Goal: Task Accomplishment & Management: Manage account settings

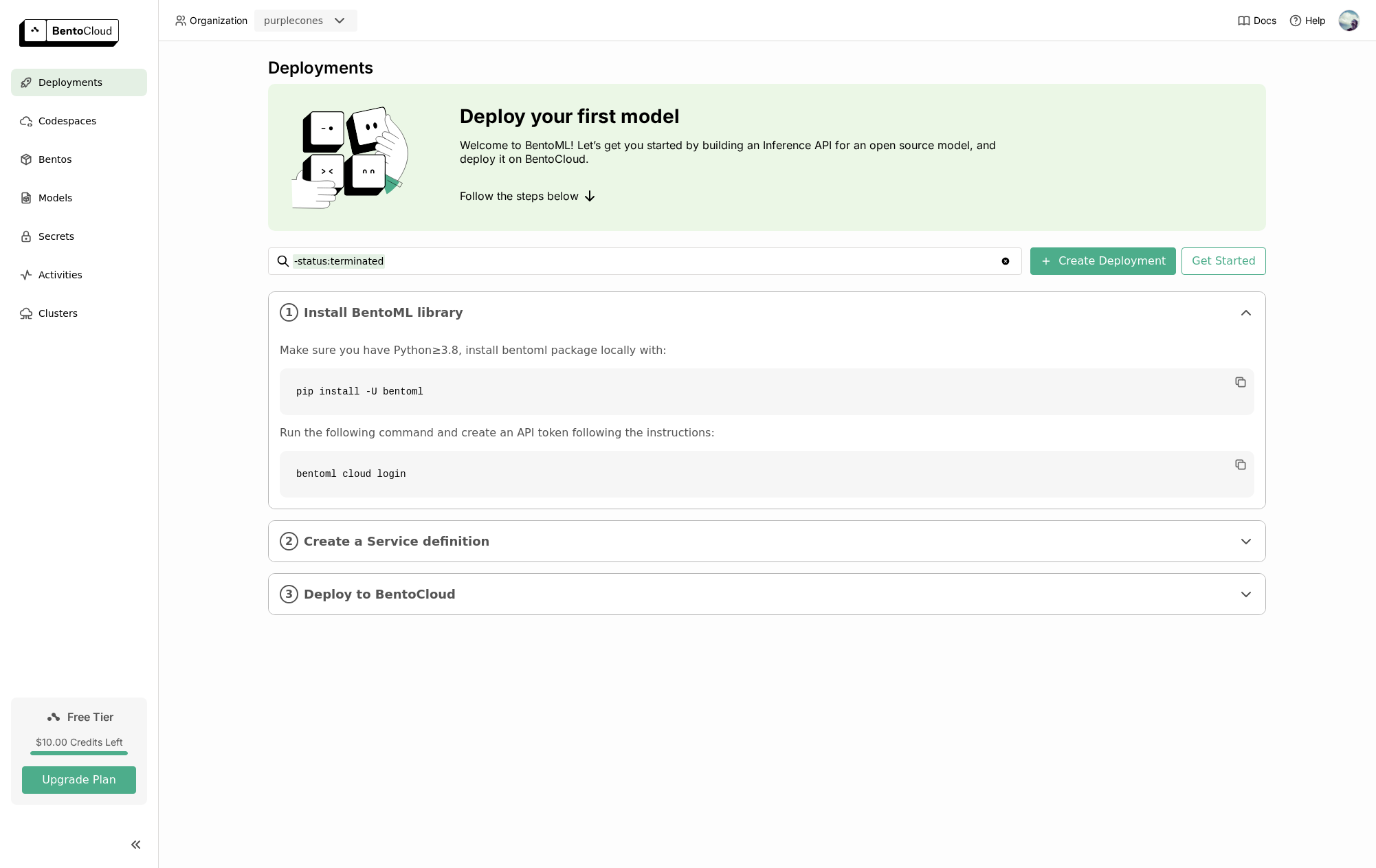
click at [1345, 24] on img at bounding box center [1349, 20] width 21 height 21
click at [1328, 88] on span "API Tokens" at bounding box center [1330, 91] width 49 height 13
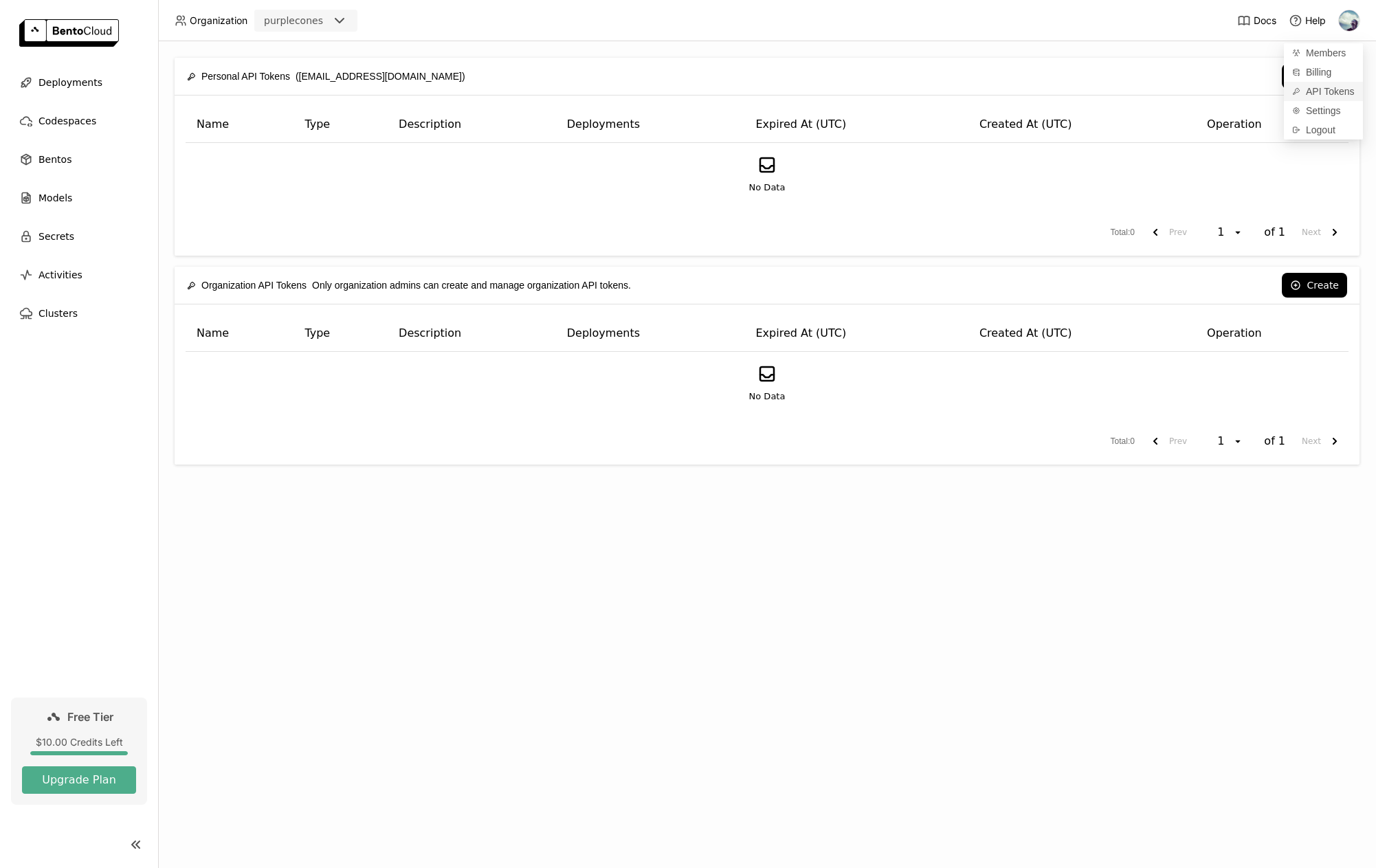
click at [1309, 91] on span "API Tokens" at bounding box center [1330, 91] width 49 height 13
click at [1325, 89] on span "API Tokens" at bounding box center [1330, 91] width 49 height 13
click at [1324, 88] on span "API Tokens" at bounding box center [1330, 91] width 49 height 13
click at [1326, 52] on span "Members" at bounding box center [1325, 53] width 40 height 13
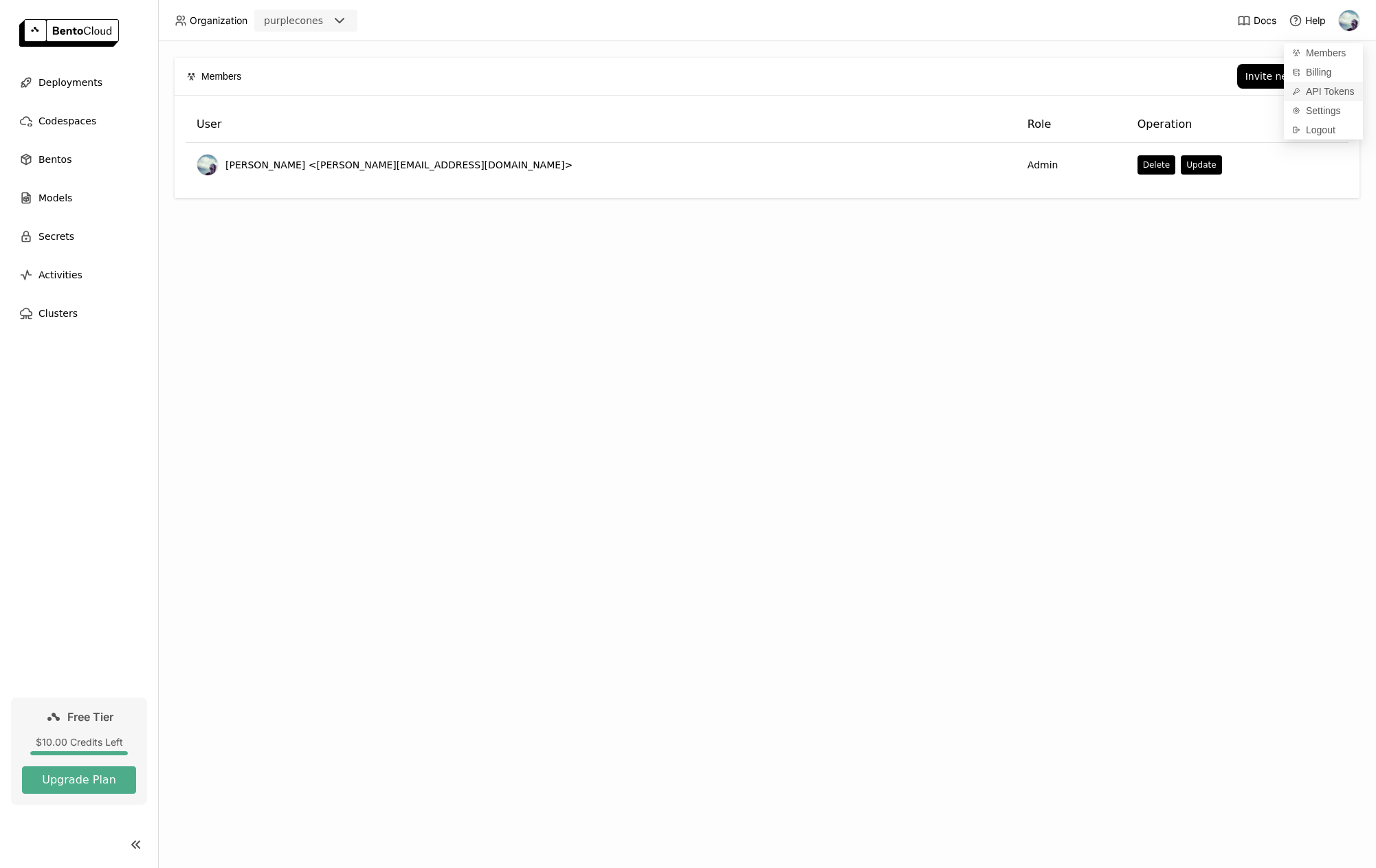
click at [1318, 97] on span "API Tokens" at bounding box center [1330, 91] width 49 height 13
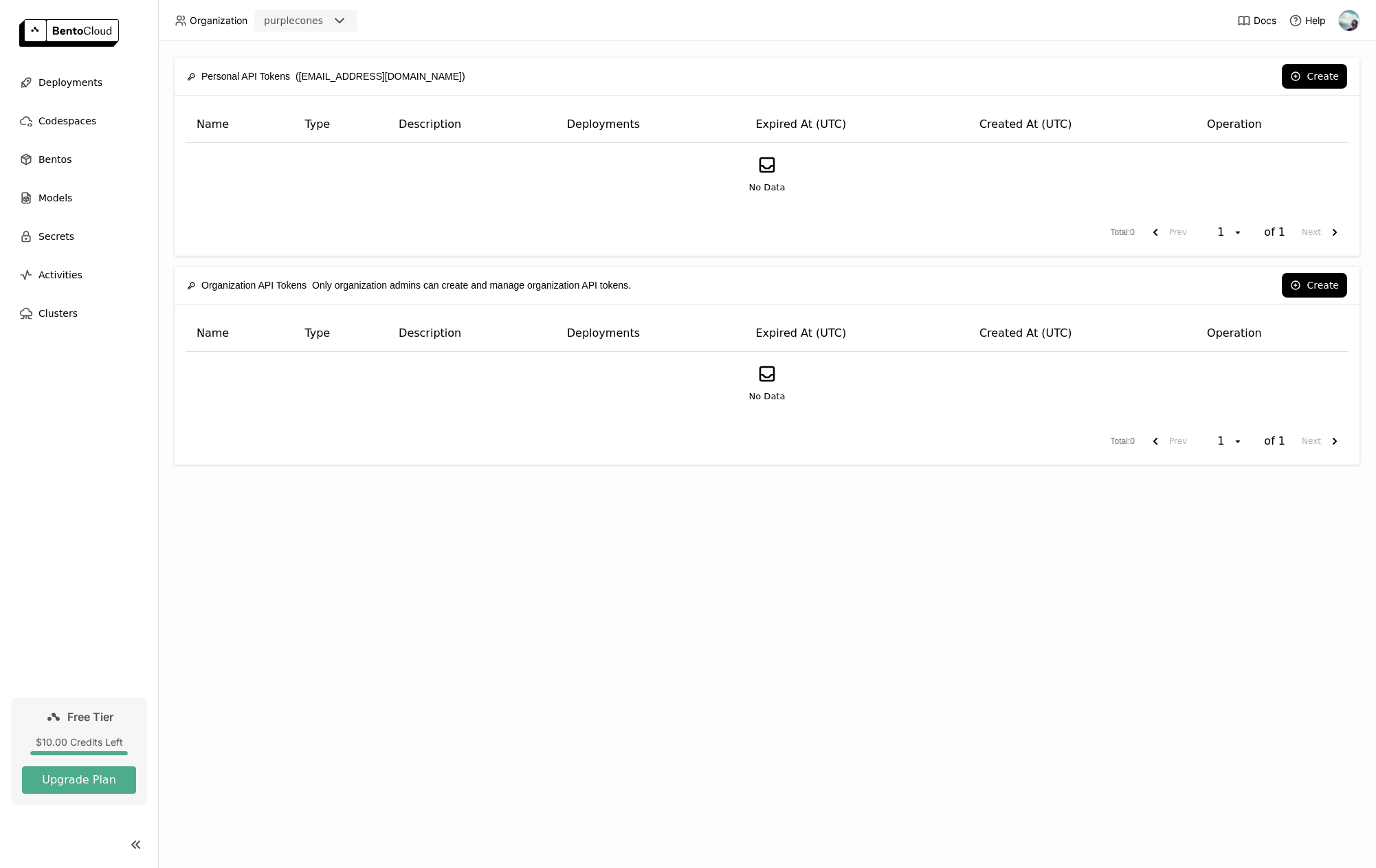
click at [1256, 282] on div "Create" at bounding box center [995, 284] width 702 height 24
drag, startPoint x: 1156, startPoint y: 171, endPoint x: 1219, endPoint y: 131, distance: 74.6
click at [1159, 170] on div "No Data" at bounding box center [767, 174] width 1140 height 40
click at [1333, 78] on button "Create" at bounding box center [1314, 76] width 65 height 24
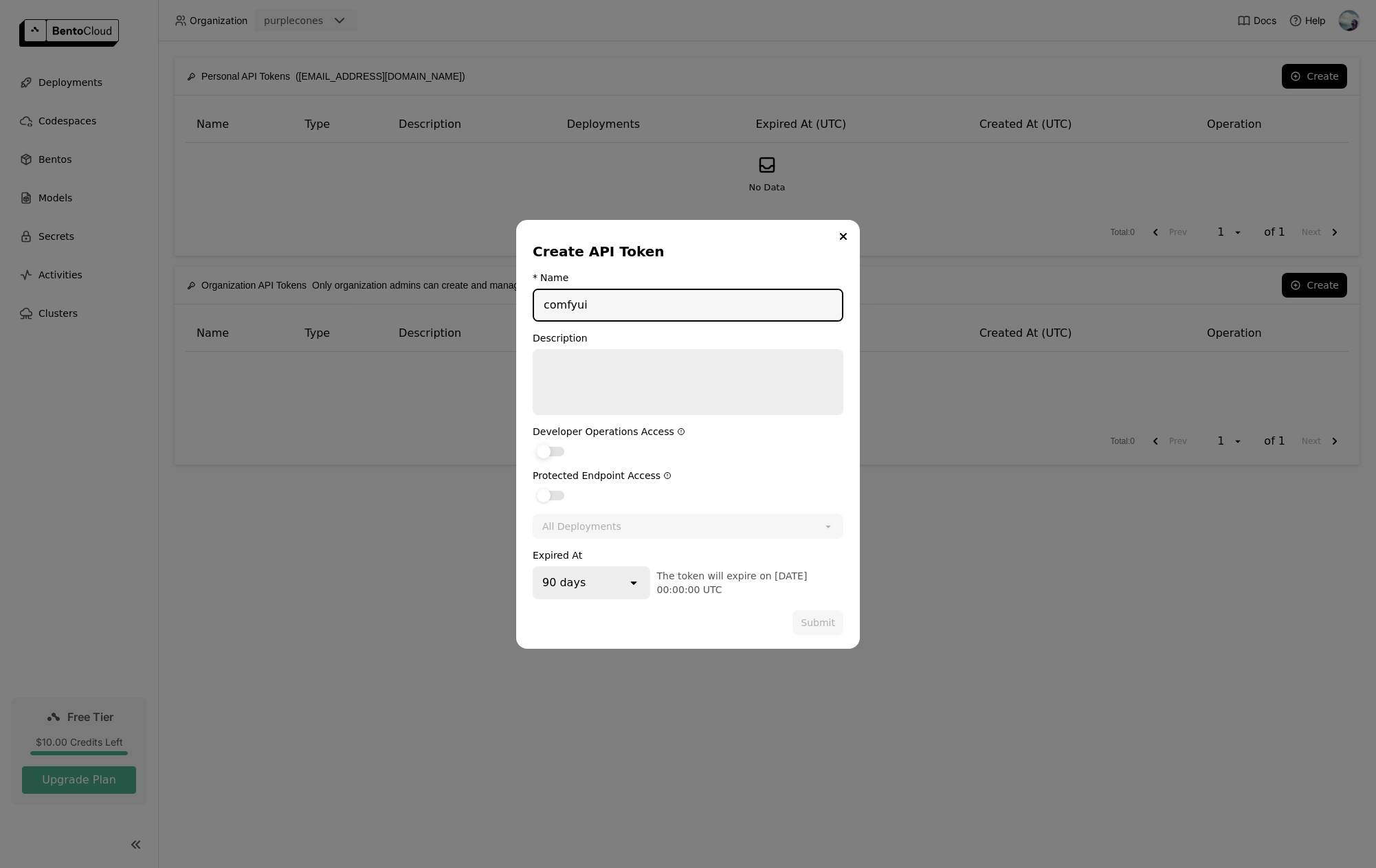
type input "comfyui"
click at [547, 453] on div "dialog" at bounding box center [543, 451] width 14 height 14
click at [532, 443] on input "dialog" at bounding box center [532, 443] width 0 height 0
click at [556, 492] on div "dialog" at bounding box center [550, 495] width 27 height 10
click at [532, 486] on input "dialog" at bounding box center [532, 486] width 0 height 0
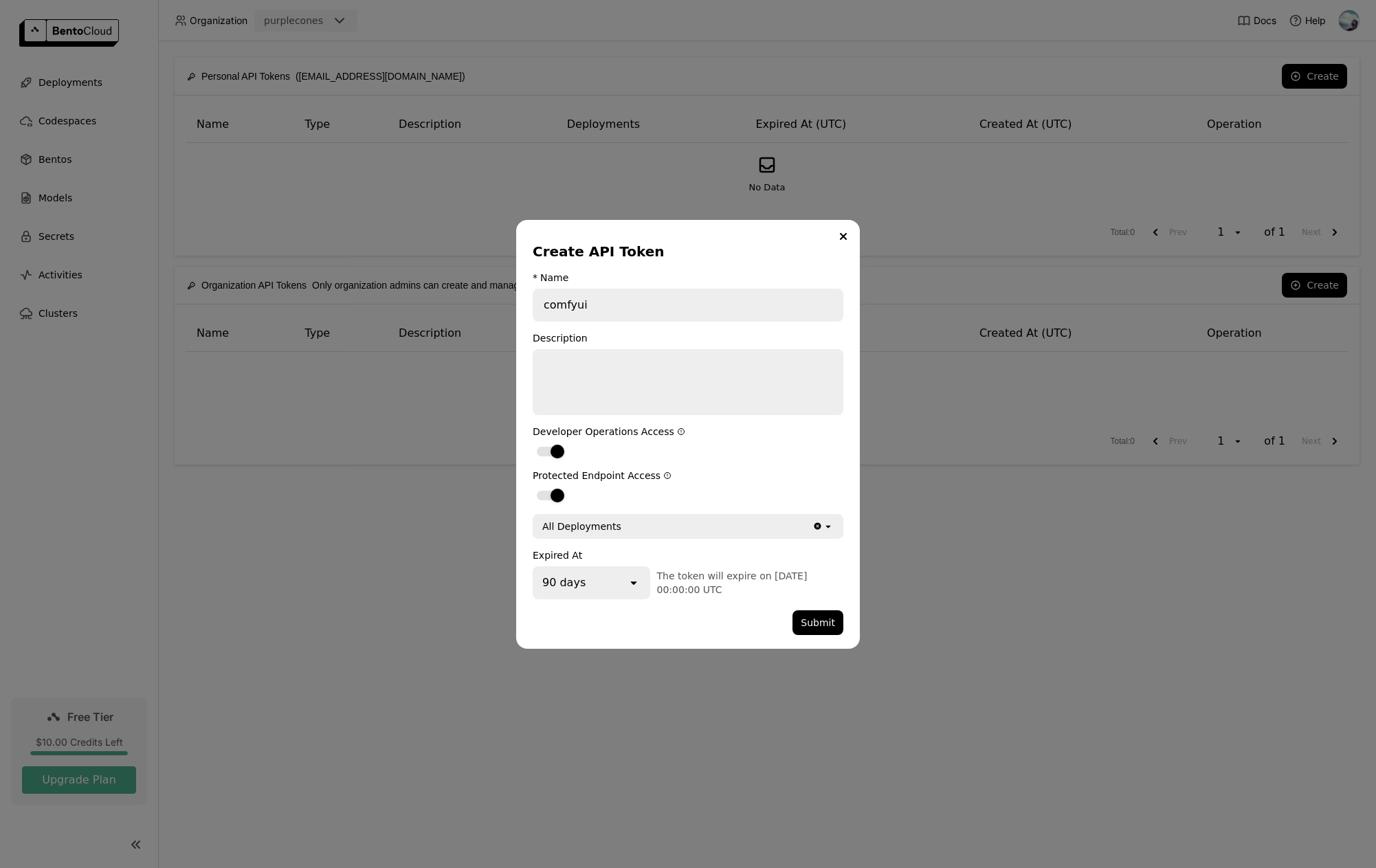
click at [648, 540] on form "* Name comfyui Description Developer Operations Access Protected Endpoint Acces…" at bounding box center [688, 454] width 310 height 363
click at [653, 529] on div "All Deployments" at bounding box center [673, 526] width 278 height 22
click at [653, 528] on div "All Deployments" at bounding box center [673, 526] width 278 height 22
click at [663, 486] on label "dialog" at bounding box center [688, 494] width 310 height 16
click at [532, 486] on input "dialog" at bounding box center [532, 486] width 0 height 0
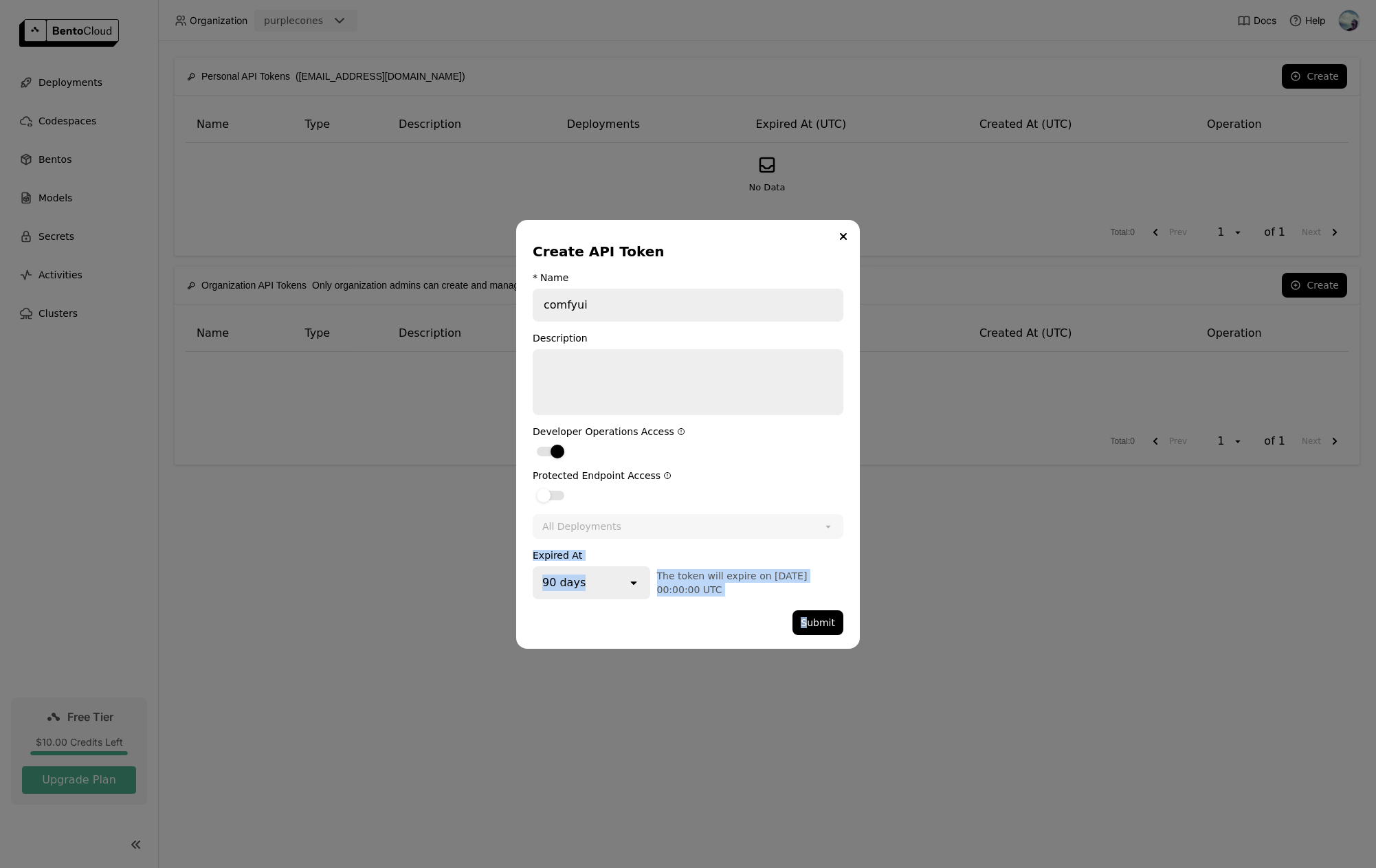
drag, startPoint x: 808, startPoint y: 622, endPoint x: 607, endPoint y: 492, distance: 239.4
click at [665, 505] on form "* Name comfyui Description Developer Operations Access Protected Endpoint Acces…" at bounding box center [688, 454] width 310 height 363
drag, startPoint x: 562, startPoint y: 492, endPoint x: 605, endPoint y: 490, distance: 43.0
click at [561, 492] on div "dialog" at bounding box center [550, 495] width 27 height 10
click at [532, 486] on input "dialog" at bounding box center [532, 486] width 0 height 0
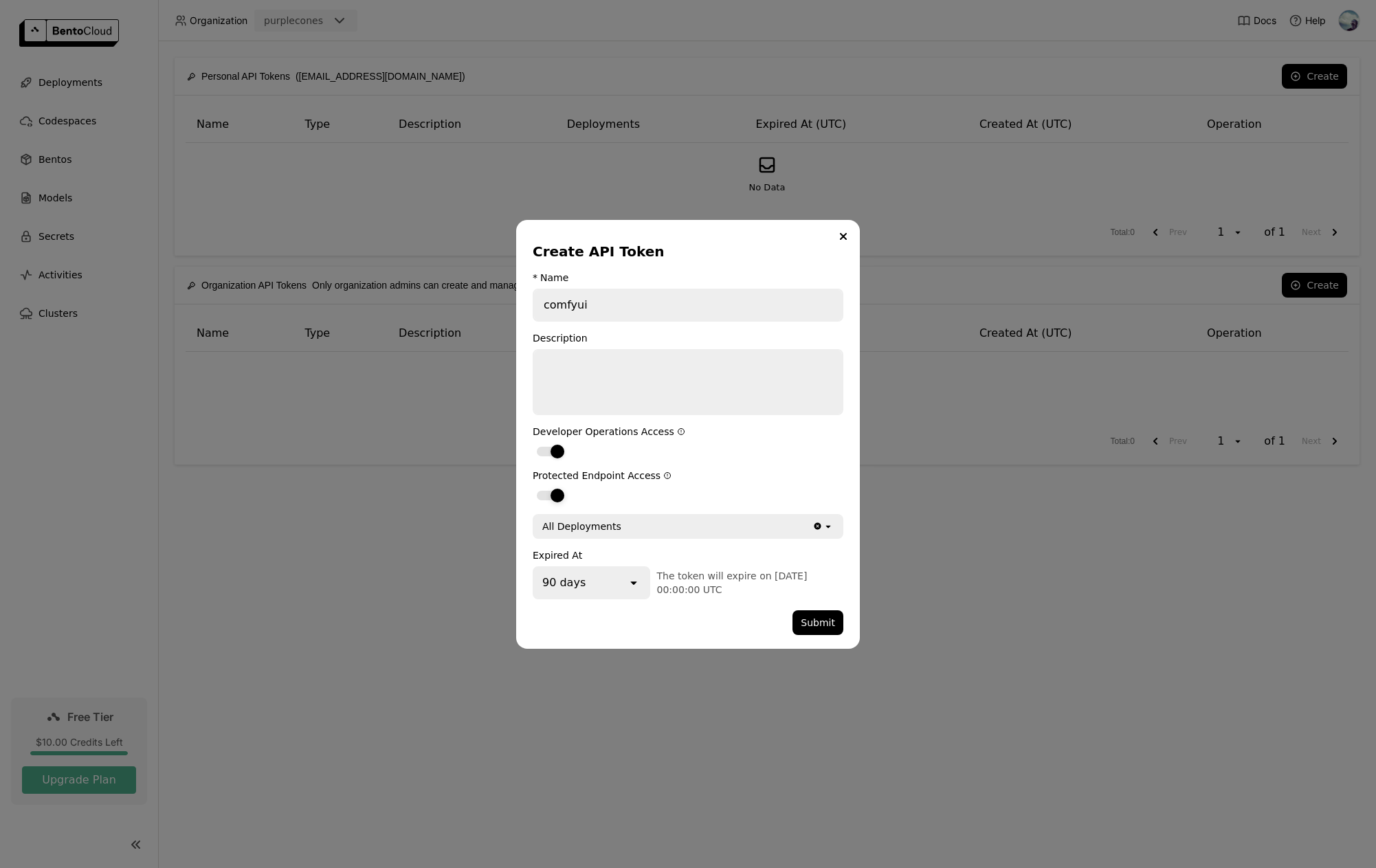
click at [754, 462] on form "* Name comfyui Description Developer Operations Access Protected Endpoint Acces…" at bounding box center [688, 454] width 310 height 363
click at [820, 625] on button "Submit" at bounding box center [817, 622] width 51 height 24
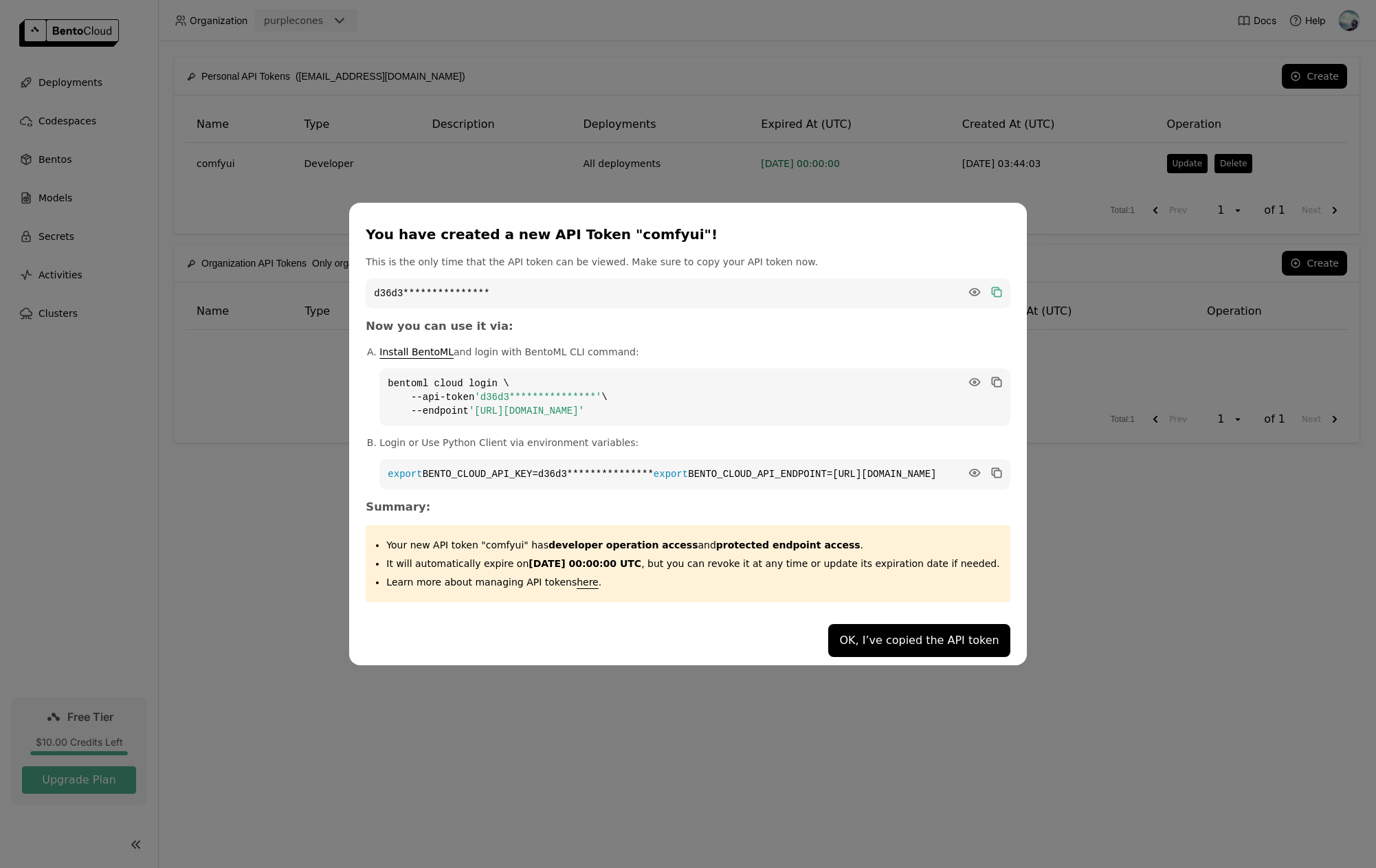
click at [992, 287] on icon "dialog" at bounding box center [995, 291] width 7 height 7
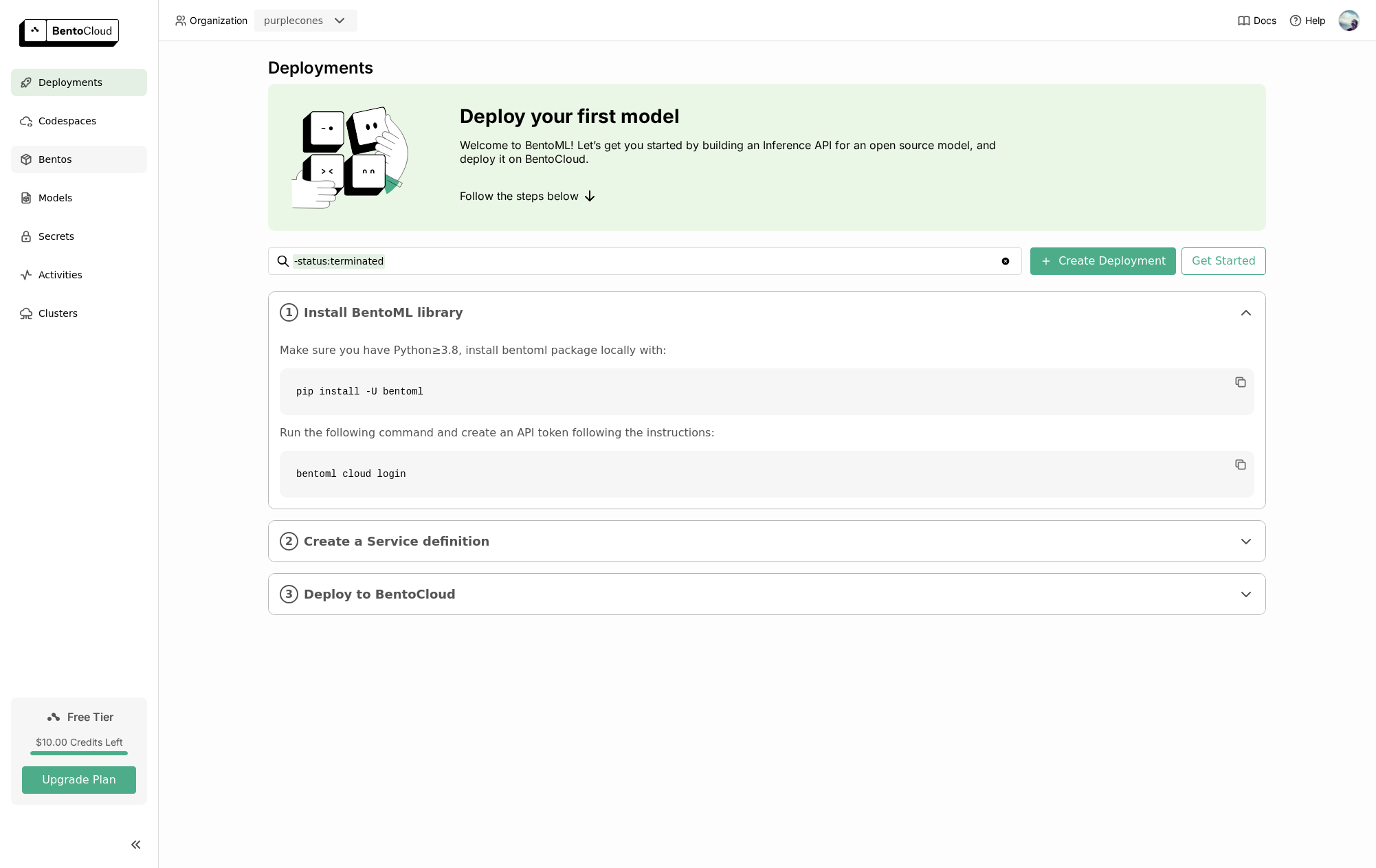
click at [87, 166] on div "Bentos" at bounding box center [78, 159] width 136 height 27
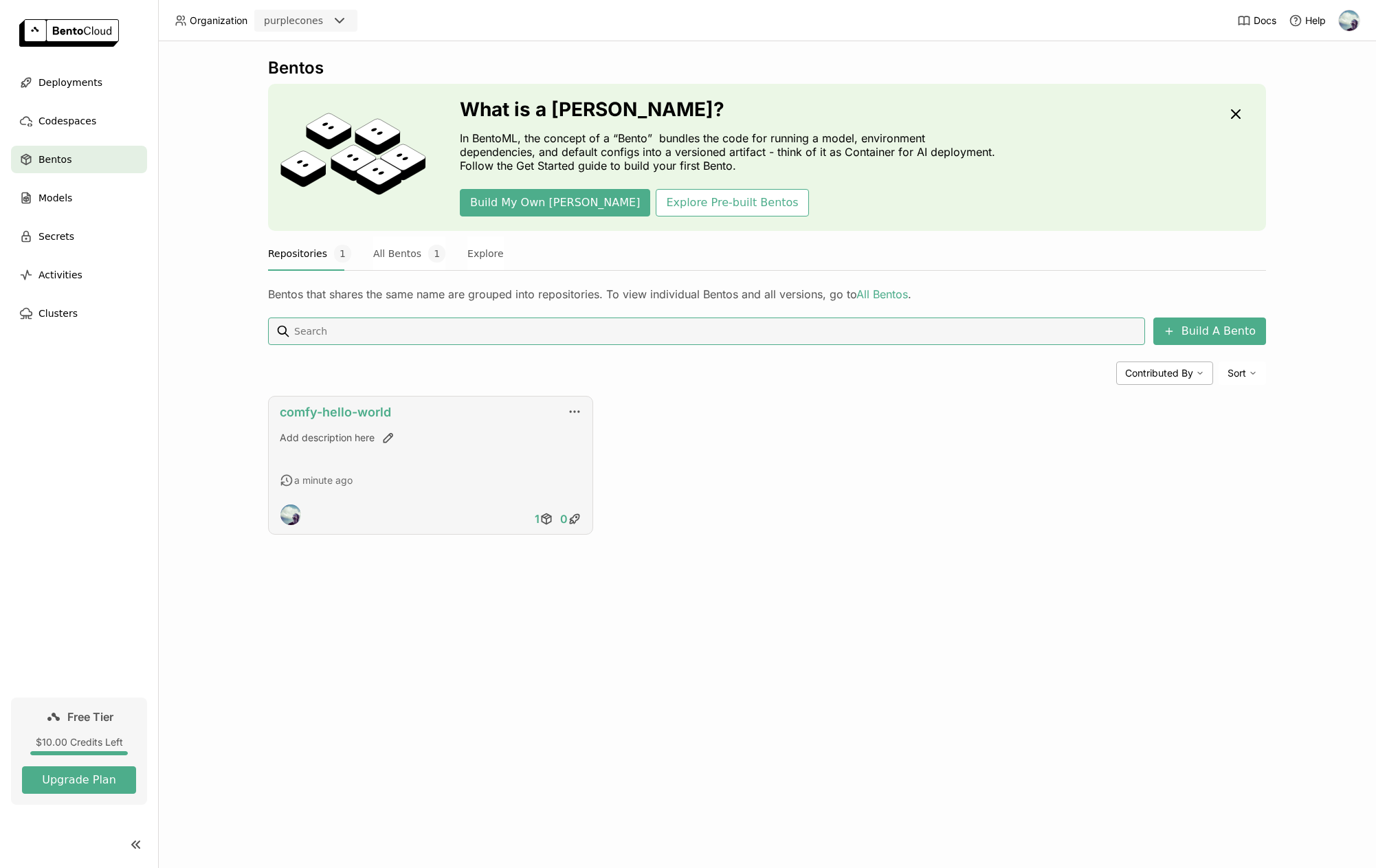
click at [379, 412] on link "comfy-hello-world" at bounding box center [335, 412] width 111 height 14
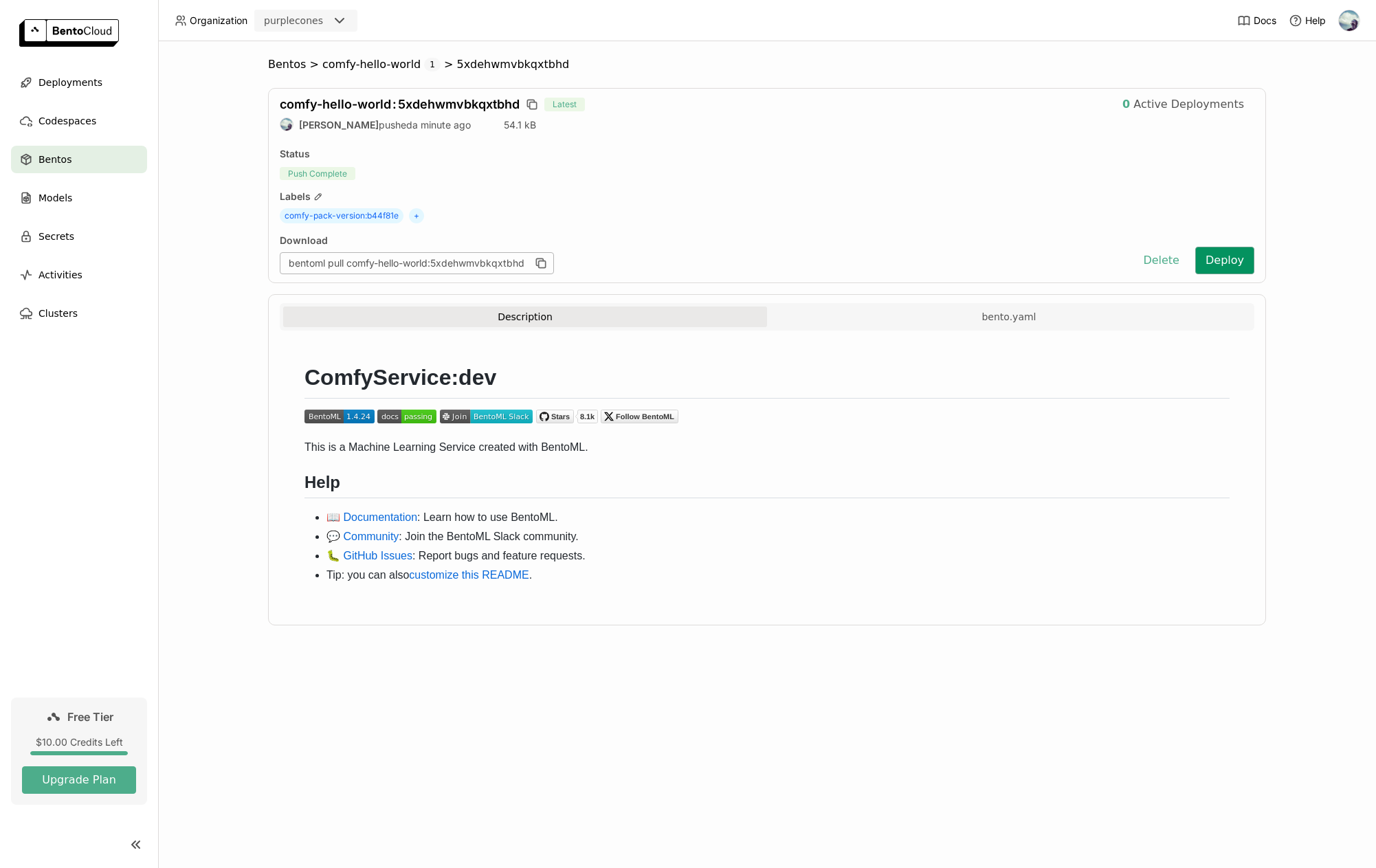
click at [1233, 262] on button "Deploy" at bounding box center [1225, 260] width 60 height 27
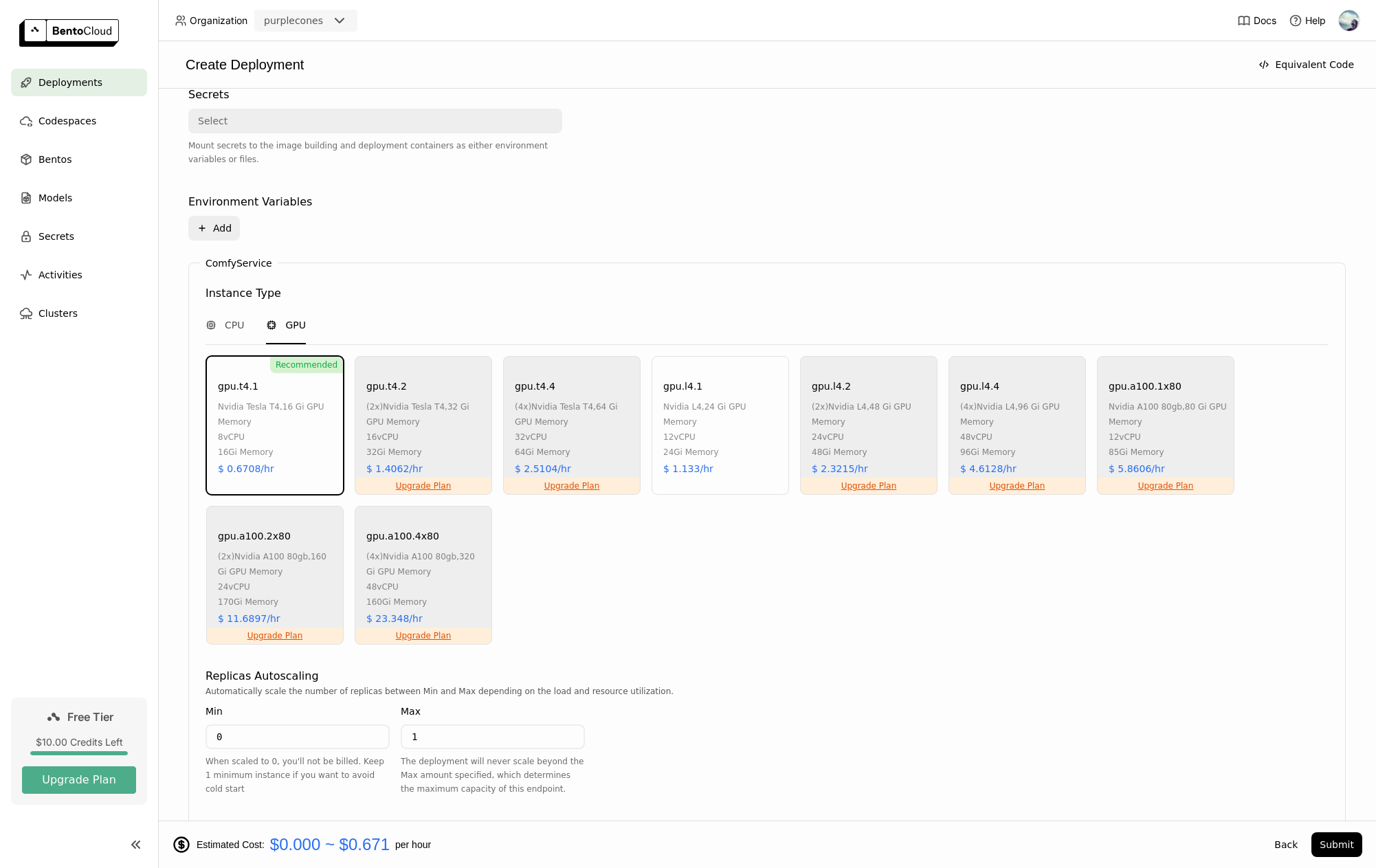
scroll to position [547, 0]
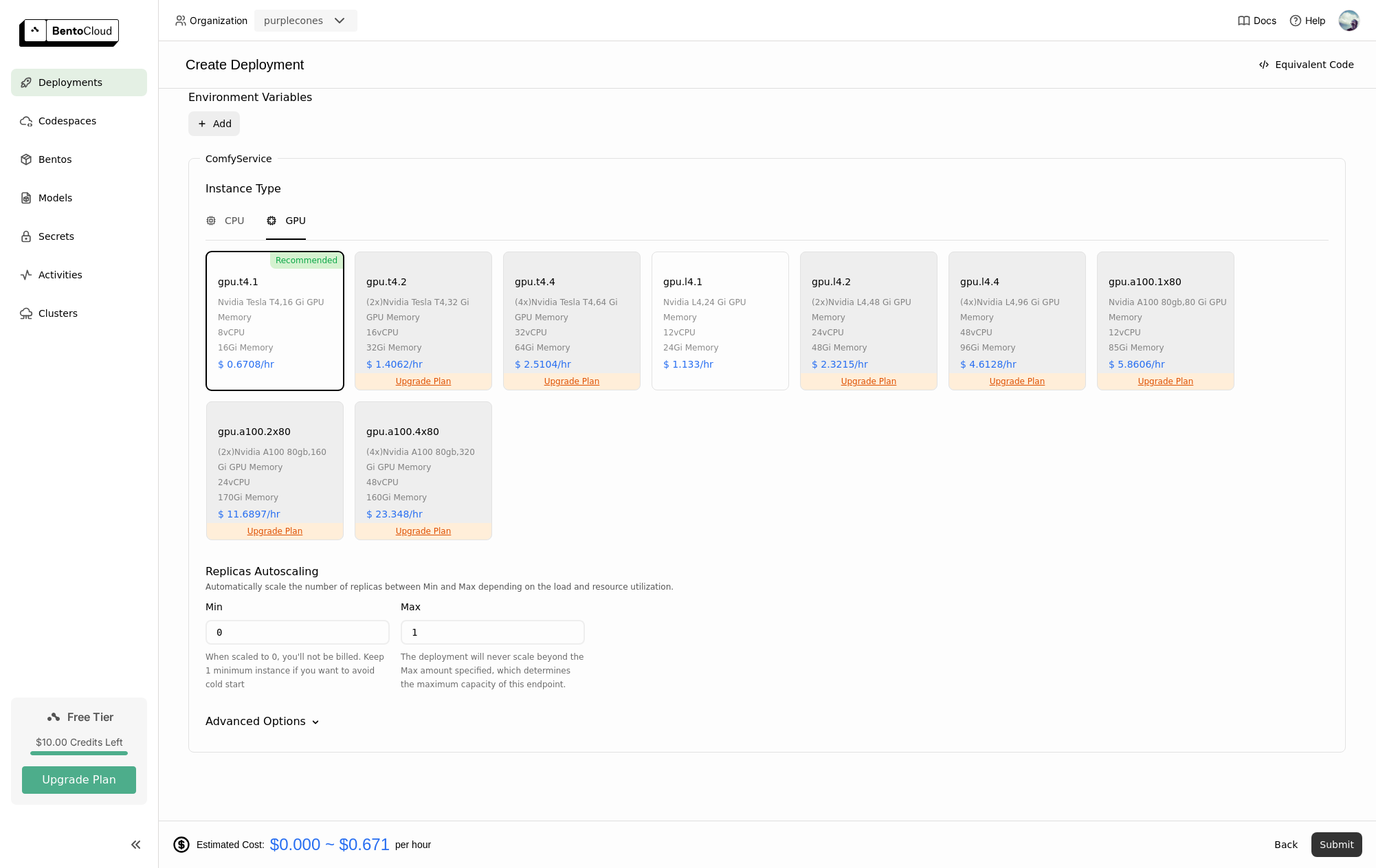
click at [1324, 844] on button "Submit" at bounding box center [1336, 844] width 51 height 24
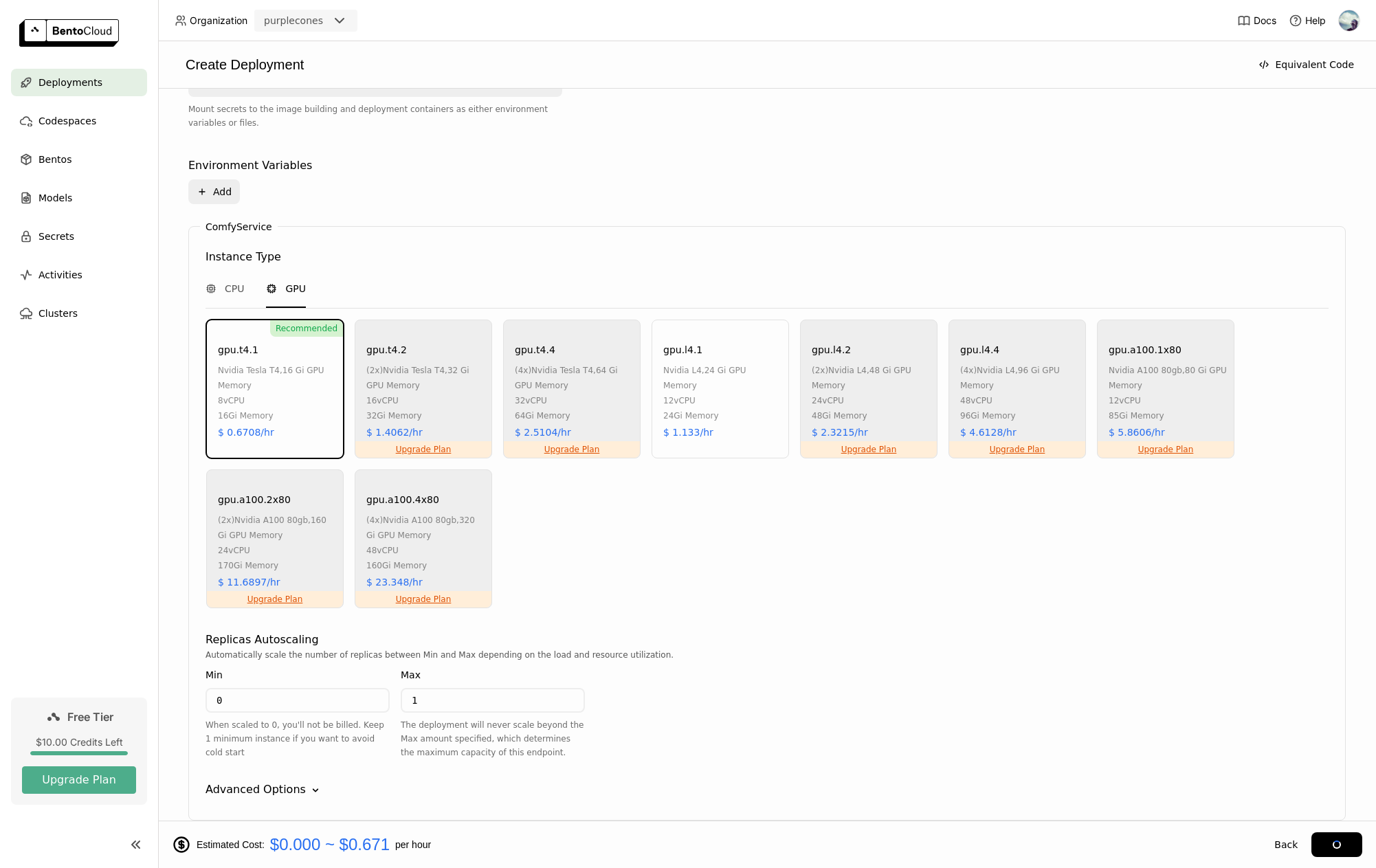
scroll to position [134, 0]
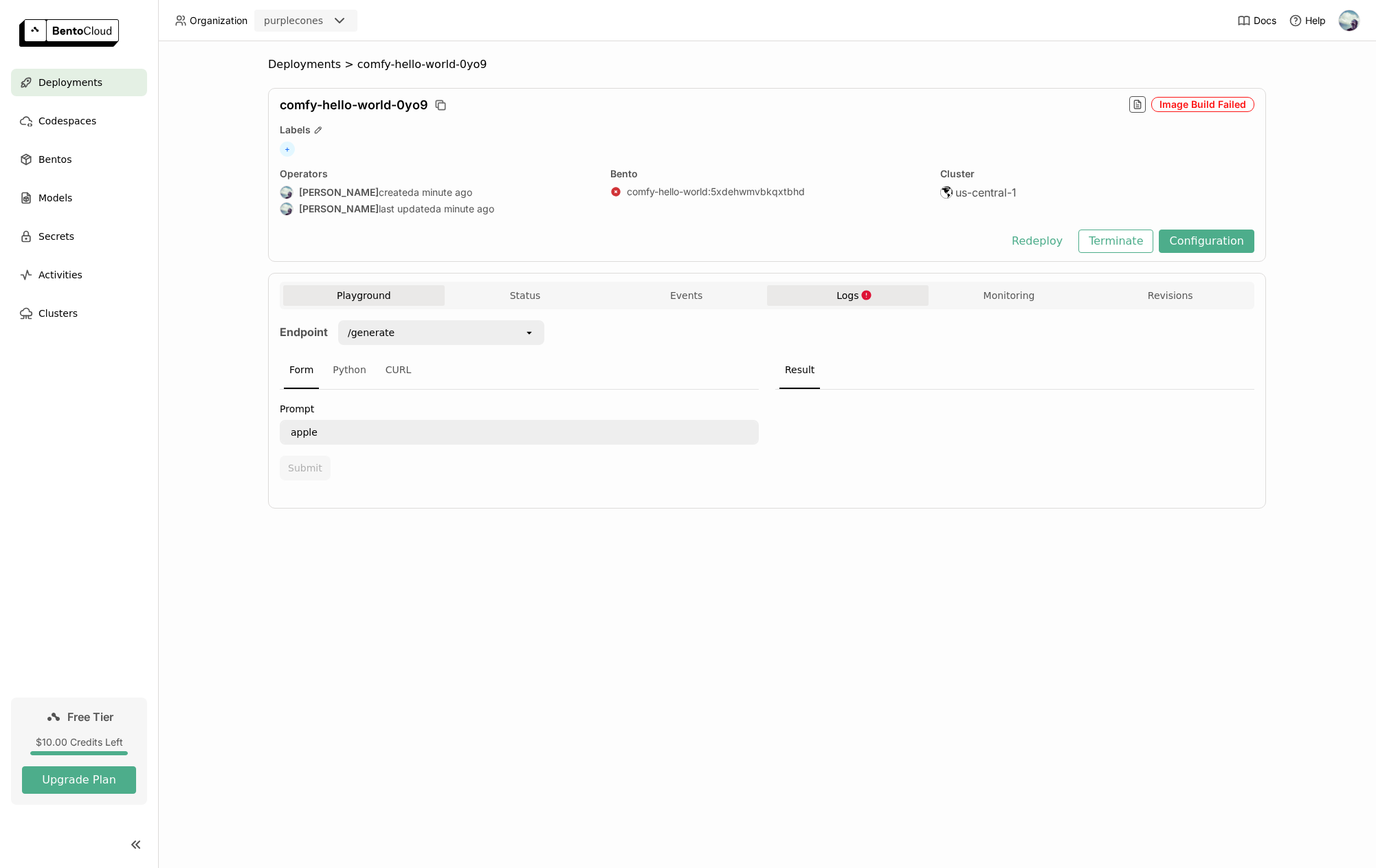
click at [887, 287] on button "Logs" at bounding box center [847, 295] width 162 height 21
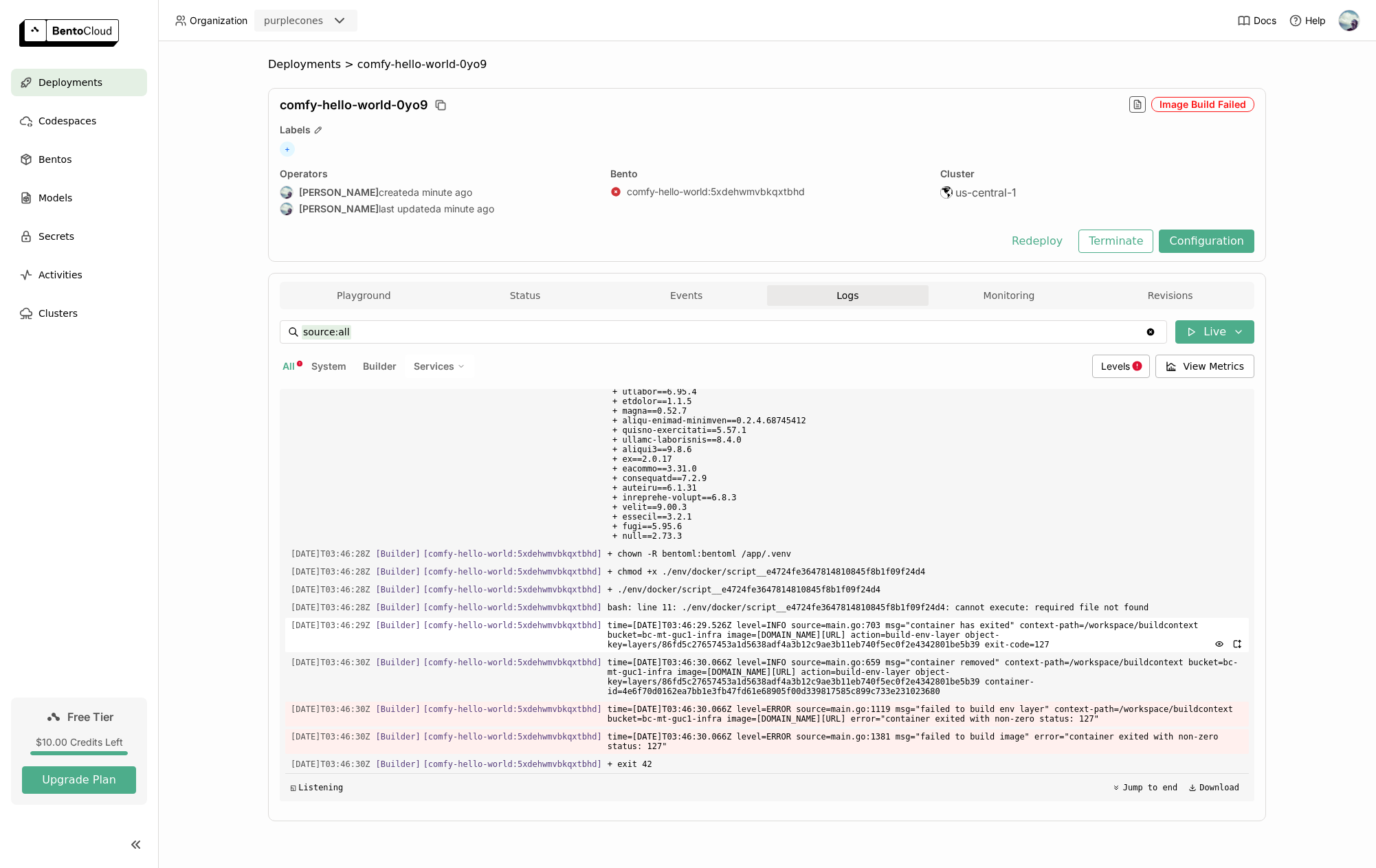
scroll to position [18938, 0]
drag, startPoint x: 915, startPoint y: 729, endPoint x: 931, endPoint y: 743, distance: 21.3
click at [931, 743] on span "time=[DATE]T03:46:30.066Z level=ERROR source=main.go:1381 msg="failed to build …" at bounding box center [925, 741] width 636 height 24
click at [930, 743] on span "time=[DATE]T03:46:30.066Z level=ERROR source=main.go:1381 msg="failed to build …" at bounding box center [925, 741] width 636 height 24
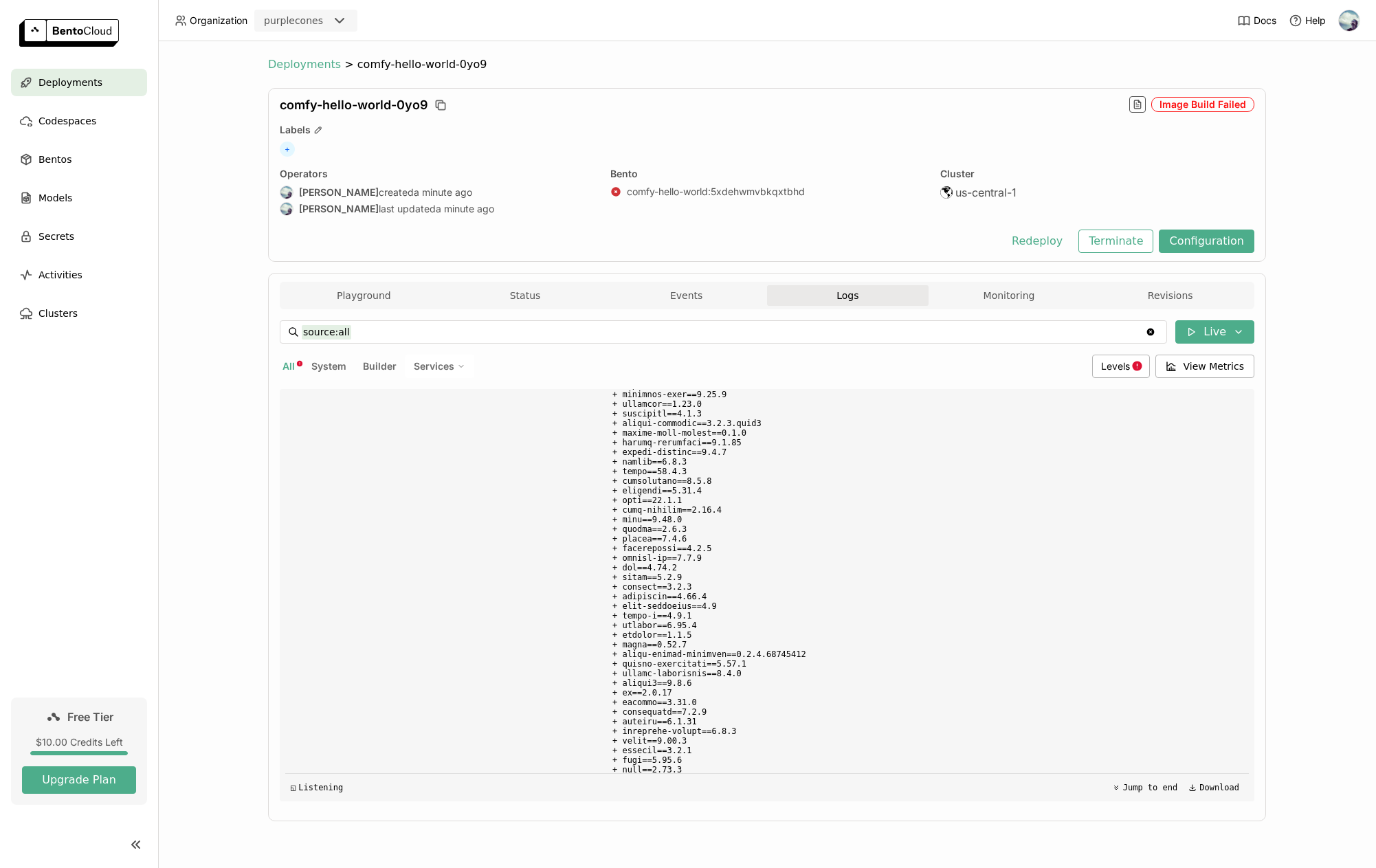
click at [318, 60] on span "Deployments" at bounding box center [304, 64] width 73 height 14
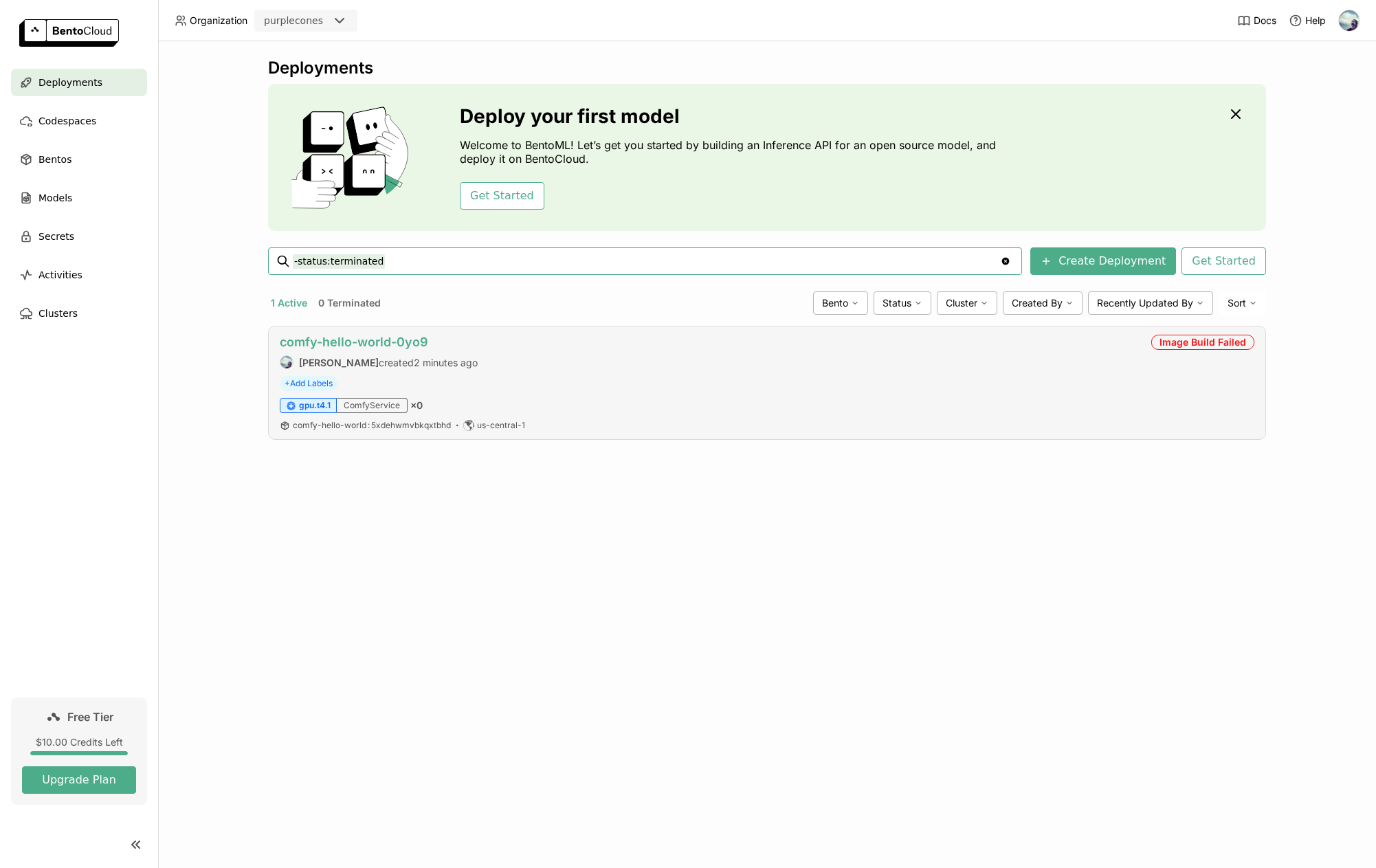
click at [382, 346] on link "comfy-hello-world-0yo9" at bounding box center [354, 342] width 149 height 14
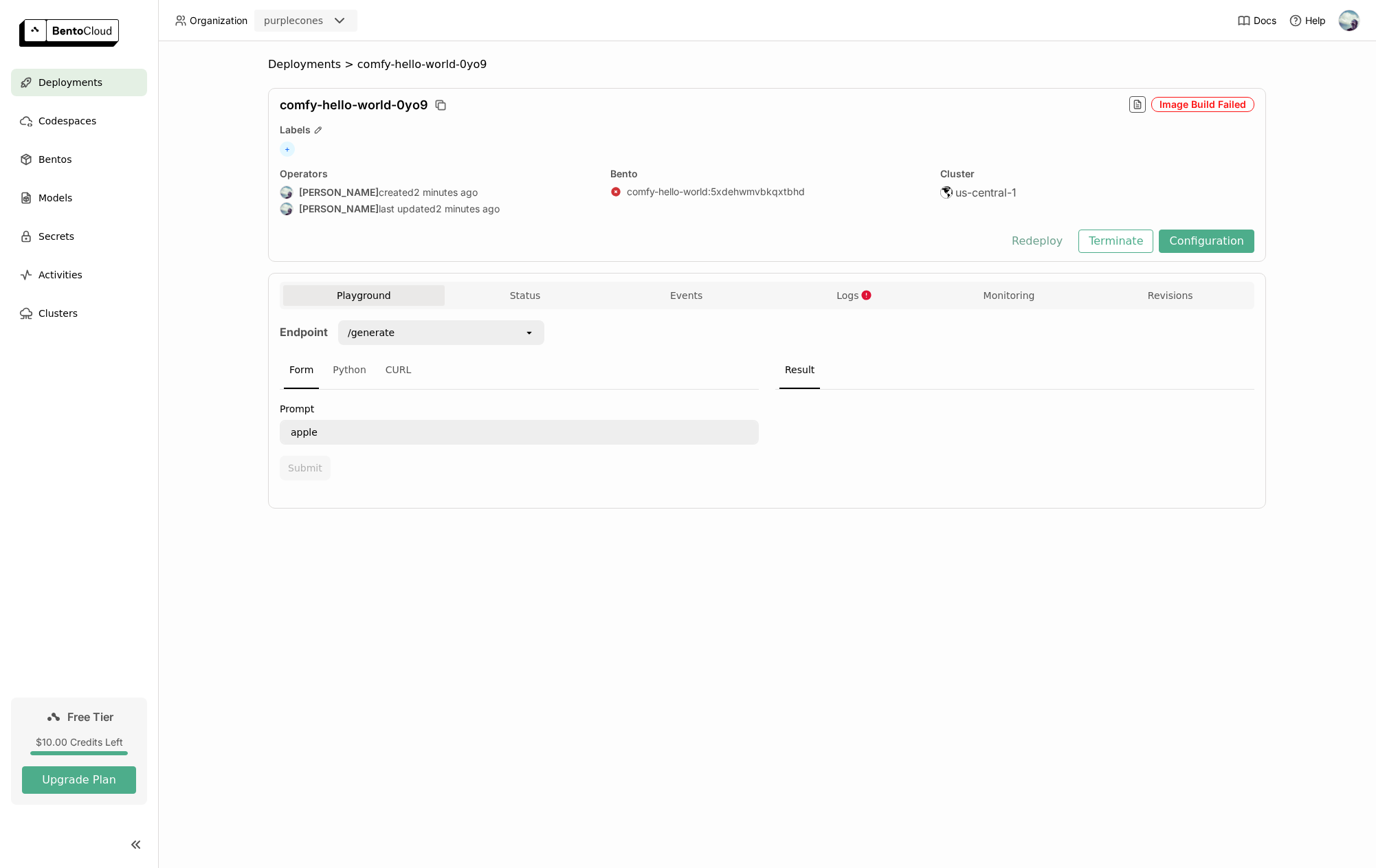
click at [1054, 246] on button "Redeploy" at bounding box center [1037, 241] width 71 height 23
drag, startPoint x: 708, startPoint y: 300, endPoint x: 815, endPoint y: 303, distance: 107.0
click at [708, 300] on button "Events" at bounding box center [686, 295] width 162 height 21
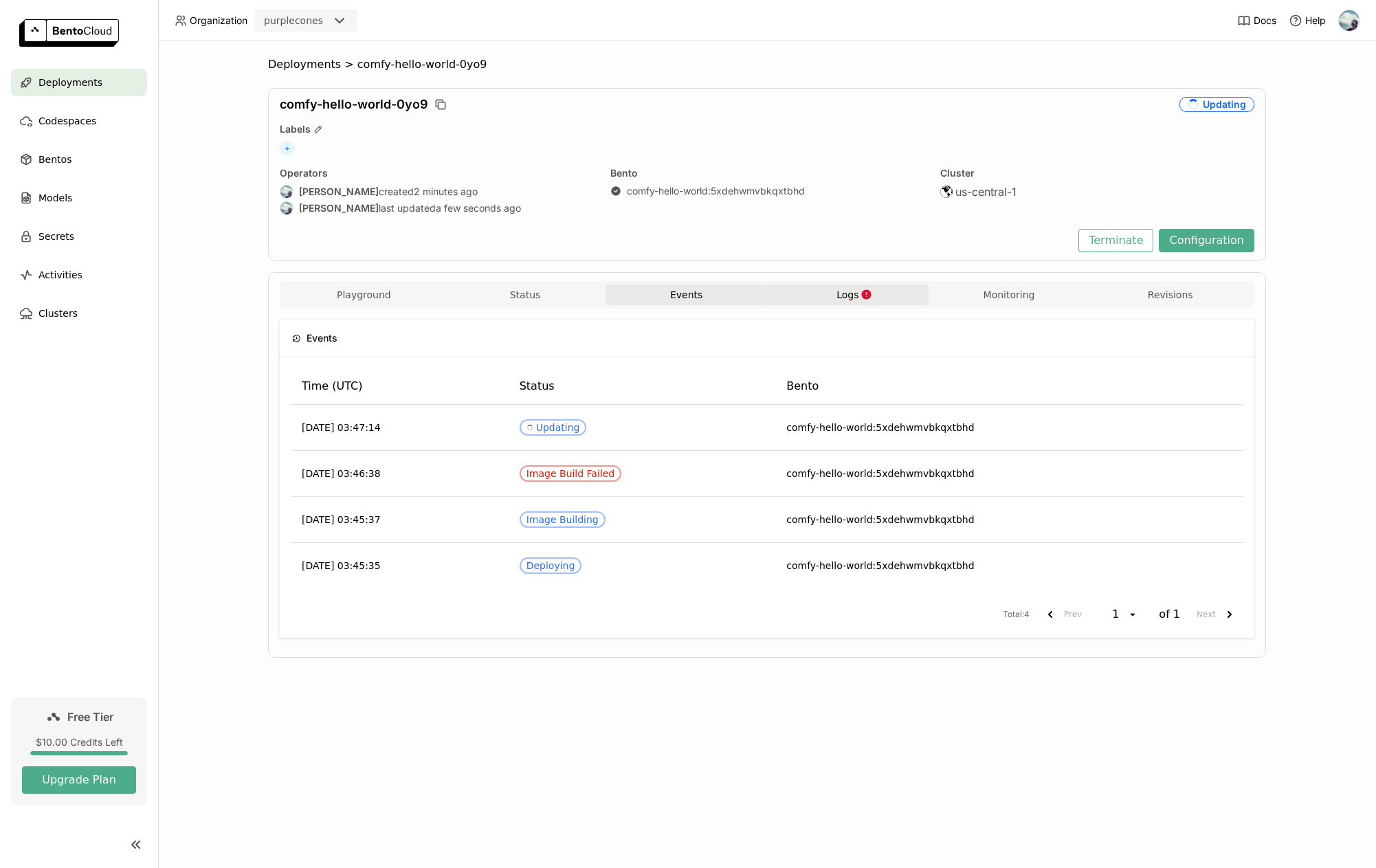
click at [831, 299] on button "Logs" at bounding box center [847, 294] width 162 height 21
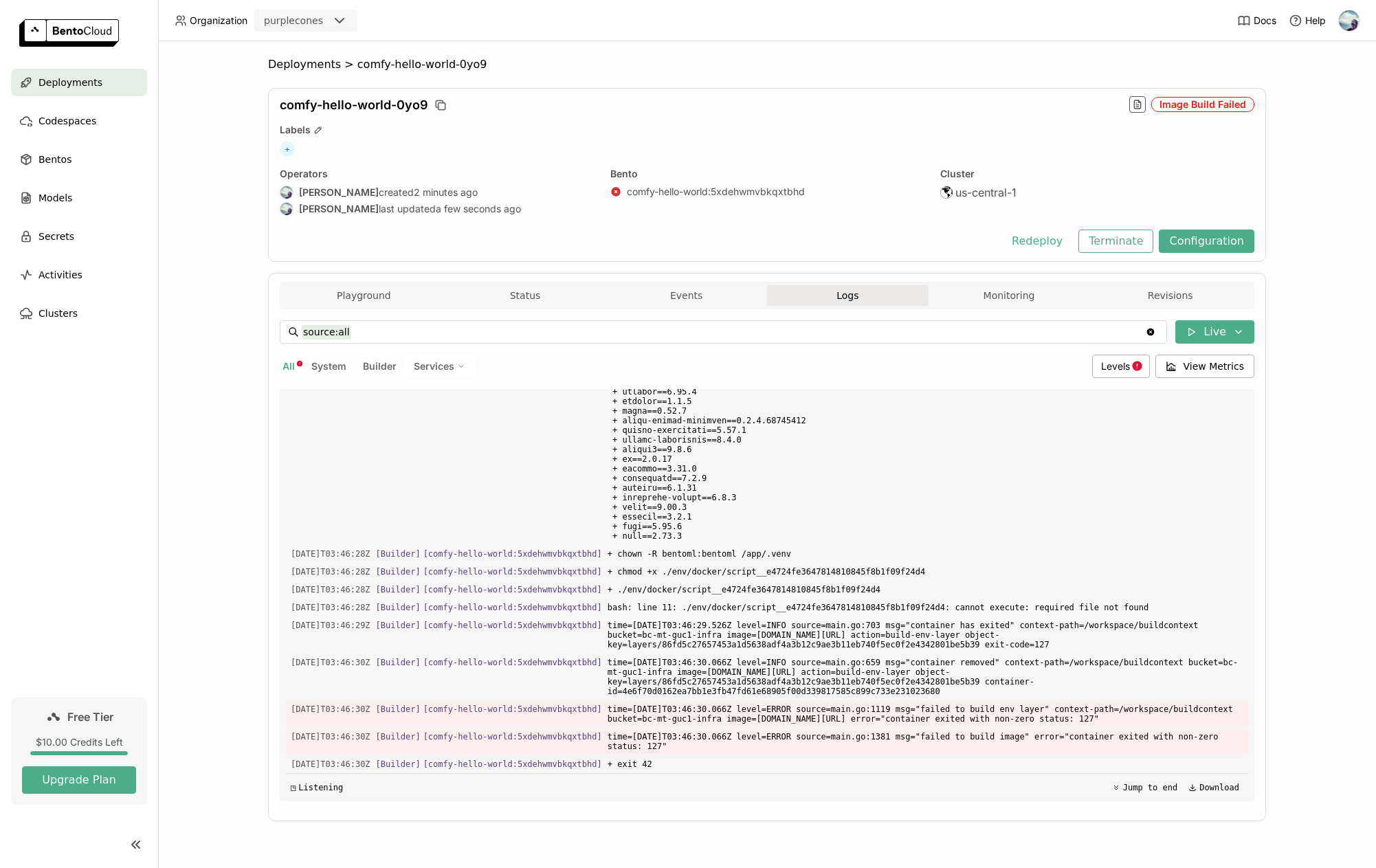
scroll to position [2735, 0]
click at [1108, 366] on span "Levels" at bounding box center [1115, 365] width 29 height 12
click at [1048, 502] on div "Error" at bounding box center [1067, 499] width 149 height 16
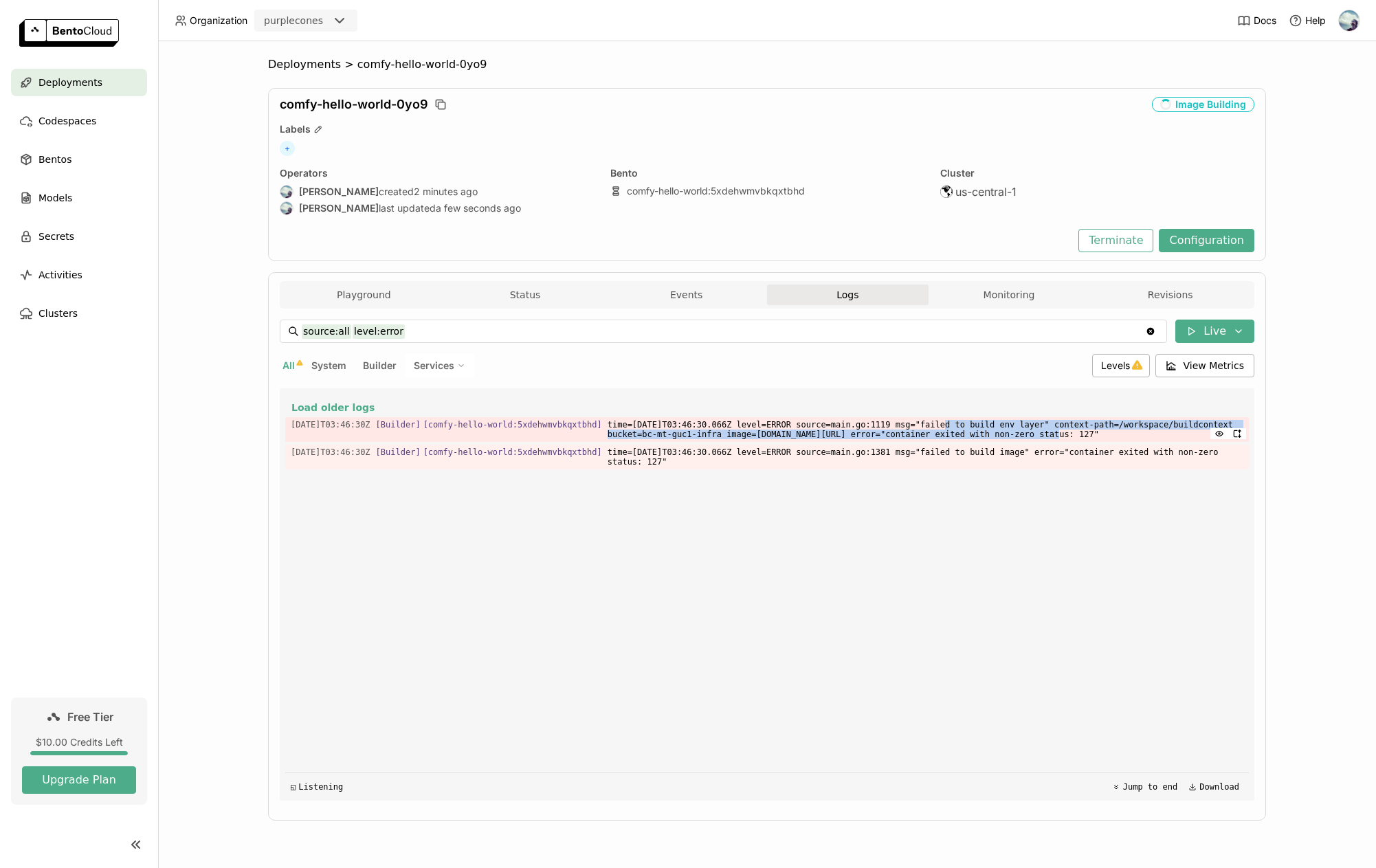
drag, startPoint x: 909, startPoint y: 421, endPoint x: 952, endPoint y: 439, distance: 46.6
click at [950, 439] on span "time=[DATE]T03:46:30.066Z level=ERROR source=main.go:1119 msg="failed to build …" at bounding box center [925, 429] width 636 height 24
click at [952, 439] on span "time=[DATE]T03:46:30.066Z level=ERROR source=main.go:1119 msg="failed to build …" at bounding box center [925, 429] width 636 height 24
drag, startPoint x: 954, startPoint y: 425, endPoint x: 956, endPoint y: 440, distance: 15.1
click at [956, 440] on span "time=[DATE]T03:46:30.066Z level=ERROR source=main.go:1119 msg="failed to build …" at bounding box center [925, 429] width 636 height 24
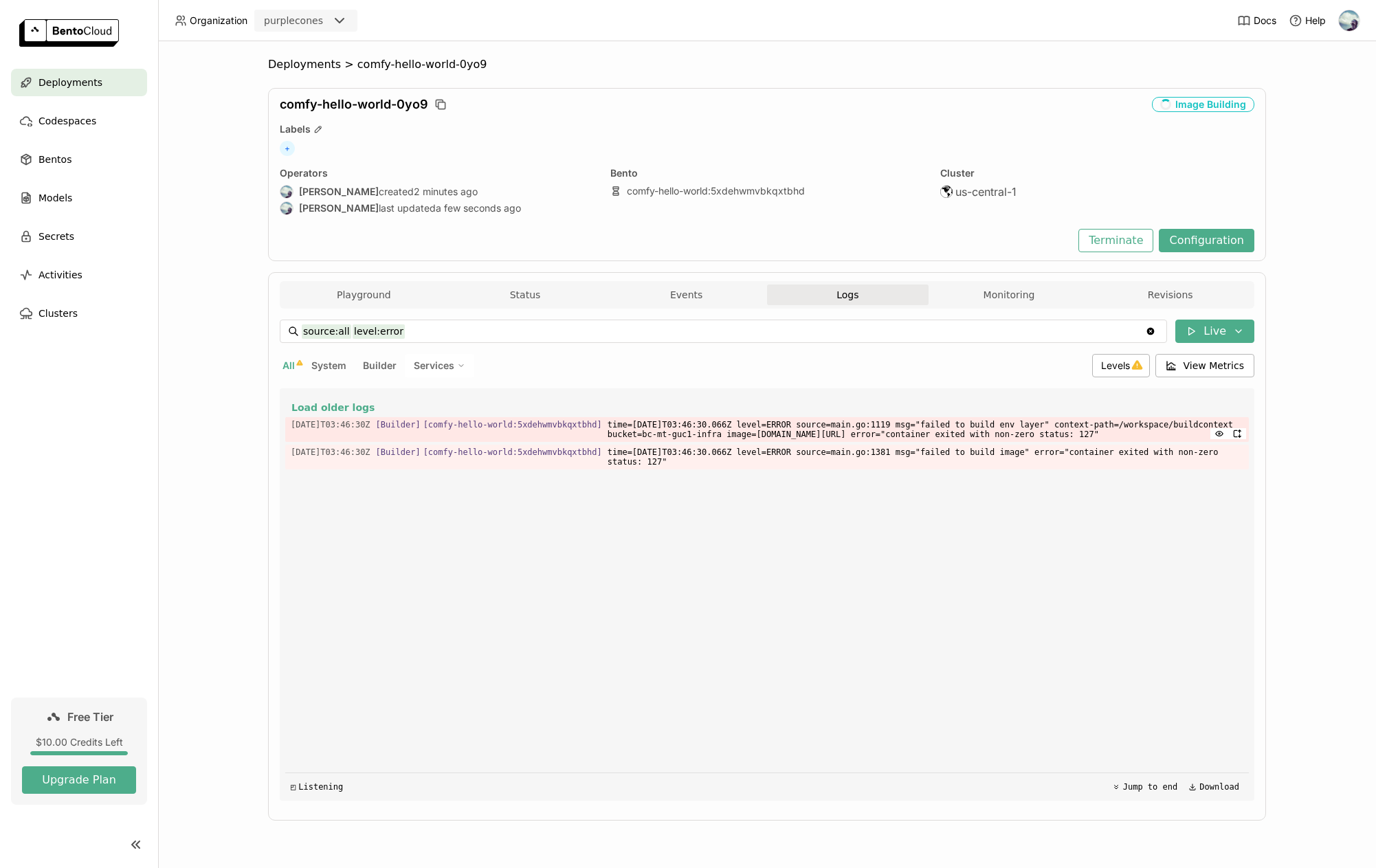
click at [953, 440] on span "time=[DATE]T03:46:30.066Z level=ERROR source=main.go:1119 msg="failed to build …" at bounding box center [925, 429] width 636 height 24
drag, startPoint x: 954, startPoint y: 423, endPoint x: 956, endPoint y: 442, distance: 19.1
click at [956, 442] on span "time=[DATE]T03:46:30.066Z level=ERROR source=main.go:1119 msg="failed to build …" at bounding box center [925, 429] width 636 height 24
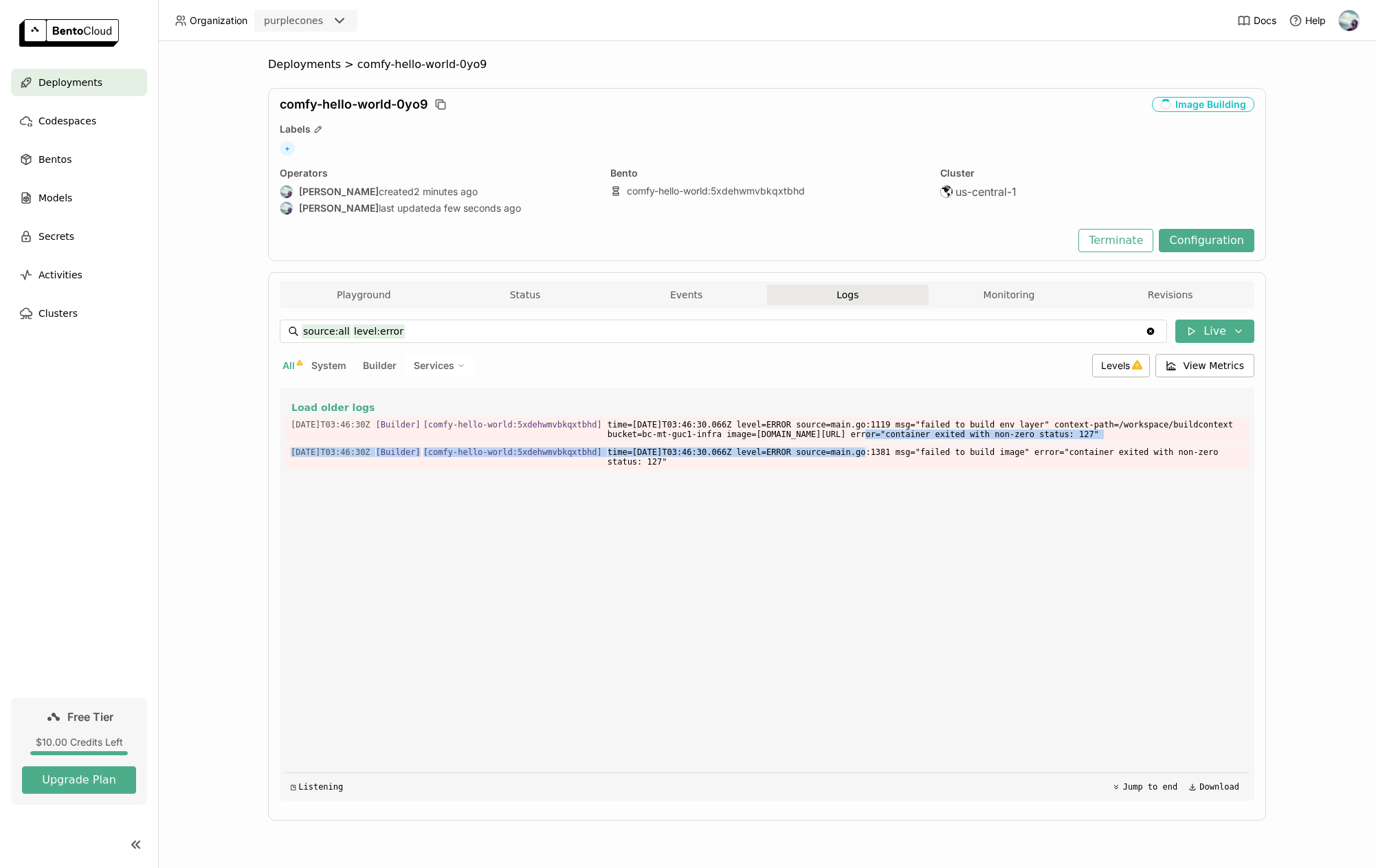
drag, startPoint x: 773, startPoint y: 430, endPoint x: 857, endPoint y: 482, distance: 98.8
click at [844, 476] on div "Load older logs [DATE]T03:46:30Z [Builder] [ comfy-hello-world:5xdehwmvbkqxtbhd…" at bounding box center [767, 594] width 964 height 412
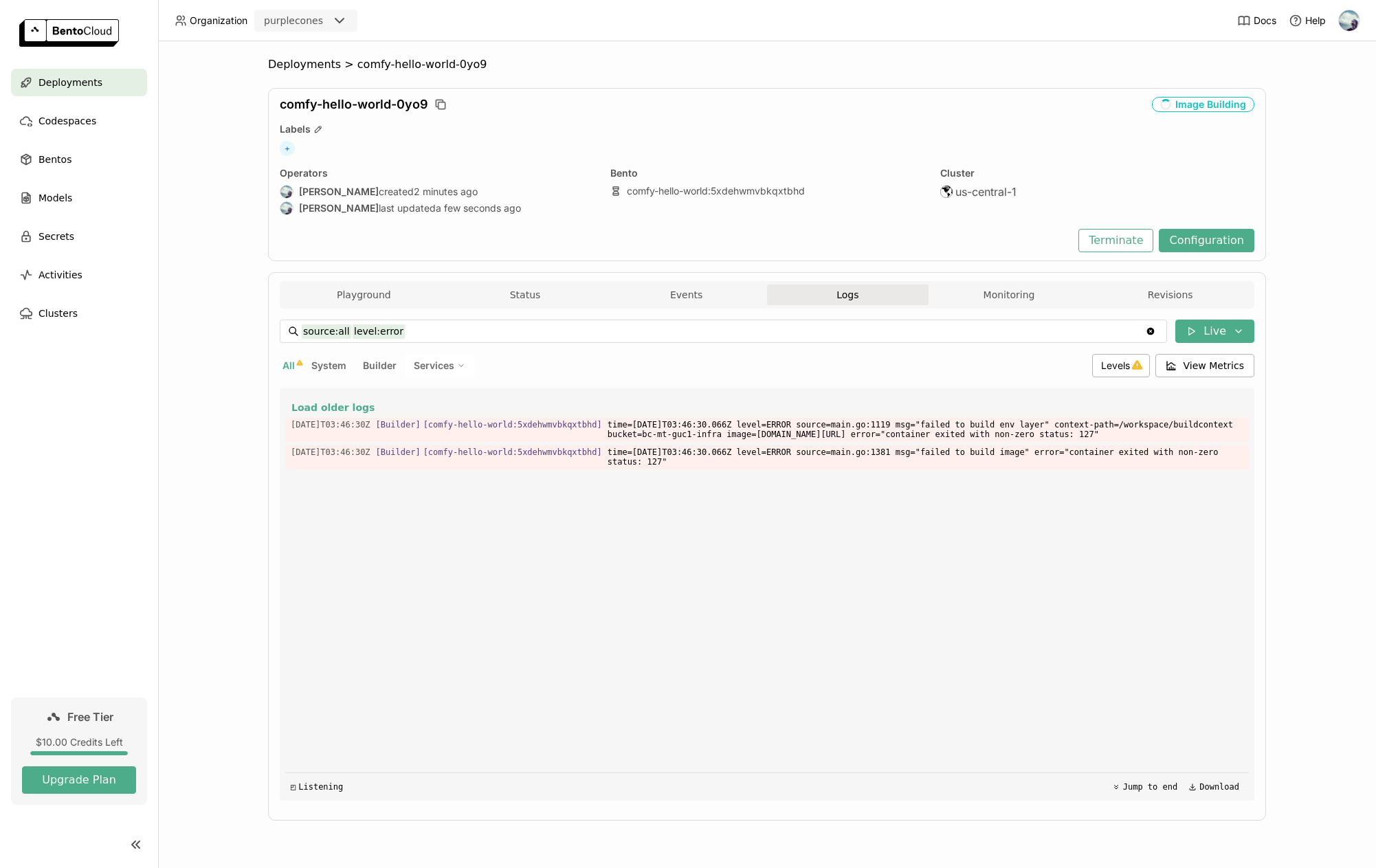
click at [863, 485] on div "Load older logs [DATE]T03:46:30Z [Builder] [ comfy-hello-world:5xdehwmvbkqxtbhd…" at bounding box center [767, 594] width 964 height 412
click at [1208, 100] on div "Image Building" at bounding box center [1203, 104] width 102 height 15
click at [1129, 362] on span "Levels" at bounding box center [1115, 365] width 29 height 12
click at [1051, 476] on li "Warning" at bounding box center [1067, 465] width 165 height 33
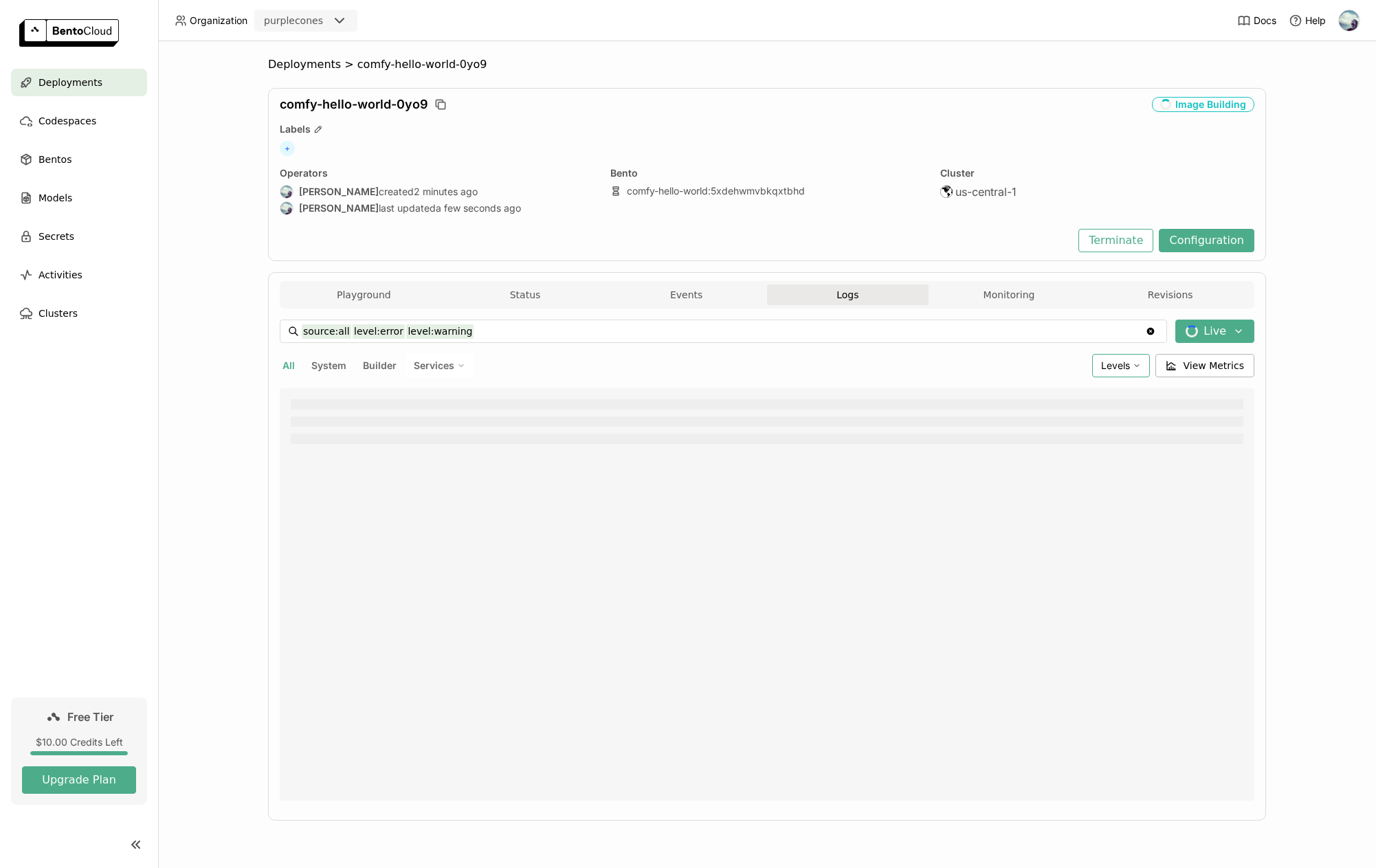
click at [1130, 365] on span "Levels" at bounding box center [1115, 365] width 29 height 12
click at [1067, 429] on div "Info" at bounding box center [1067, 432] width 149 height 16
click at [1127, 367] on span "Levels" at bounding box center [1115, 365] width 29 height 12
click at [1085, 402] on div "Debug" at bounding box center [1067, 399] width 149 height 16
type input "source:all level:error level:warning level:info level:debug"
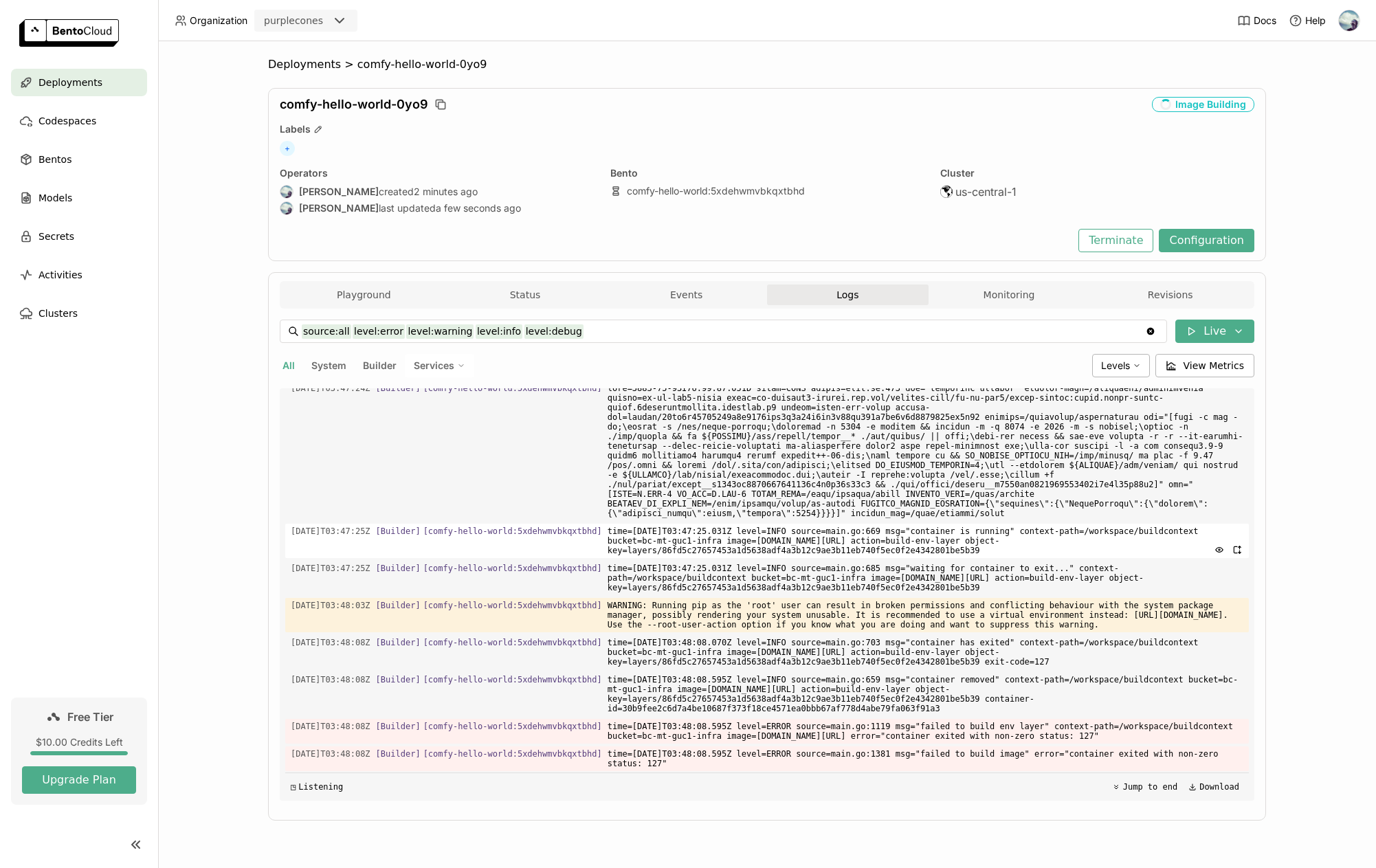
scroll to position [2244, 0]
drag, startPoint x: 703, startPoint y: 560, endPoint x: 786, endPoint y: 734, distance: 192.8
click at [786, 734] on div "Load older logs [DATE]T03:45:39Z [Builder] [ comfy-hello-world:5xdehwmvbkqxtbhd…" at bounding box center [767, 594] width 964 height 412
click at [787, 734] on span "time=[DATE]T03:48:08.595Z level=ERROR source=main.go:1119 msg="failed to build …" at bounding box center [925, 731] width 636 height 24
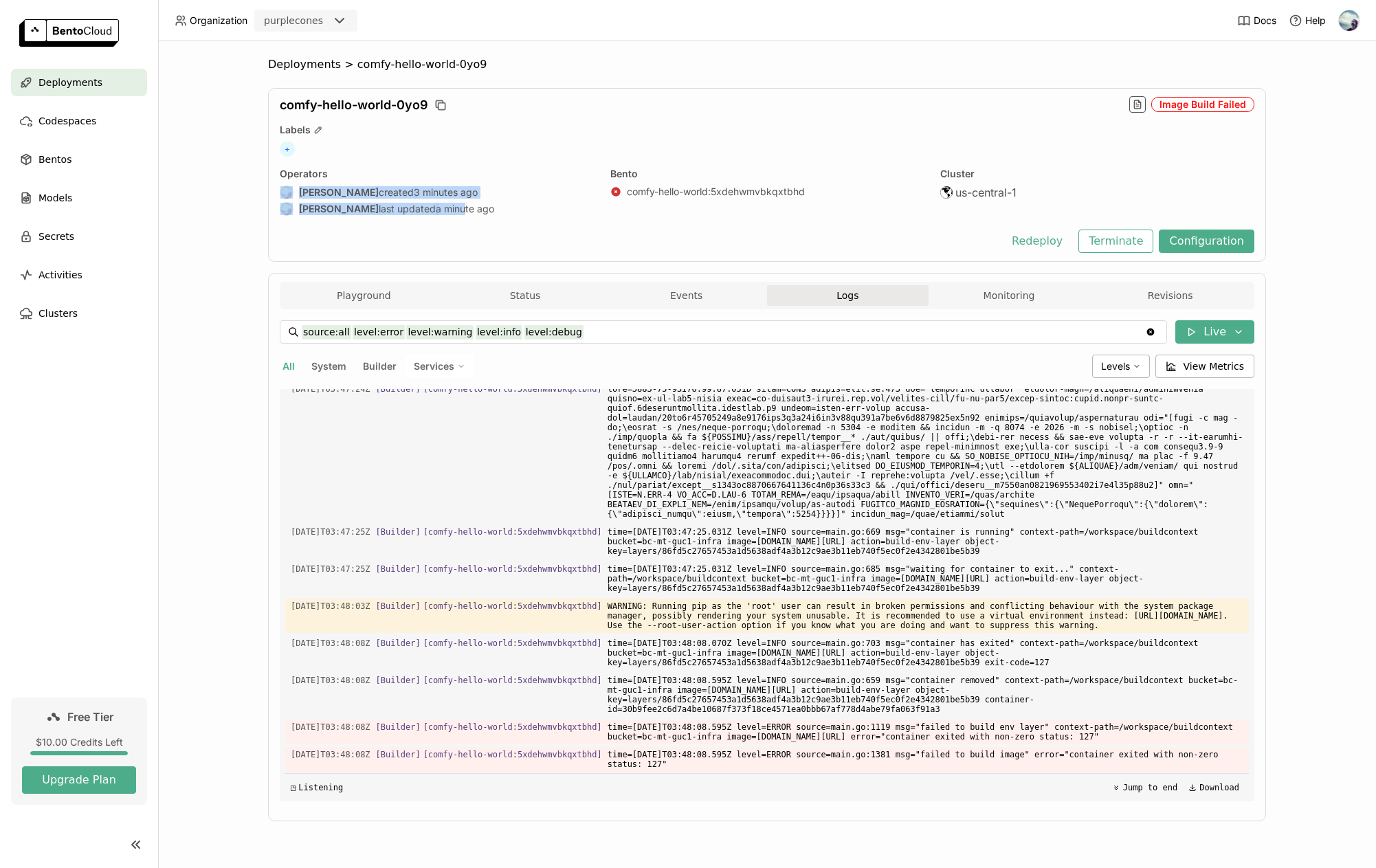
drag, startPoint x: 396, startPoint y: 177, endPoint x: 468, endPoint y: 218, distance: 82.9
click at [459, 217] on div "Operators [PERSON_NAME] created 3 minutes ago [PERSON_NAME] last updated a minu…" at bounding box center [437, 193] width 314 height 51
click at [468, 218] on div "comfy-hello-world-0yo9 Image Build Failed Labels + Operators [PERSON_NAME] crea…" at bounding box center [767, 174] width 998 height 174
click at [1349, 14] on img at bounding box center [1349, 20] width 21 height 21
click at [1320, 94] on span "API Tokens" at bounding box center [1330, 91] width 49 height 13
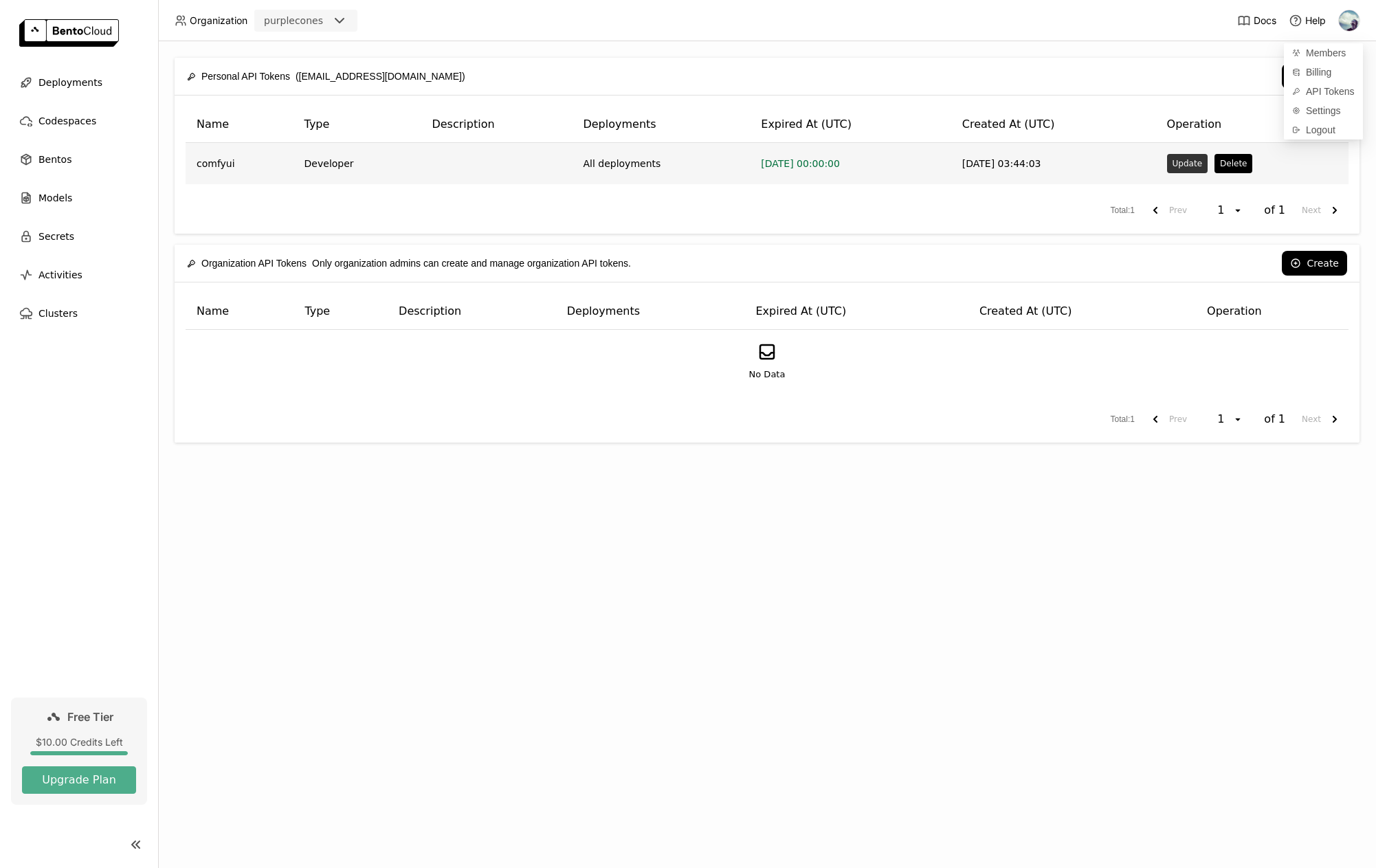
click at [1189, 161] on button "Update" at bounding box center [1187, 163] width 41 height 19
click at [1229, 167] on button "Delete" at bounding box center [1233, 163] width 38 height 19
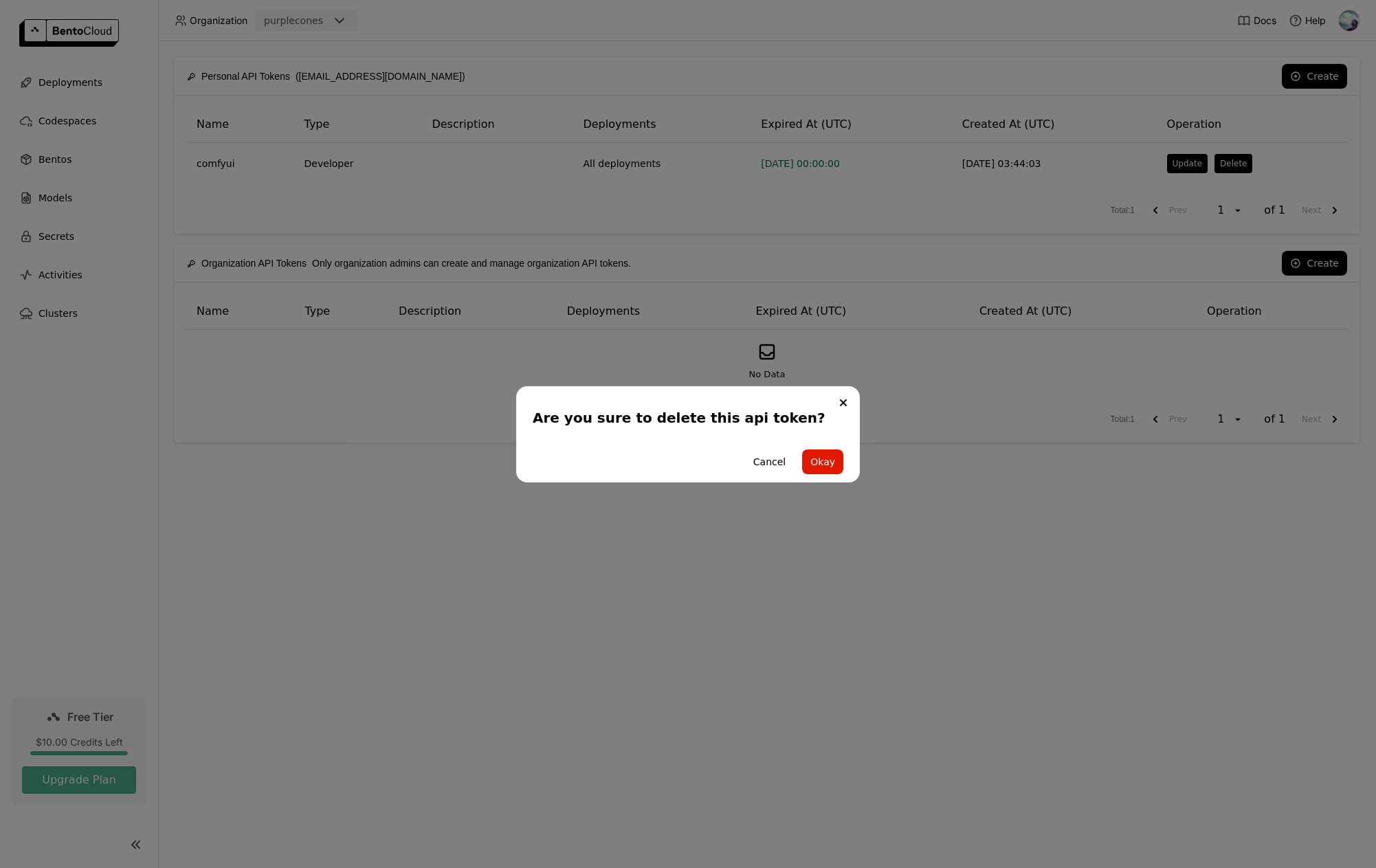
drag, startPoint x: 824, startPoint y: 461, endPoint x: 861, endPoint y: 420, distance: 55.2
click at [827, 461] on button "Okay" at bounding box center [823, 461] width 42 height 24
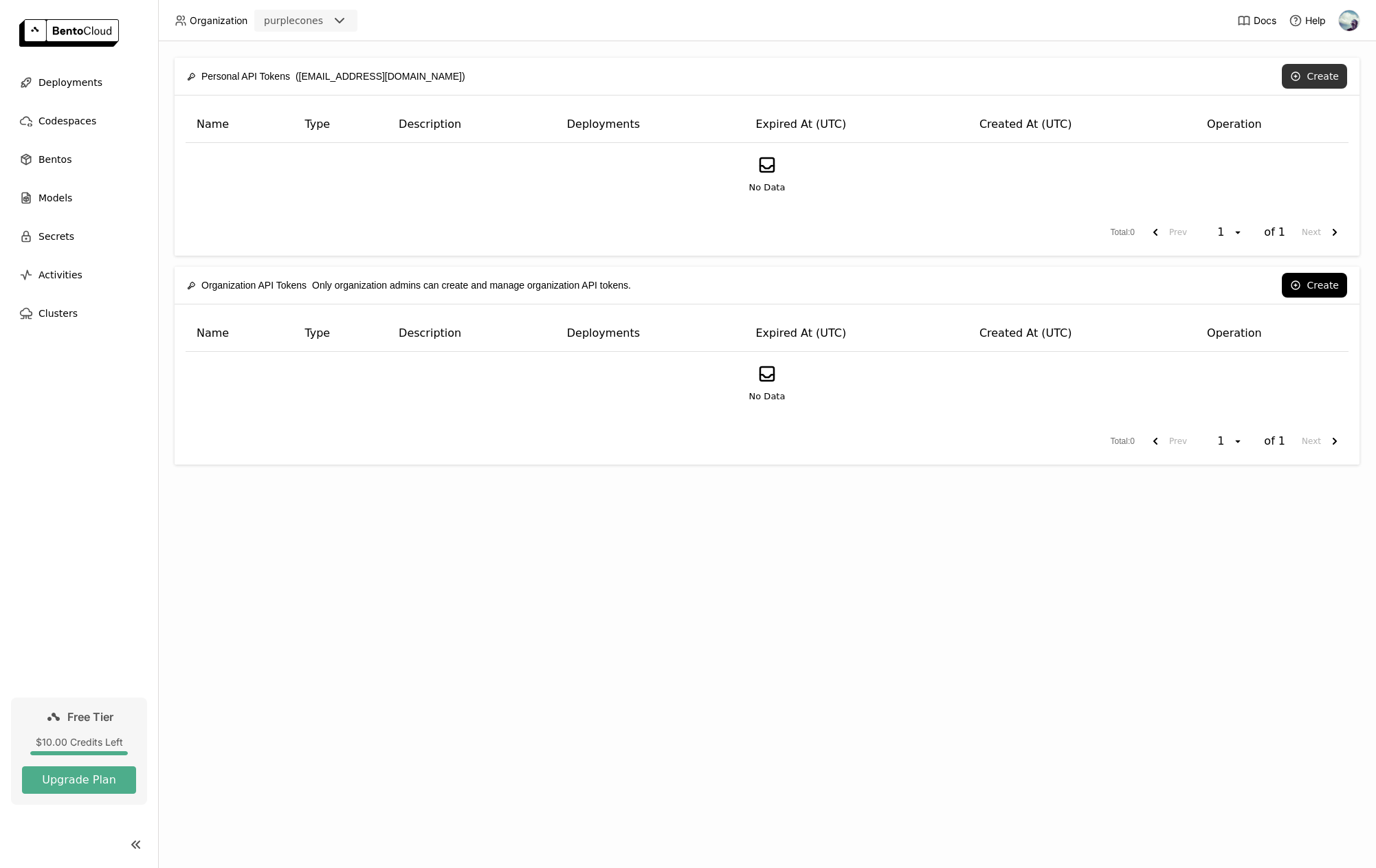
click at [1320, 70] on button "Create" at bounding box center [1314, 76] width 65 height 24
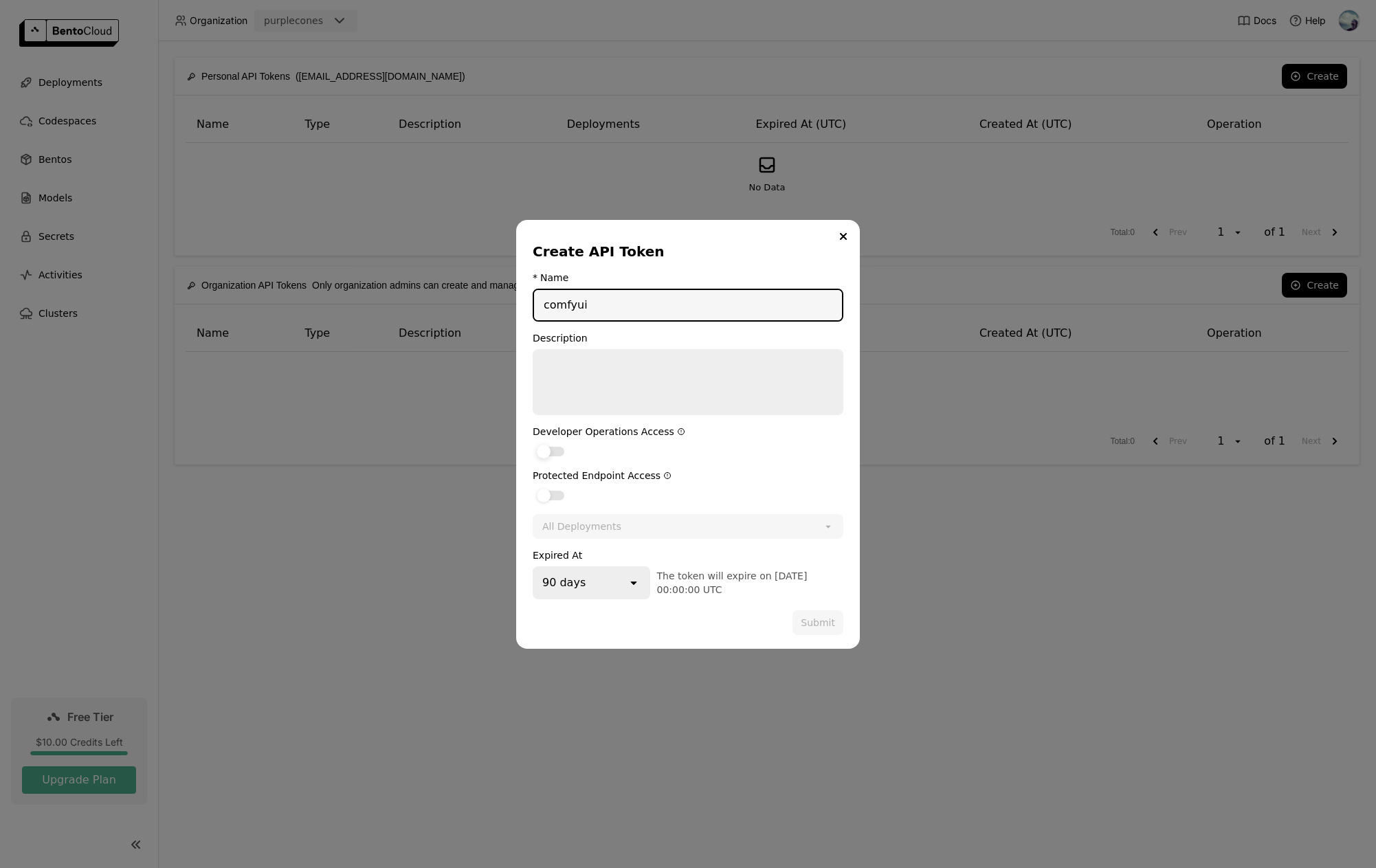
click at [545, 451] on div "dialog" at bounding box center [543, 451] width 14 height 14
click at [532, 443] on input "dialog" at bounding box center [532, 443] width 0 height 0
click at [548, 498] on div "dialog" at bounding box center [543, 495] width 14 height 14
click at [532, 486] on input "dialog" at bounding box center [532, 486] width 0 height 0
click at [803, 615] on button "Submit" at bounding box center [817, 622] width 51 height 24
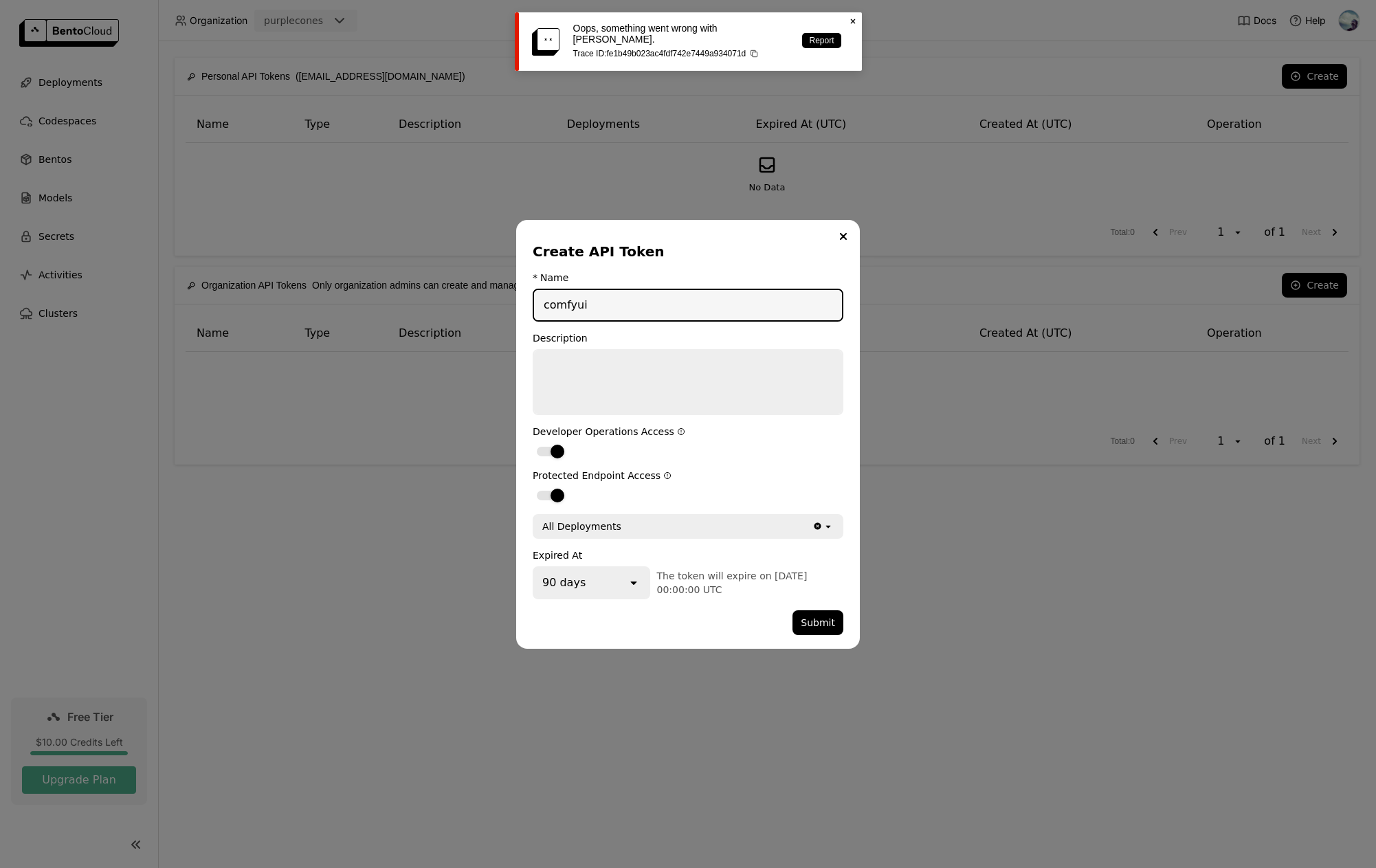
click at [601, 301] on input "comfyui" at bounding box center [688, 305] width 308 height 31
type input "comfyui2"
click at [820, 624] on button "Submit" at bounding box center [817, 622] width 51 height 24
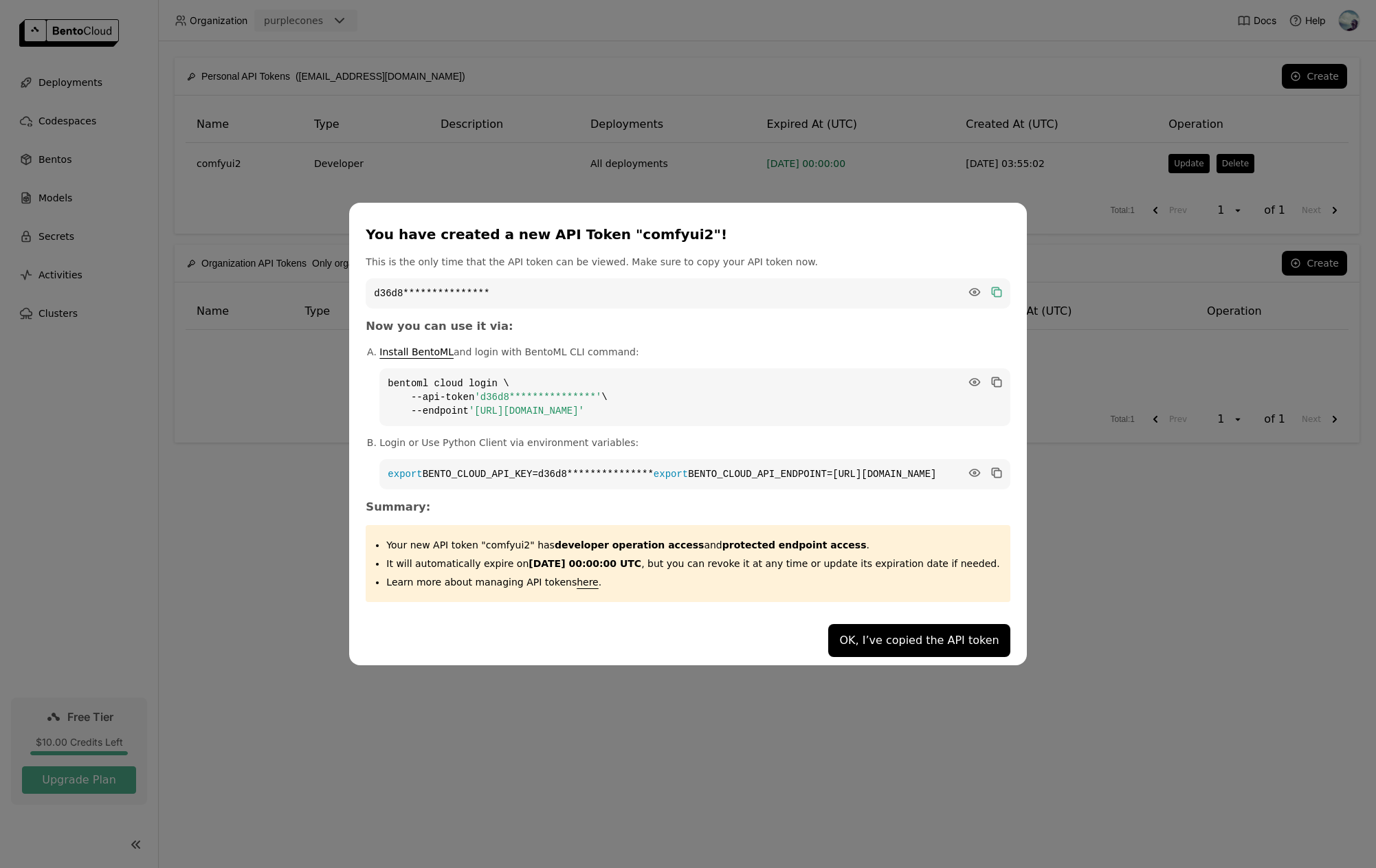
click at [992, 287] on icon "dialog" at bounding box center [995, 291] width 7 height 7
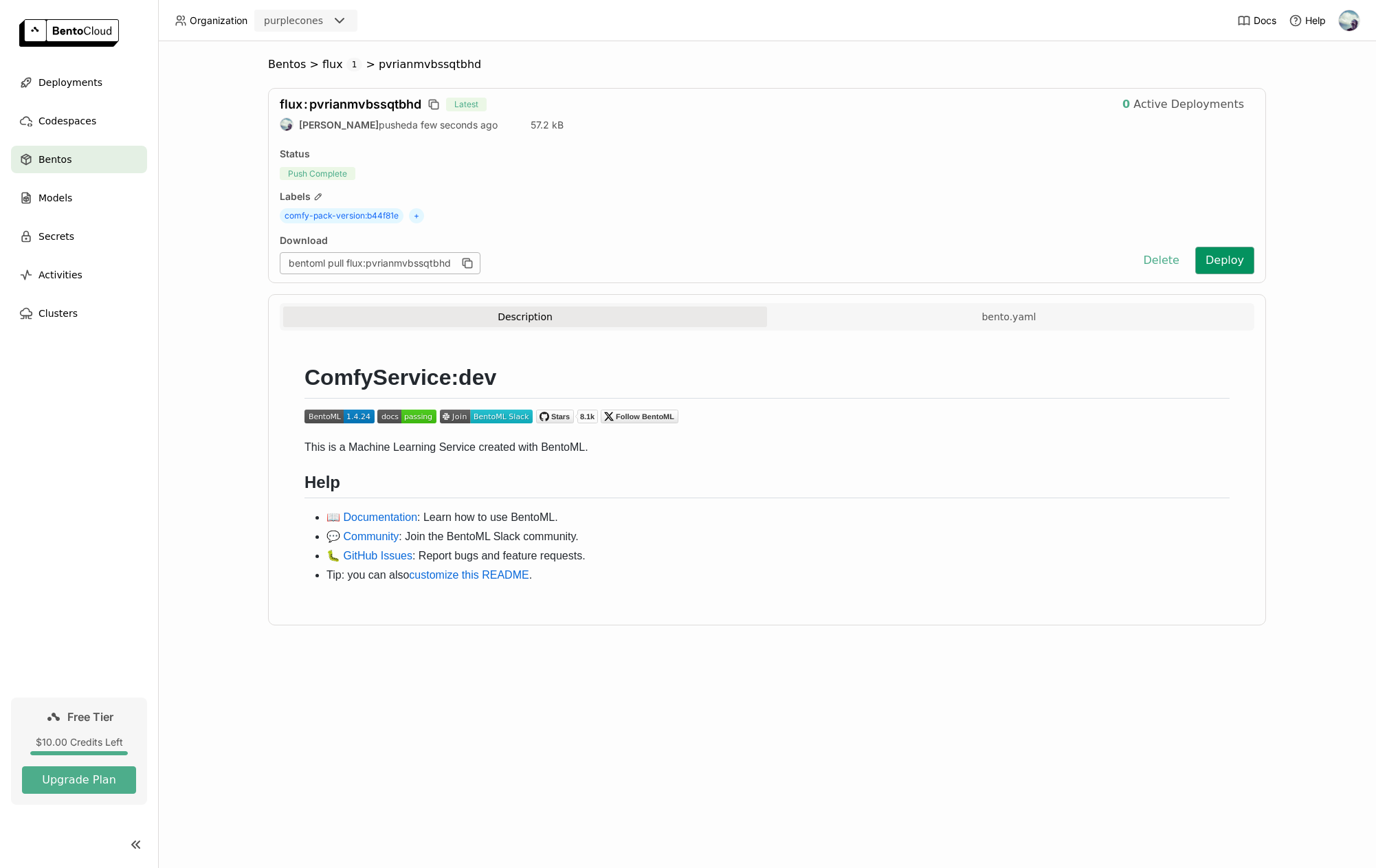
click at [1236, 262] on button "Deploy" at bounding box center [1225, 260] width 60 height 27
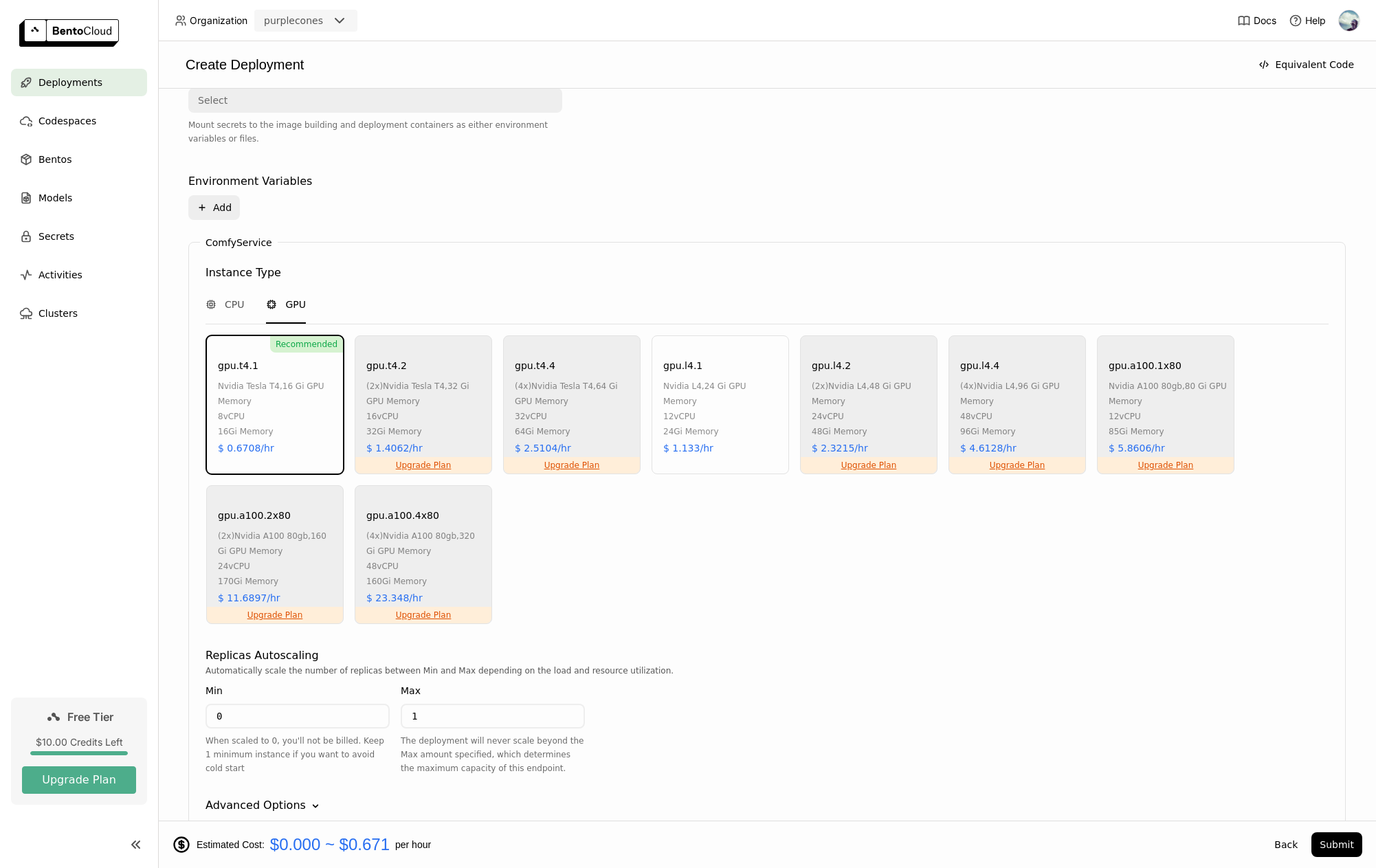
scroll to position [65, 0]
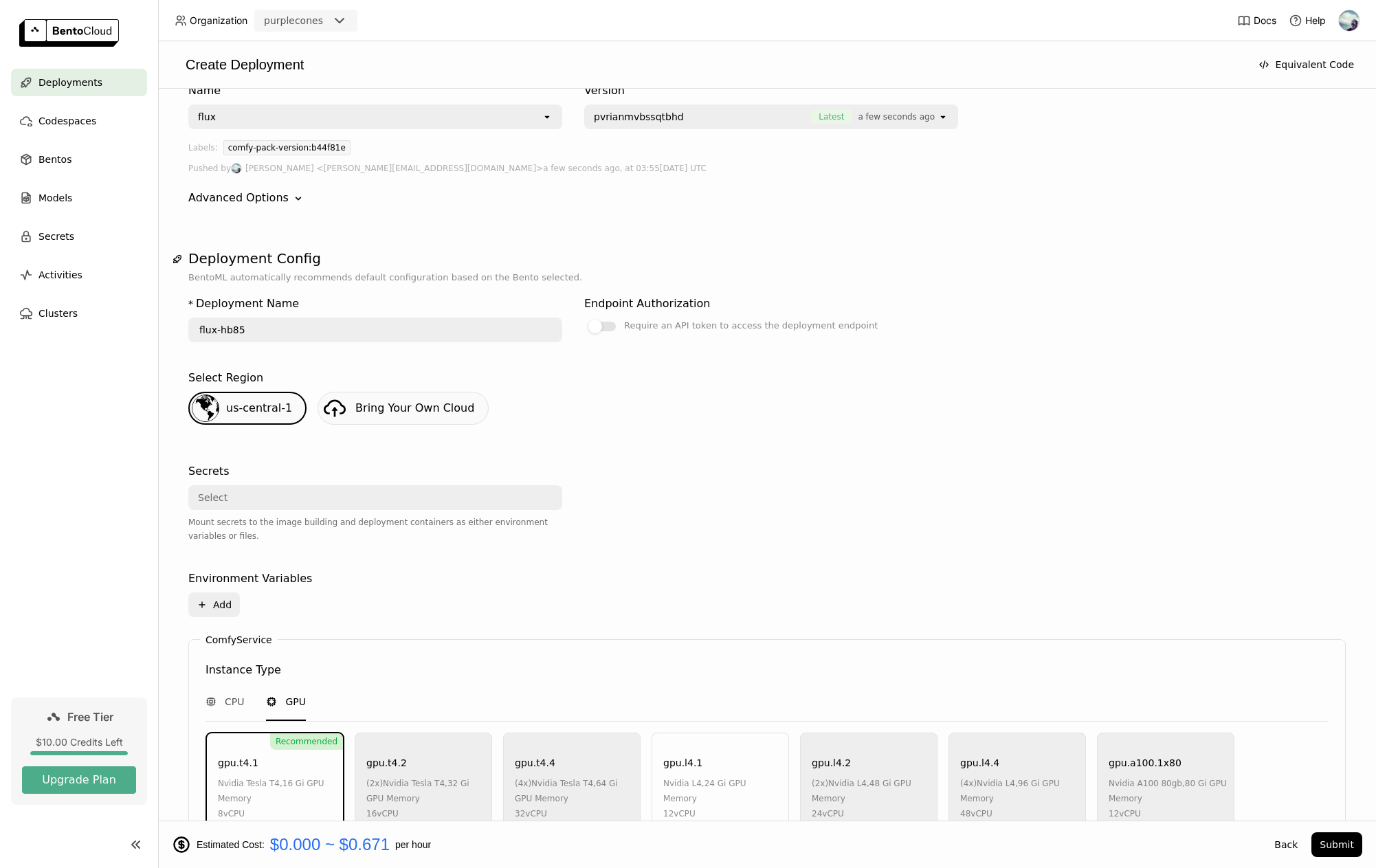
click at [365, 409] on span "Bring Your Own Cloud" at bounding box center [415, 408] width 119 height 13
click at [1300, 68] on button "Equivalent Code" at bounding box center [1306, 64] width 112 height 24
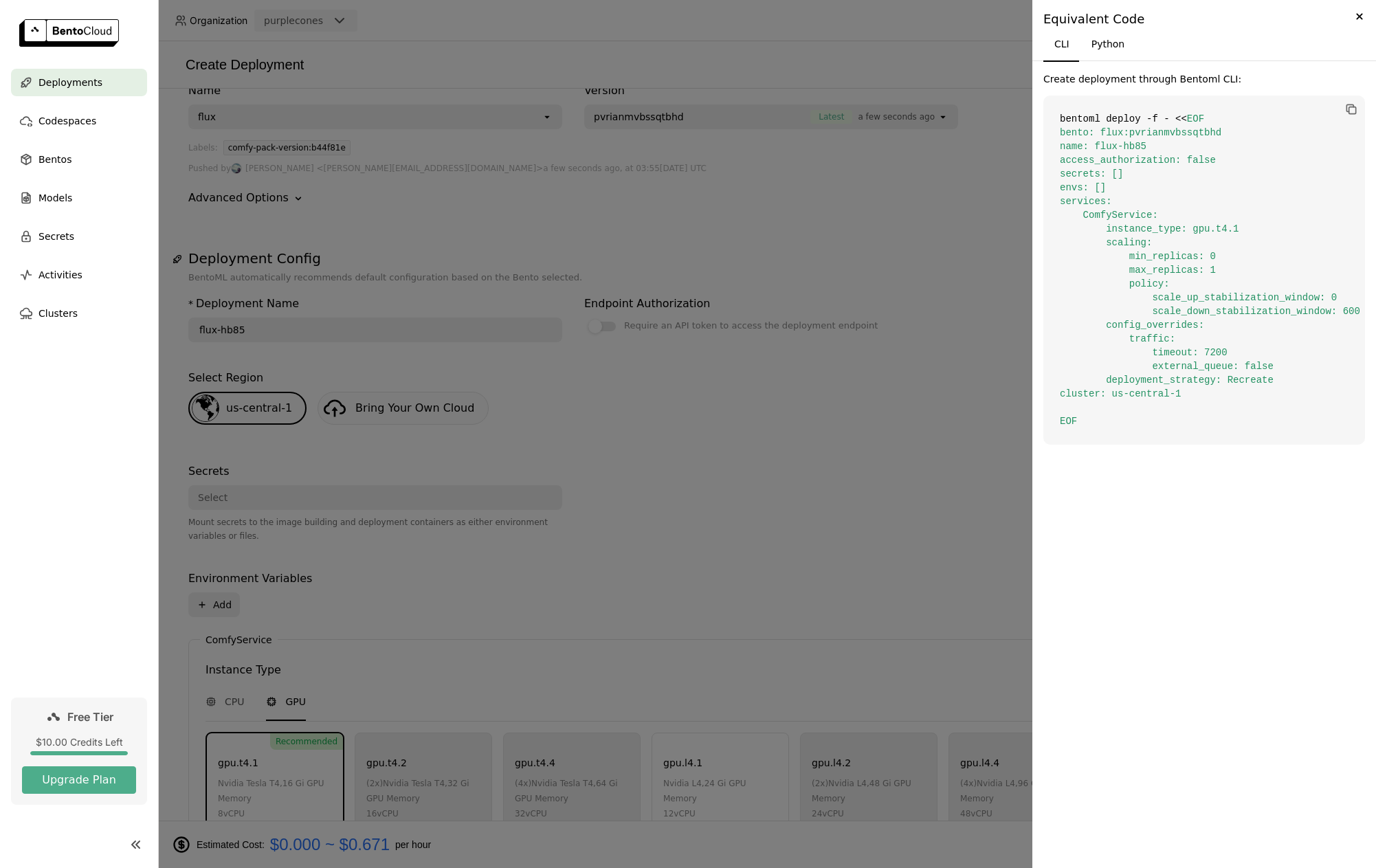
click at [1026, 230] on div at bounding box center [688, 434] width 1376 height 868
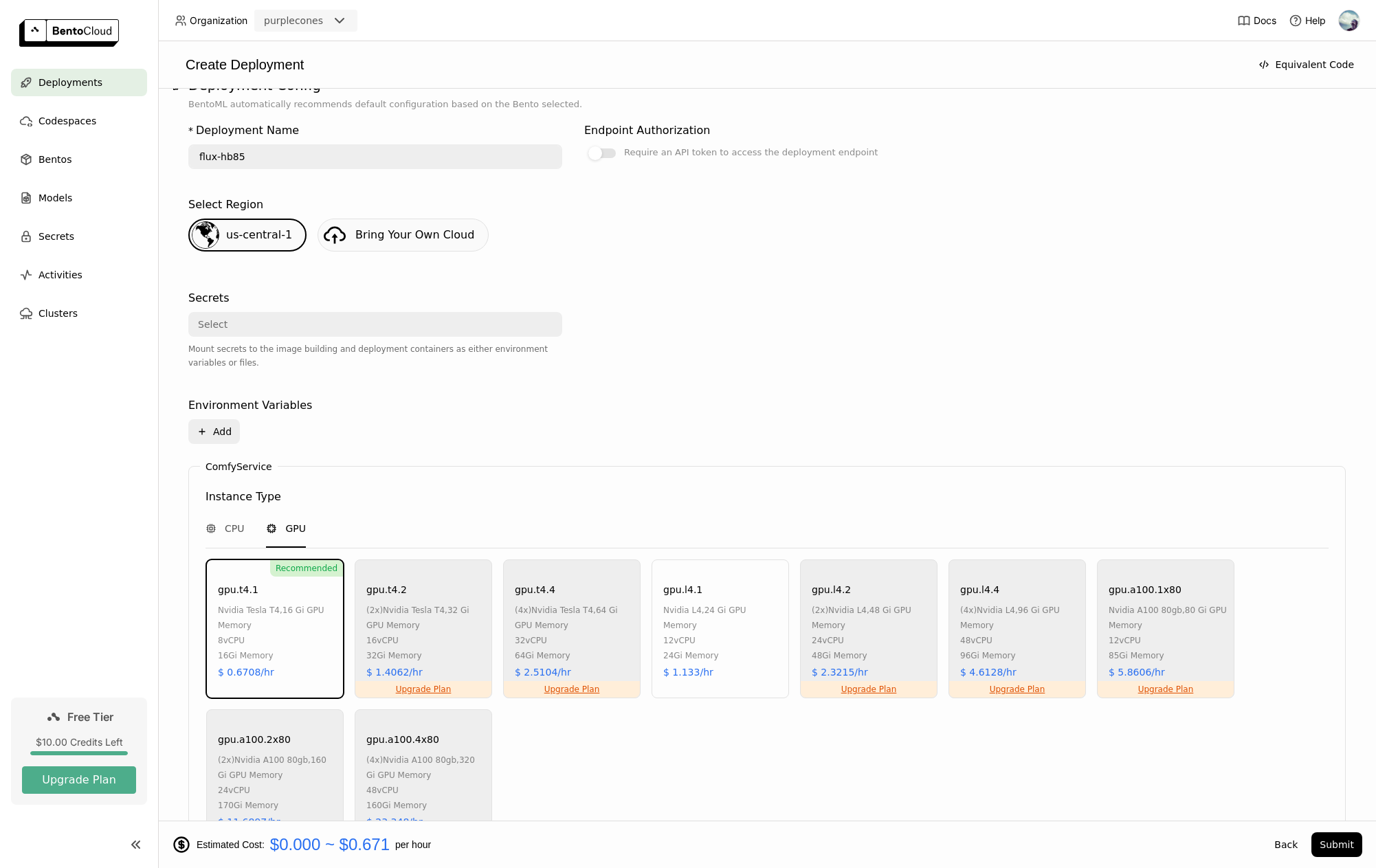
scroll to position [477, 0]
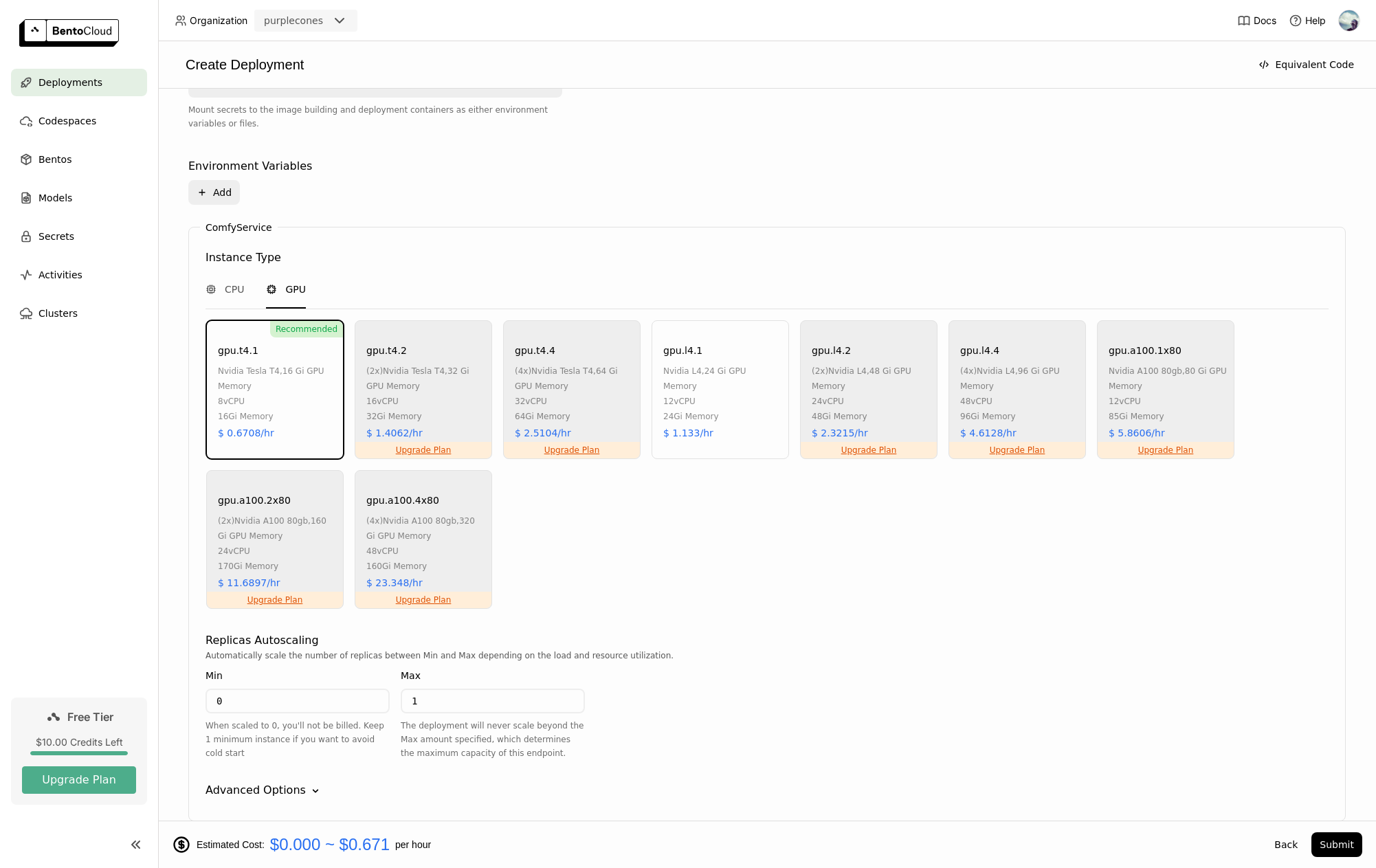
click at [732, 409] on div "24Gi Memory" at bounding box center [722, 416] width 118 height 15
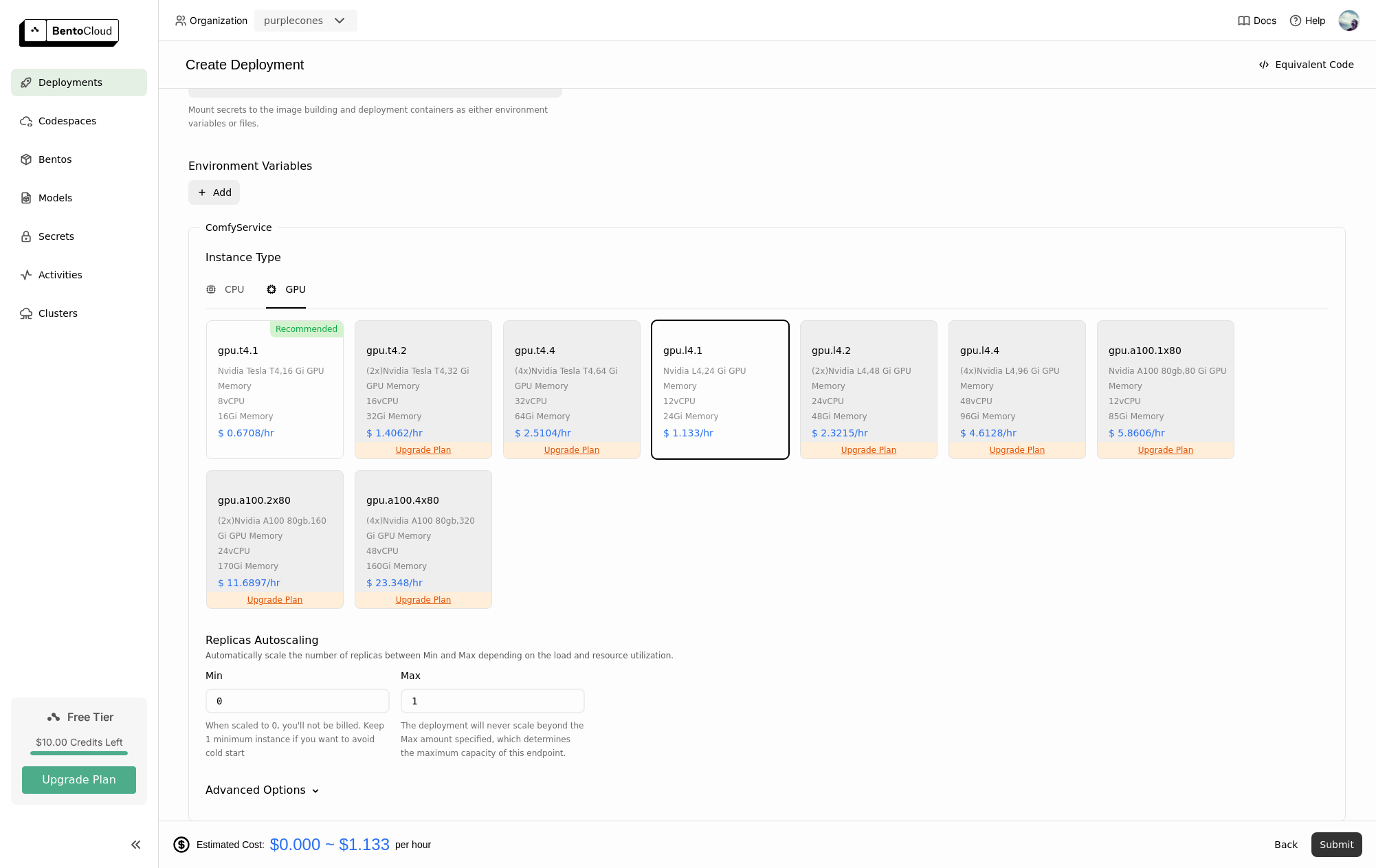
click at [1346, 842] on button "Submit" at bounding box center [1336, 844] width 51 height 24
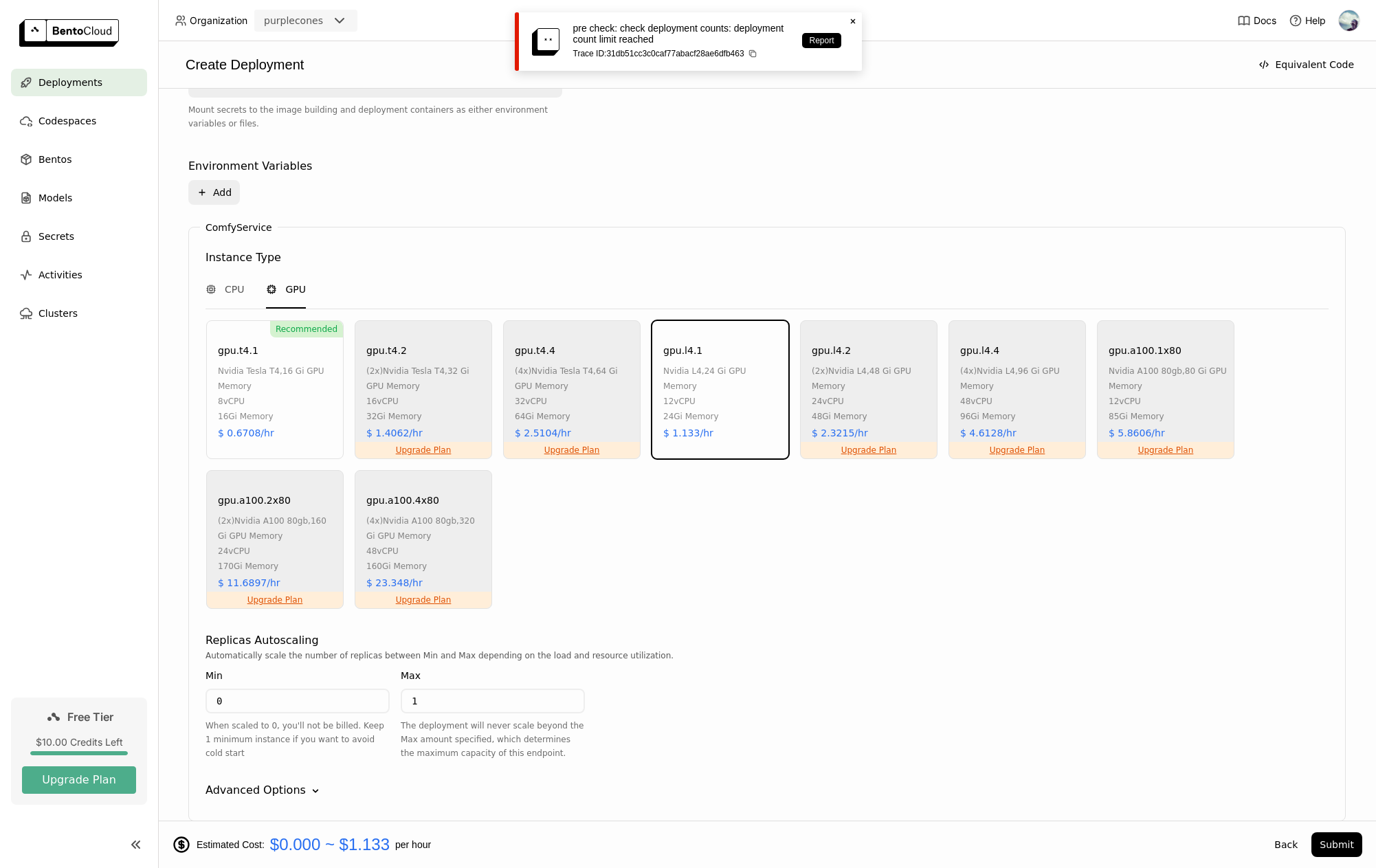
click at [852, 18] on icon "Close" at bounding box center [853, 22] width 11 height 11
click at [79, 85] on span "Deployments" at bounding box center [70, 82] width 64 height 16
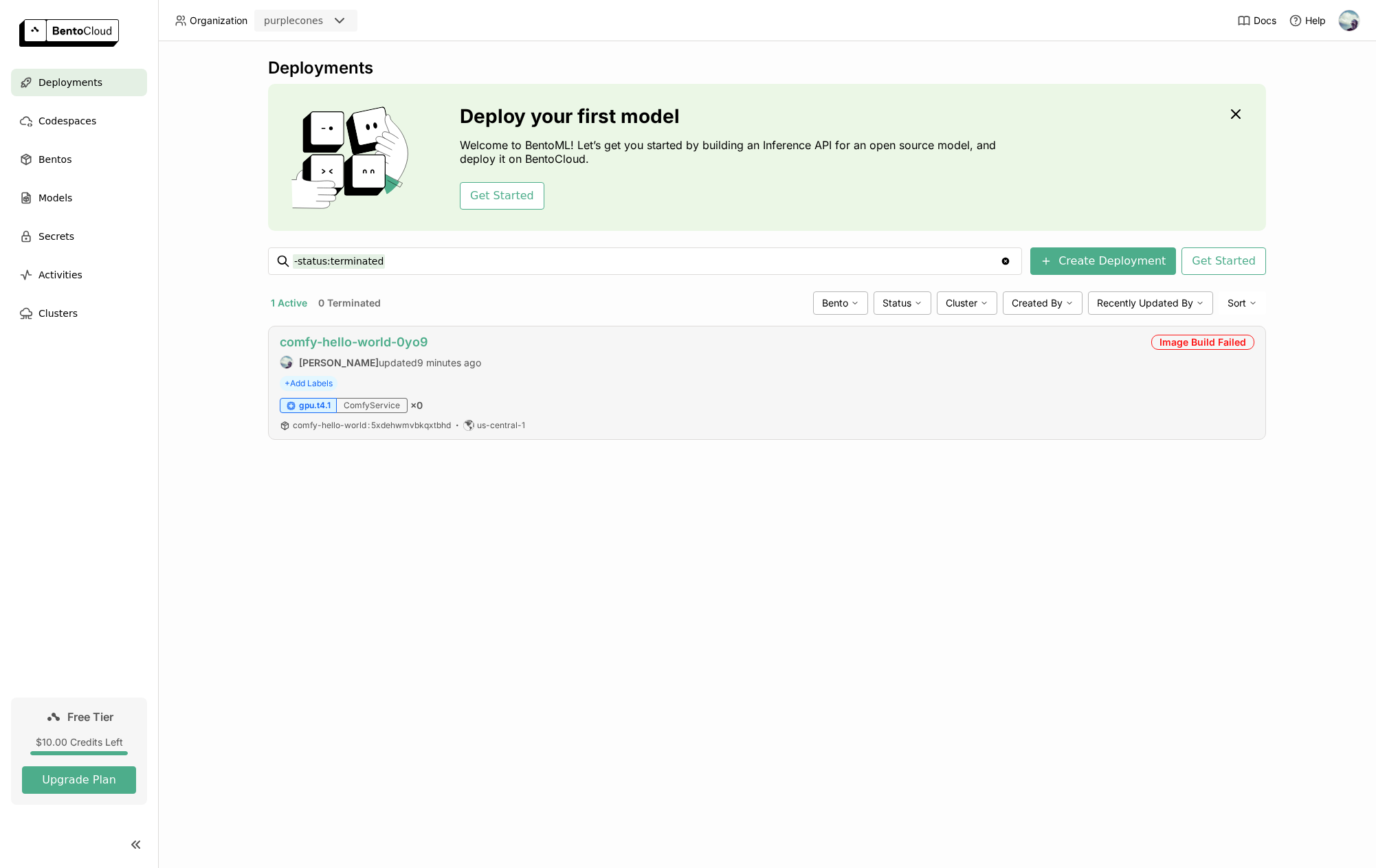
click at [412, 337] on link "comfy-hello-world-0yo9" at bounding box center [354, 342] width 149 height 14
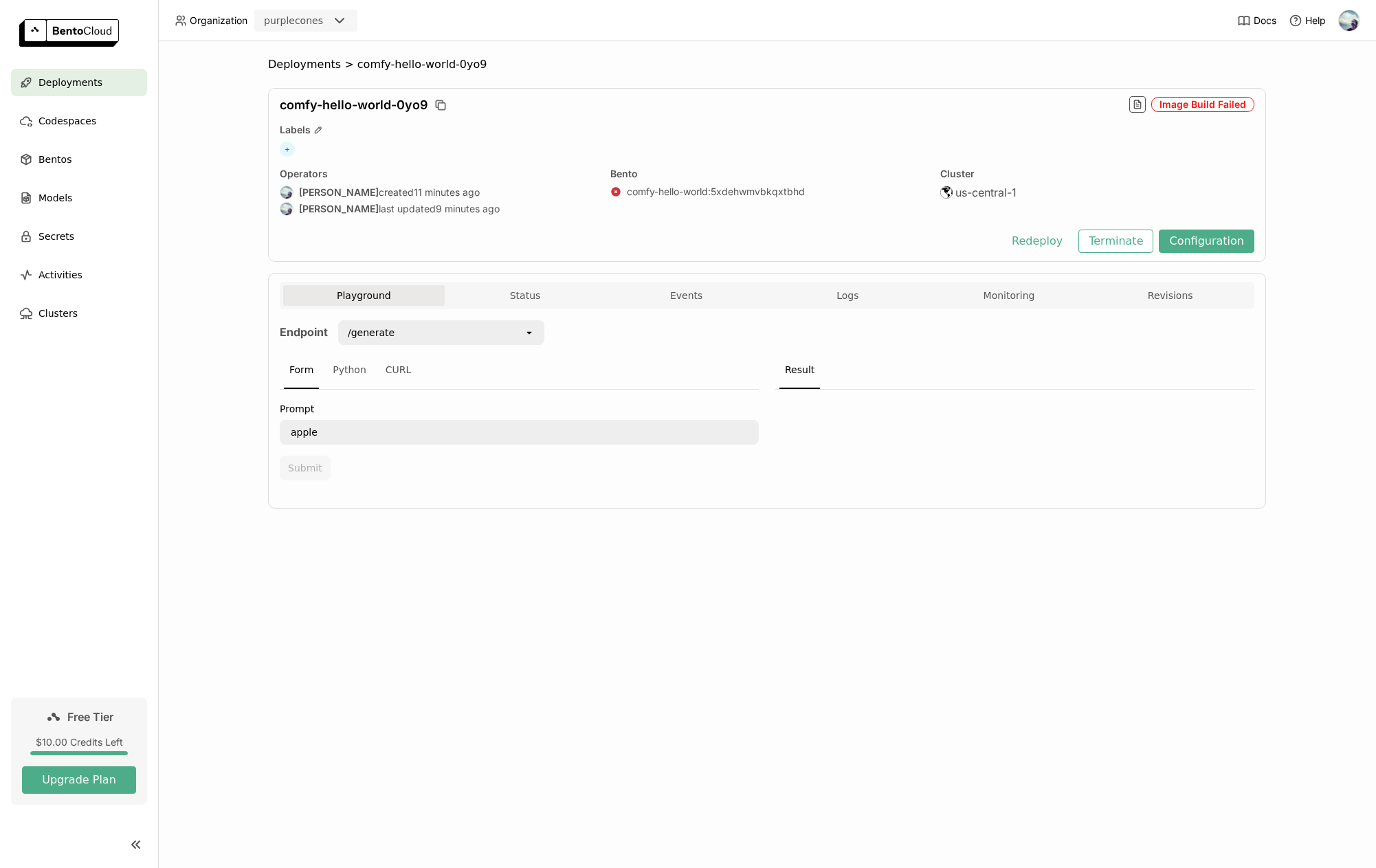
click at [96, 94] on div "Deployments" at bounding box center [78, 82] width 136 height 27
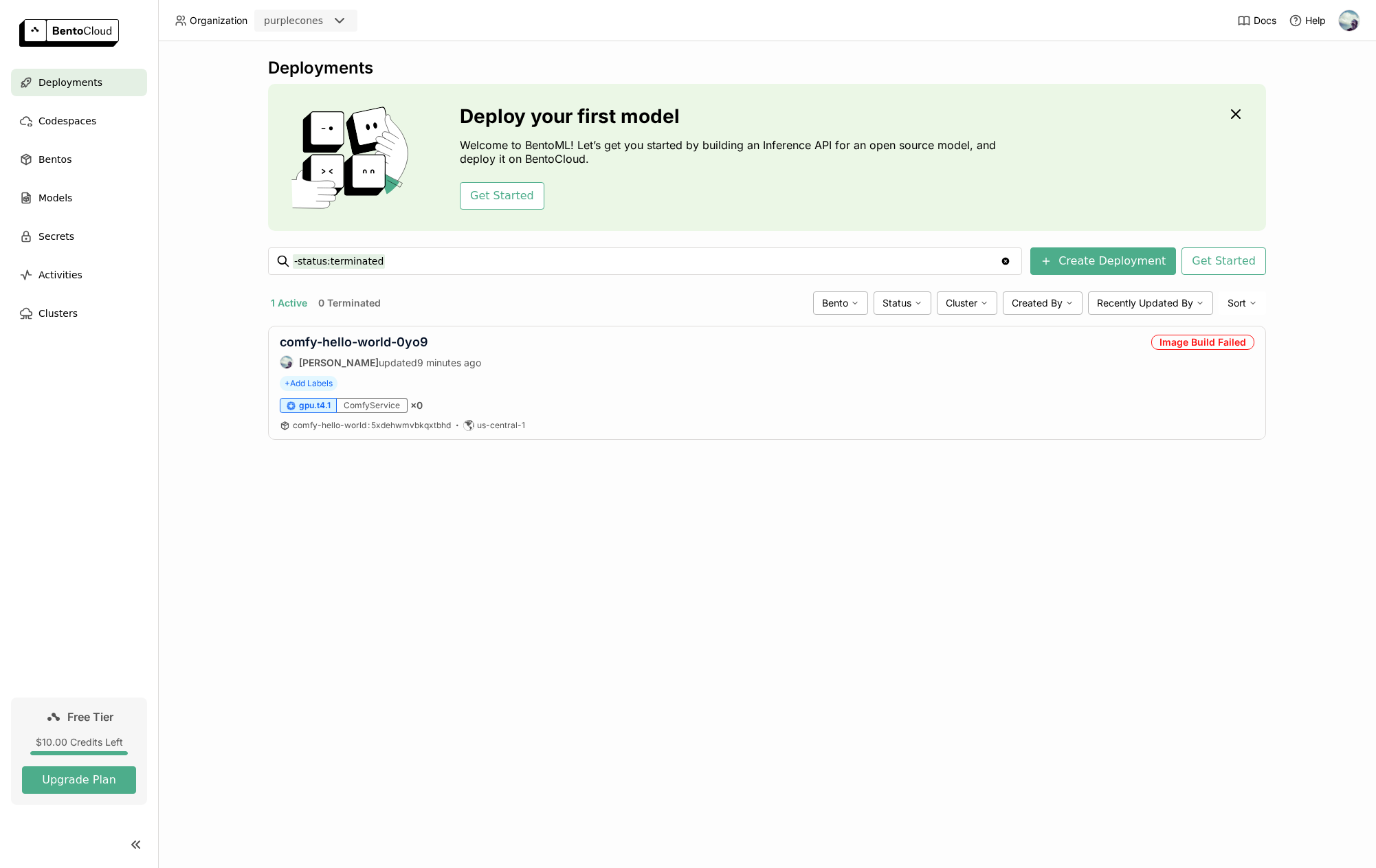
click at [497, 323] on div "Deployments Deploy your first model Welcome to BentoML! Let’s get you started b…" at bounding box center [767, 259] width 998 height 402
click at [426, 339] on link "comfy-hello-world-0yo9" at bounding box center [354, 342] width 149 height 14
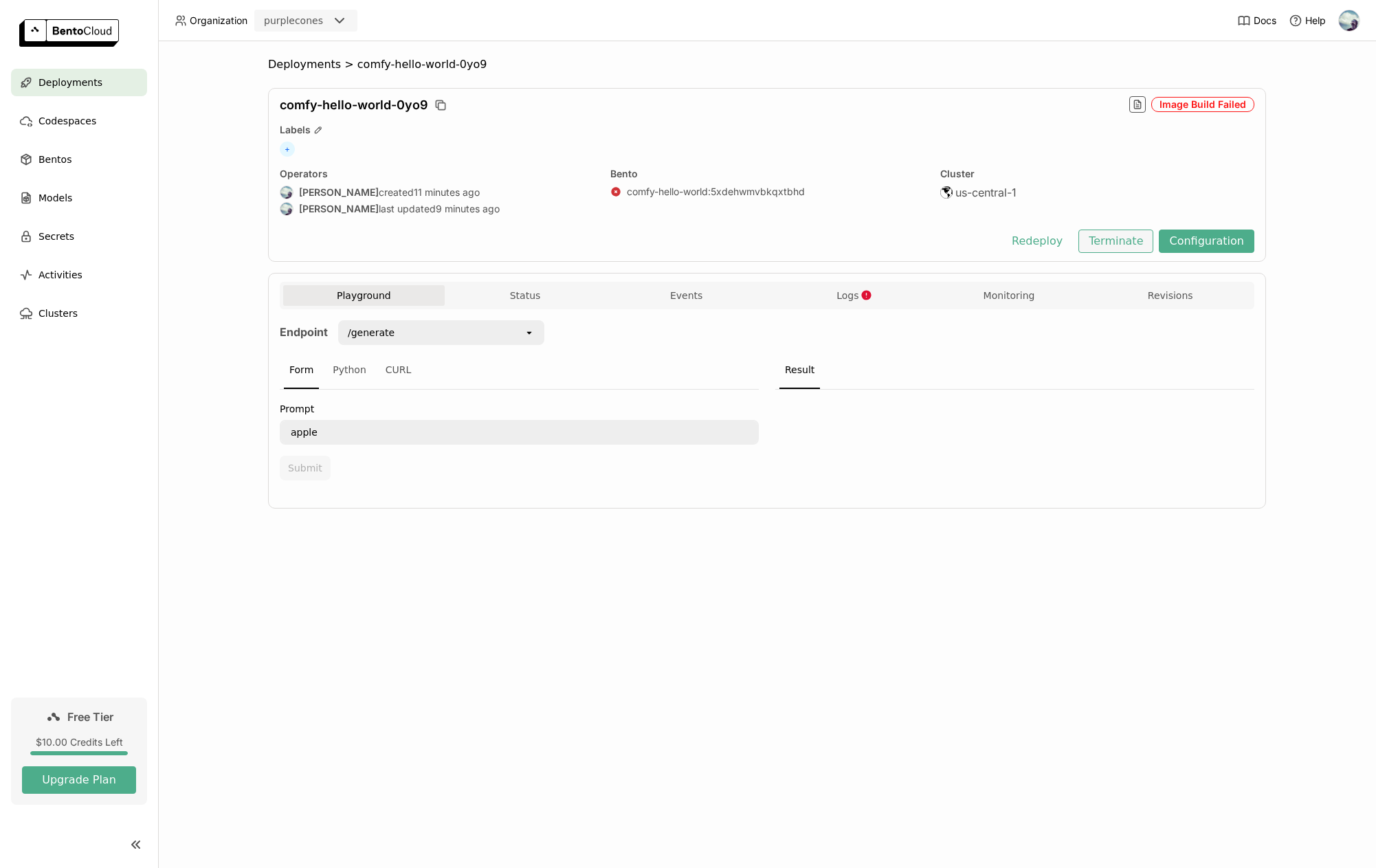
click at [1118, 245] on button "Terminate" at bounding box center [1115, 241] width 75 height 23
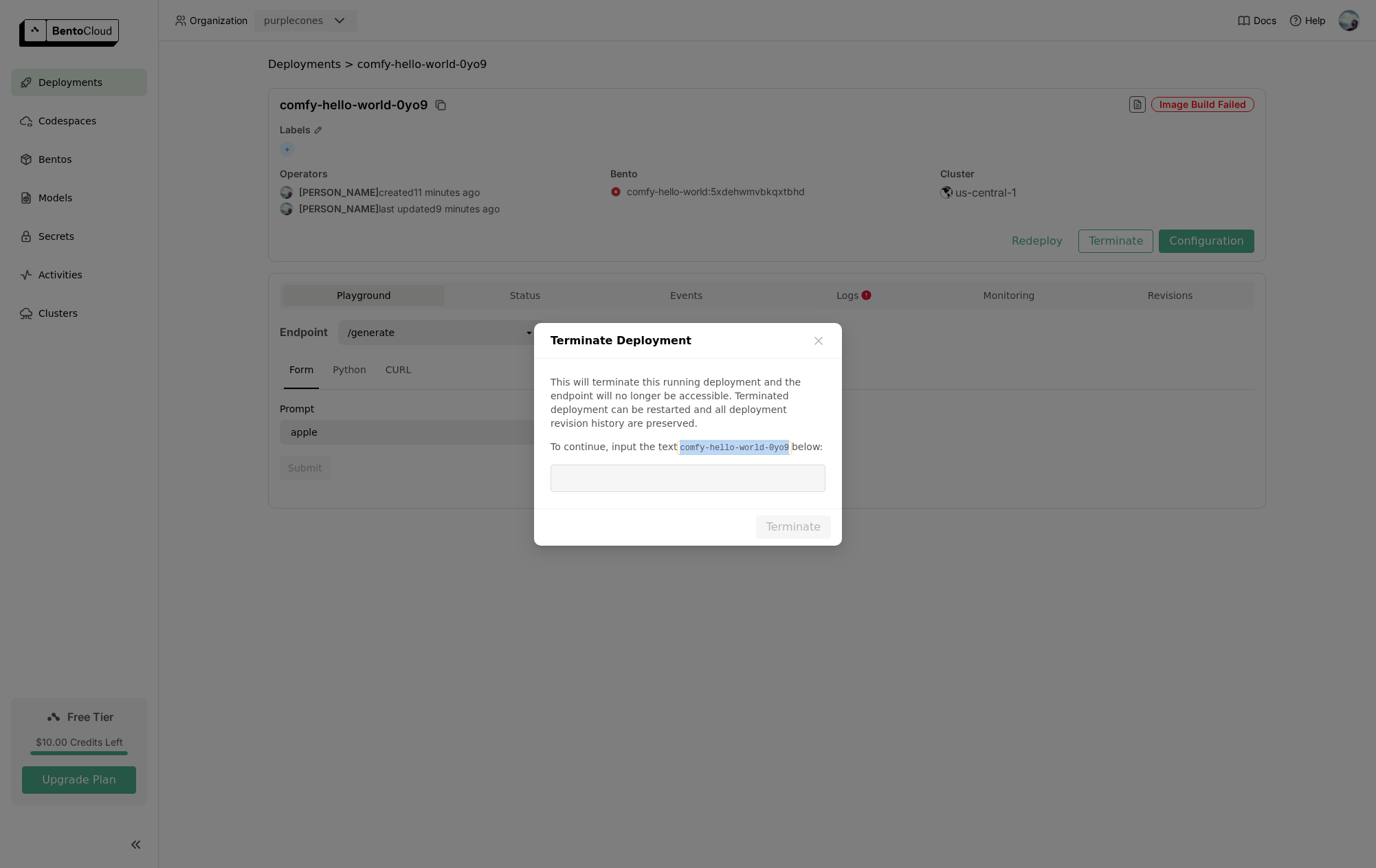
drag, startPoint x: 670, startPoint y: 439, endPoint x: 769, endPoint y: 439, distance: 99.0
click at [769, 439] on p "To continue, input the text comfy-hello-world-0yo9 below:" at bounding box center [688, 447] width 275 height 15
copy code "comfy-hello-world-0yo9"
click at [700, 477] on input "dialog" at bounding box center [688, 478] width 258 height 26
paste input "comfy-hello-world-0yo9"
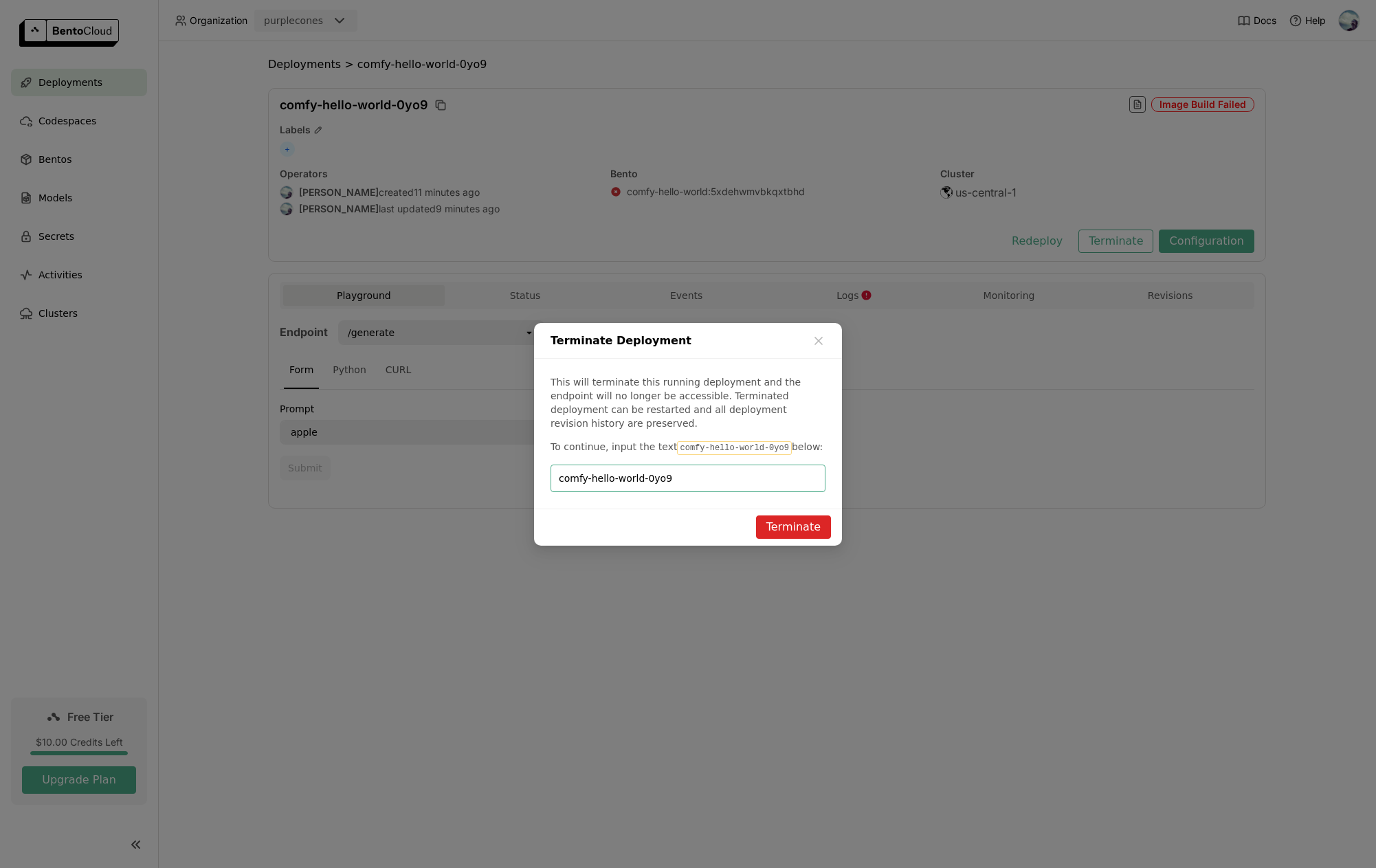
type input "comfy-hello-world-0yo9"
click at [794, 526] on button "Terminate" at bounding box center [793, 527] width 75 height 23
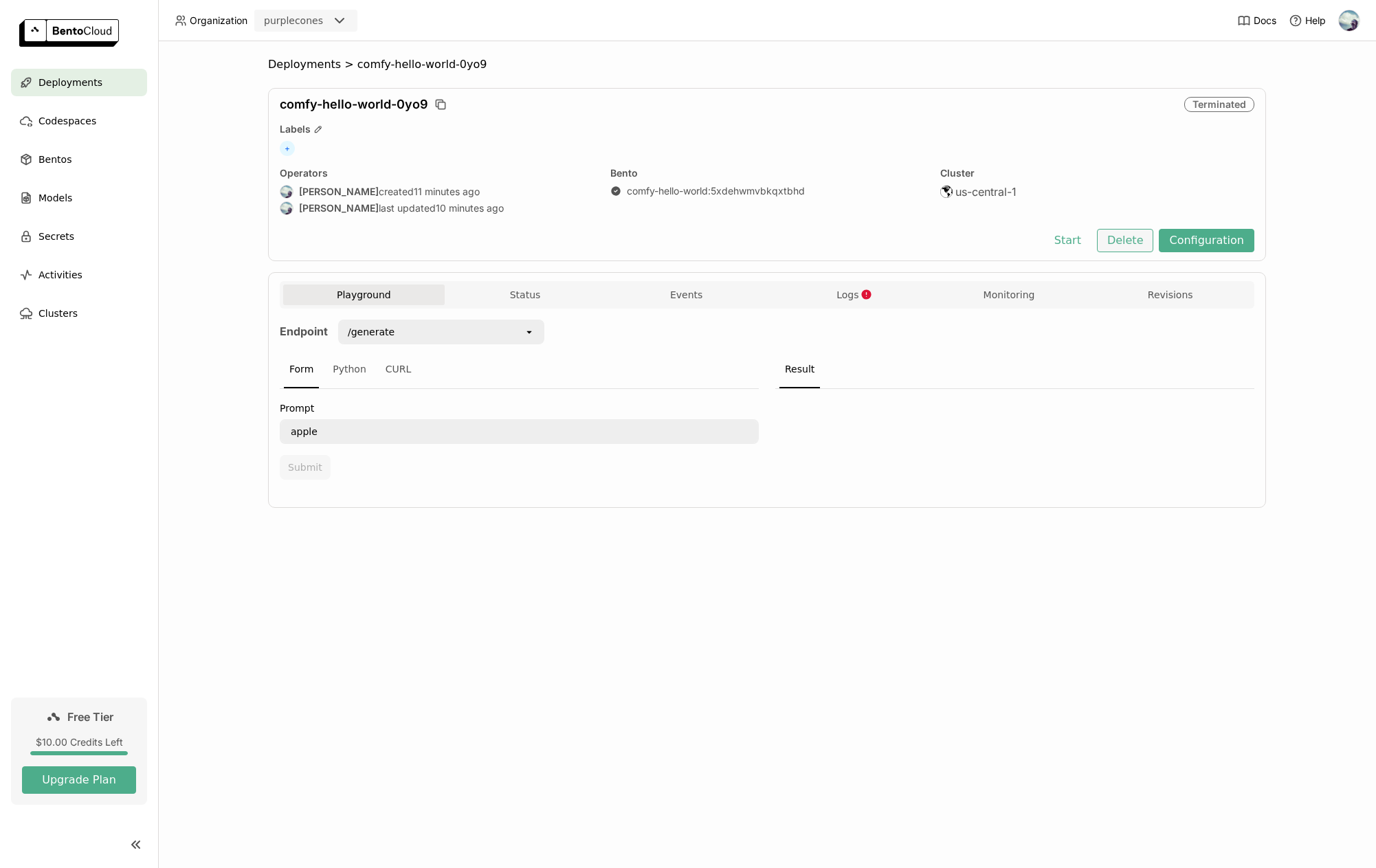
click at [1150, 241] on button "Delete" at bounding box center [1125, 241] width 57 height 23
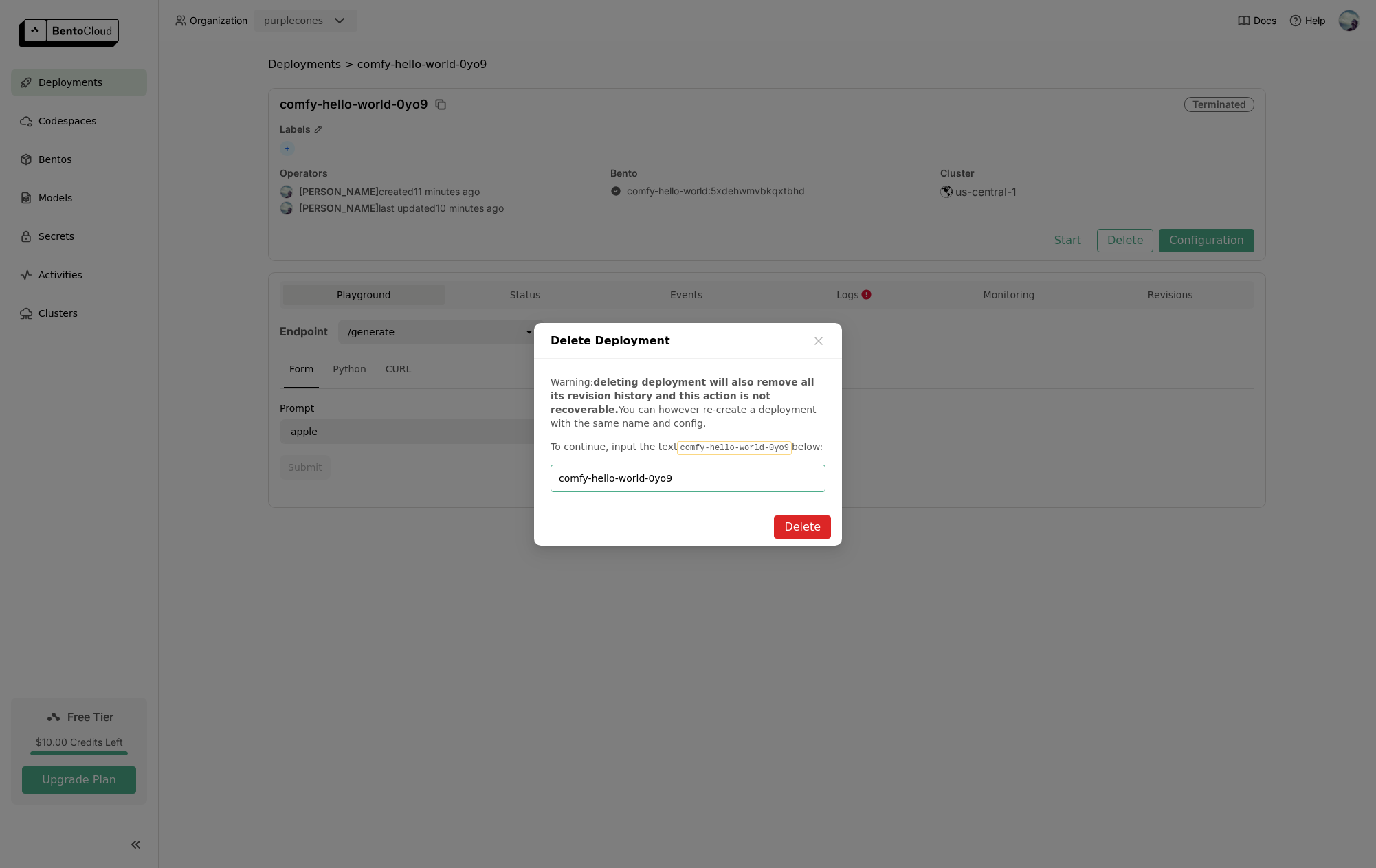
type input "comfy-hello-world-0yo9"
click at [818, 518] on button "Delete" at bounding box center [802, 527] width 57 height 23
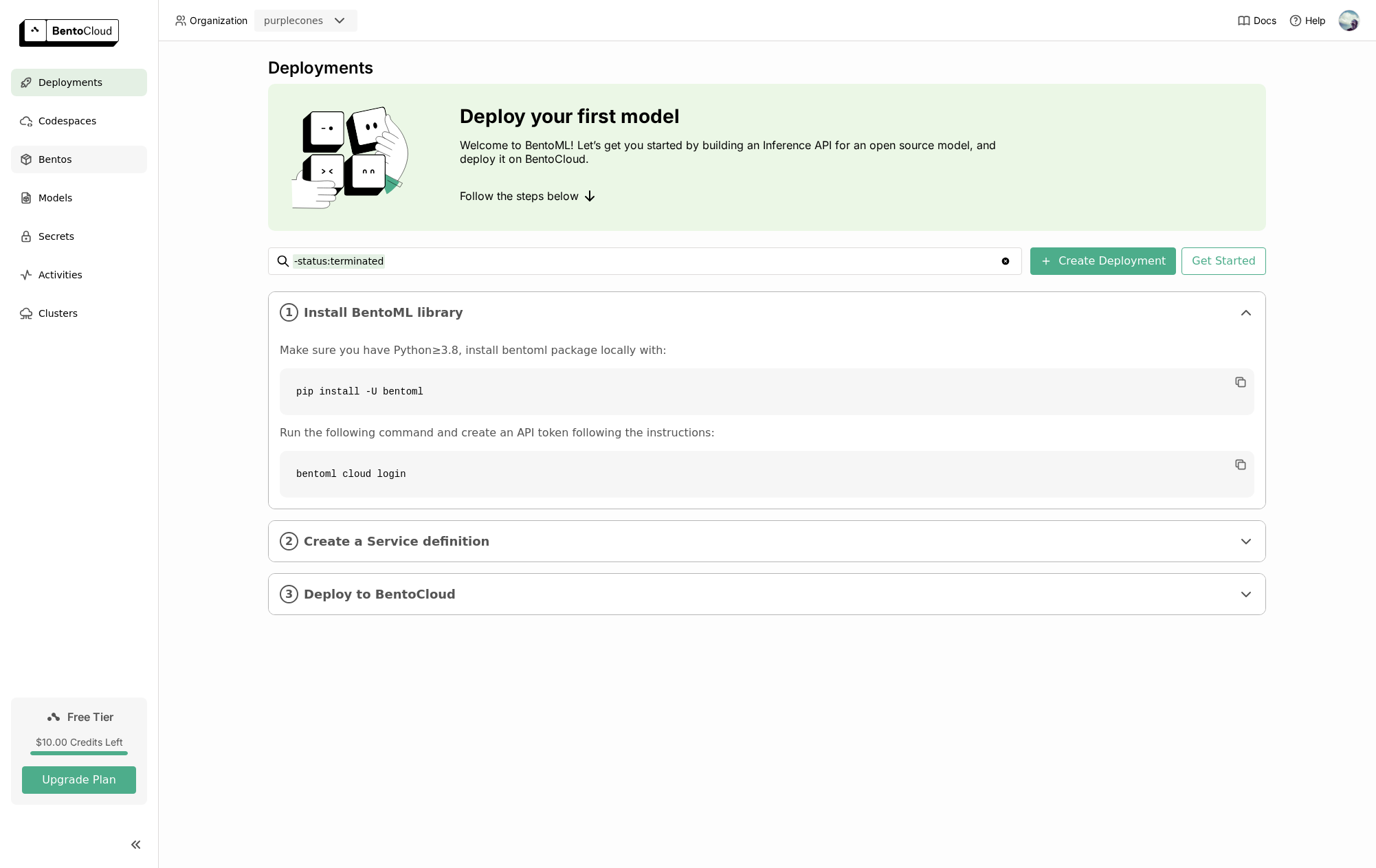
click at [68, 153] on div "Bentos" at bounding box center [78, 159] width 136 height 27
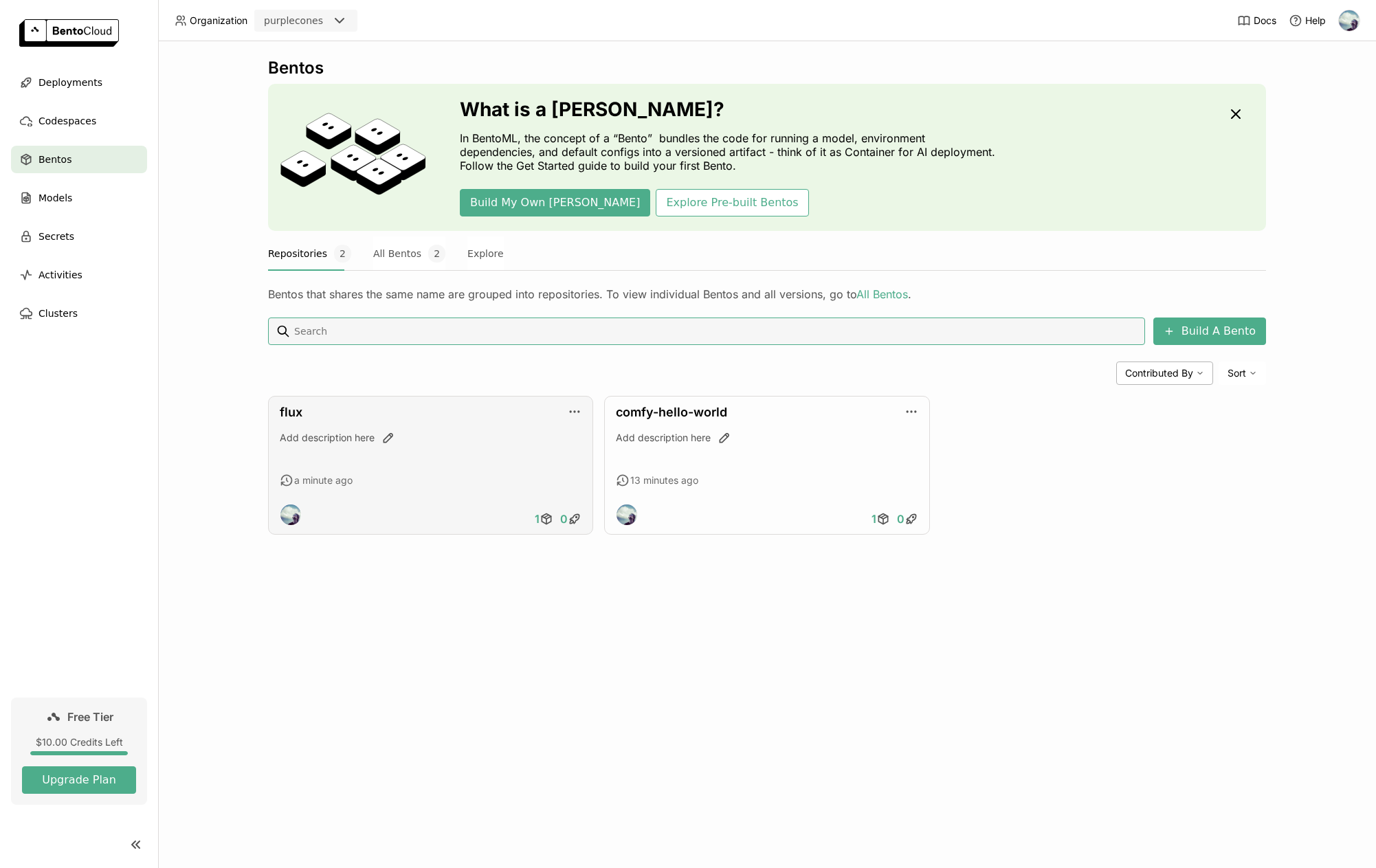
click at [335, 411] on div "flux" at bounding box center [430, 412] width 301 height 15
click at [301, 411] on link "flux" at bounding box center [291, 412] width 23 height 14
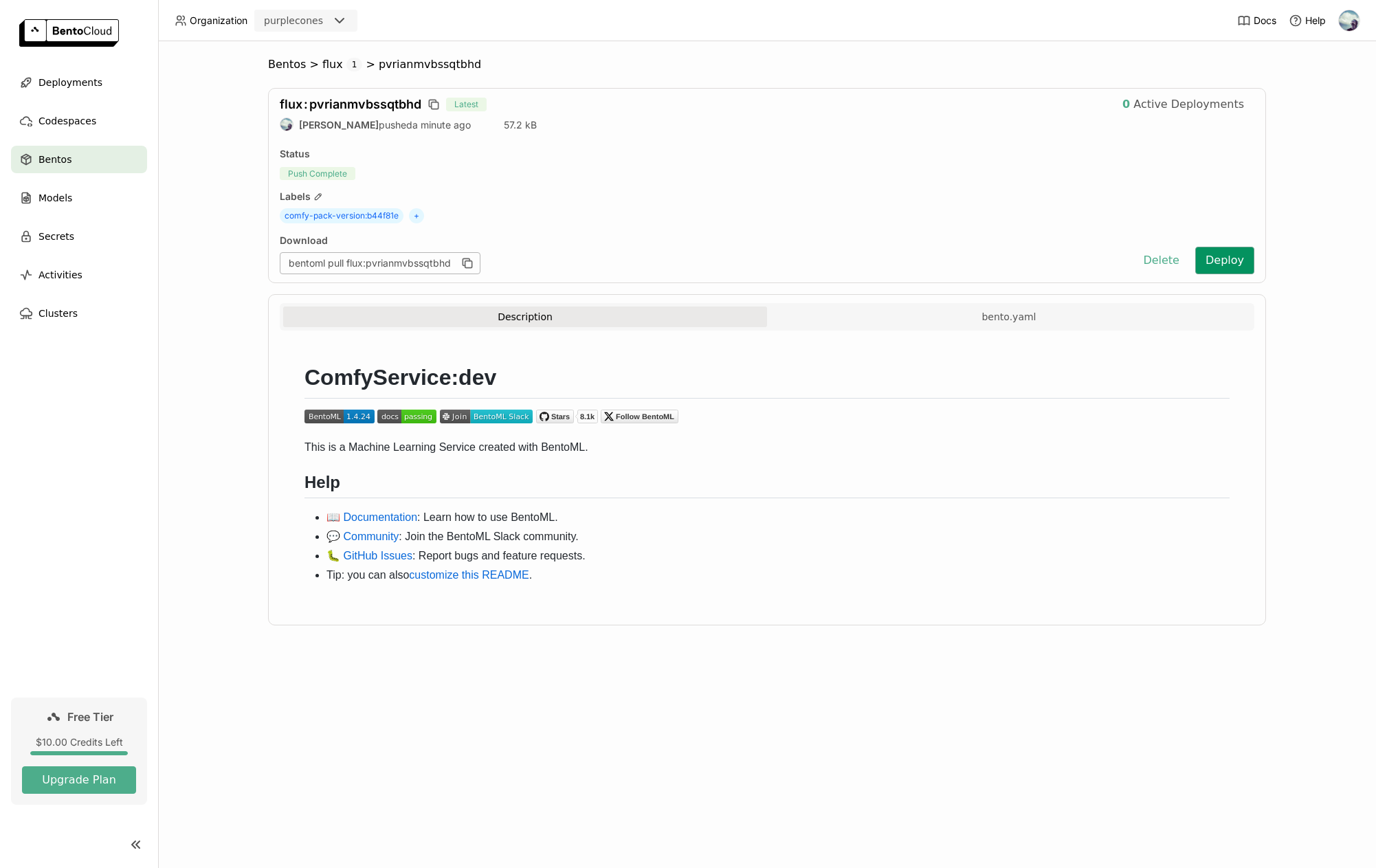
click at [1240, 267] on button "Deploy" at bounding box center [1225, 260] width 60 height 27
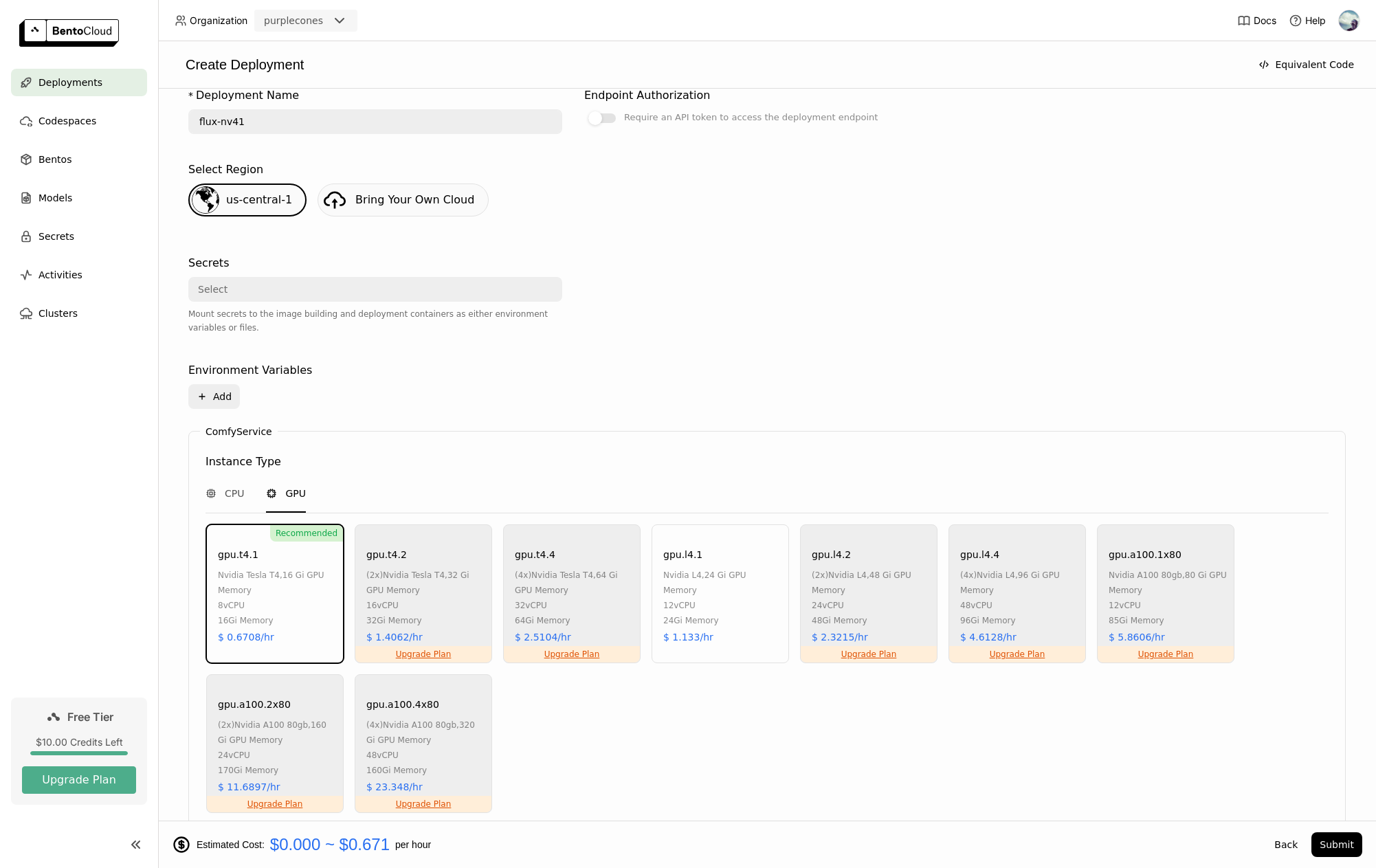
scroll to position [275, 0]
click at [601, 113] on div at bounding box center [595, 116] width 14 height 14
click at [584, 383] on input "Require an API token to access the deployment endpoint" at bounding box center [584, 383] width 0 height 0
click at [605, 118] on div at bounding box center [608, 116] width 14 height 14
click at [584, 383] on input "Require an API token to access the deployment endpoint" at bounding box center [584, 383] width 0 height 0
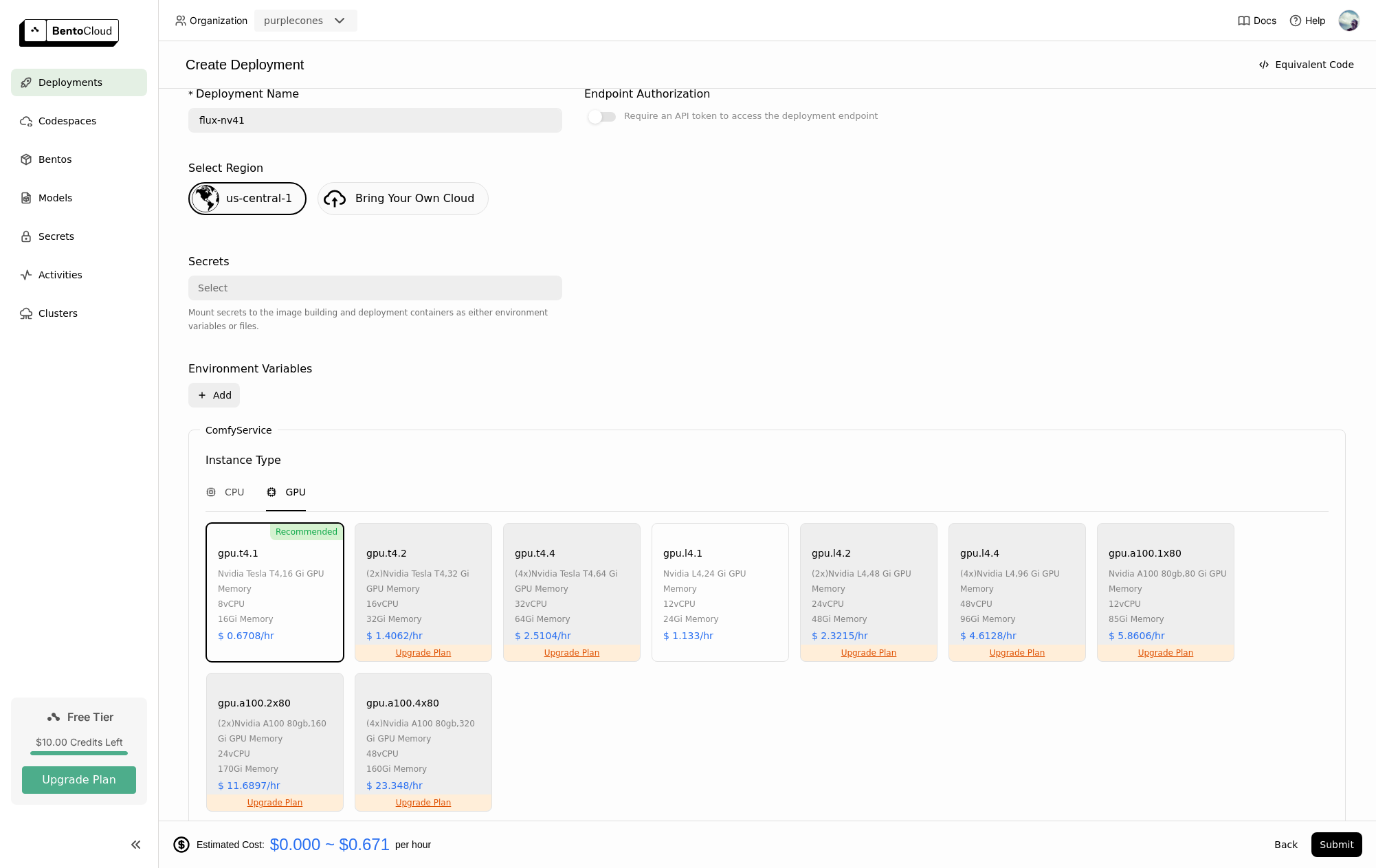
click at [745, 561] on div "gpu.l4.1 nvidia l4 , 24 Gi GPU Memory 12 vCPU 24Gi Memory $ 1.133/hr" at bounding box center [720, 593] width 137 height 139
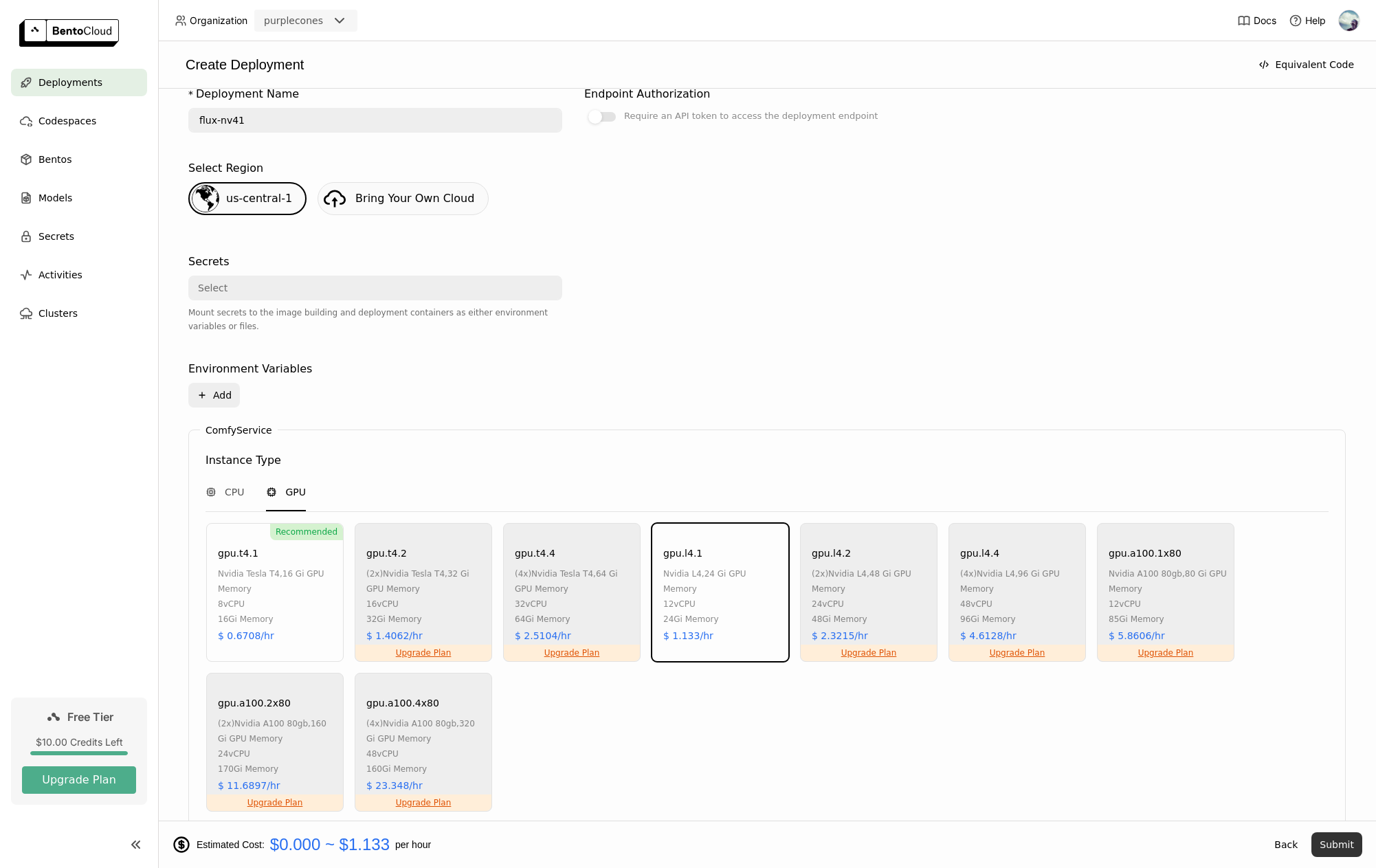
click at [1329, 844] on button "Submit" at bounding box center [1336, 844] width 51 height 24
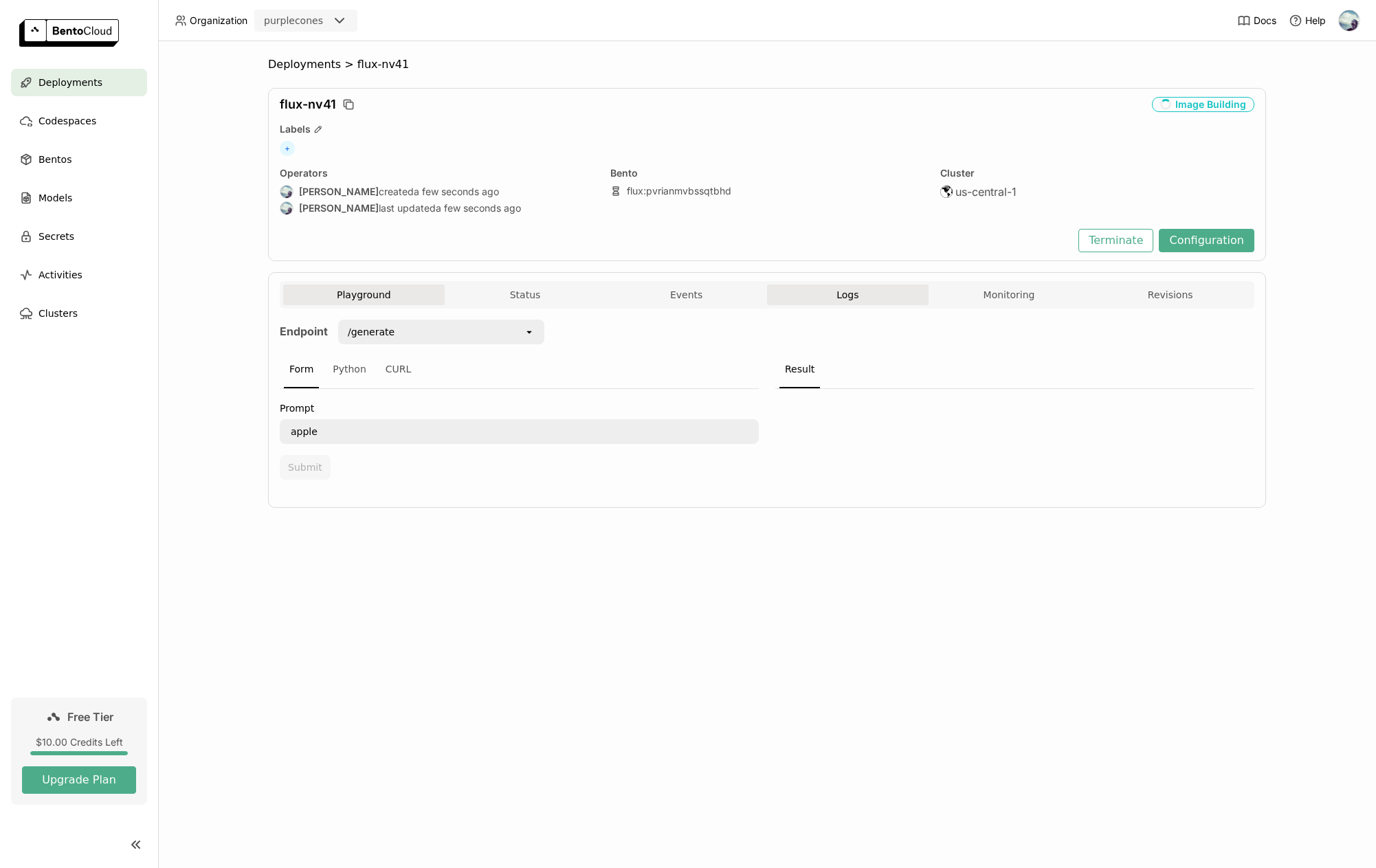
click at [893, 296] on button "Logs" at bounding box center [847, 294] width 162 height 21
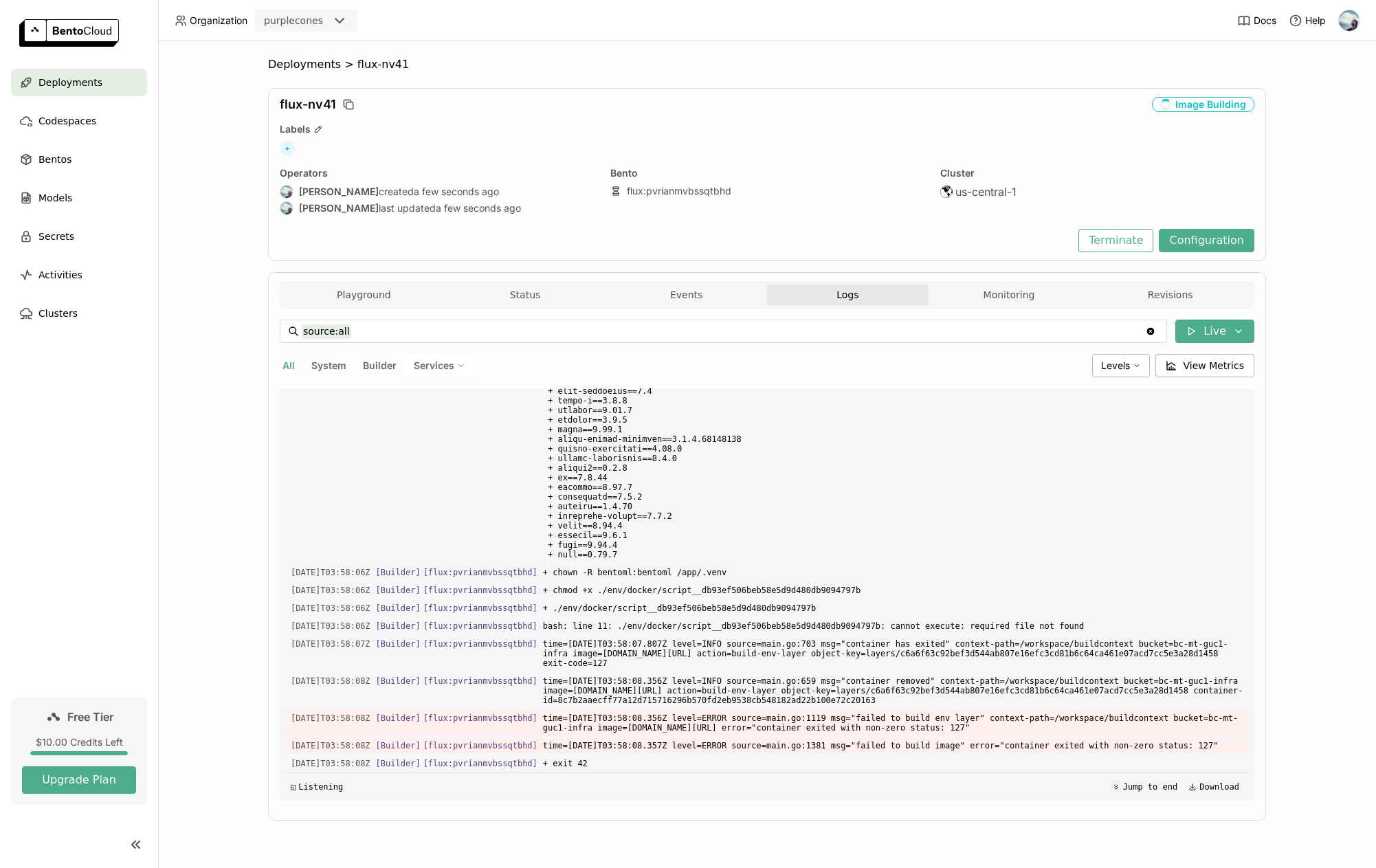
scroll to position [18939, 0]
drag, startPoint x: 841, startPoint y: 747, endPoint x: 924, endPoint y: 751, distance: 83.1
click at [924, 751] on span "time=2025-09-19T03:58:08.357Z level=ERROR source=main.go:1381 msg="failed to bu…" at bounding box center [893, 746] width 700 height 15
click at [932, 748] on span "time=2025-09-19T03:58:08.357Z level=ERROR source=main.go:1381 msg="failed to bu…" at bounding box center [893, 746] width 700 height 15
drag, startPoint x: 936, startPoint y: 747, endPoint x: 907, endPoint y: 744, distance: 29.2
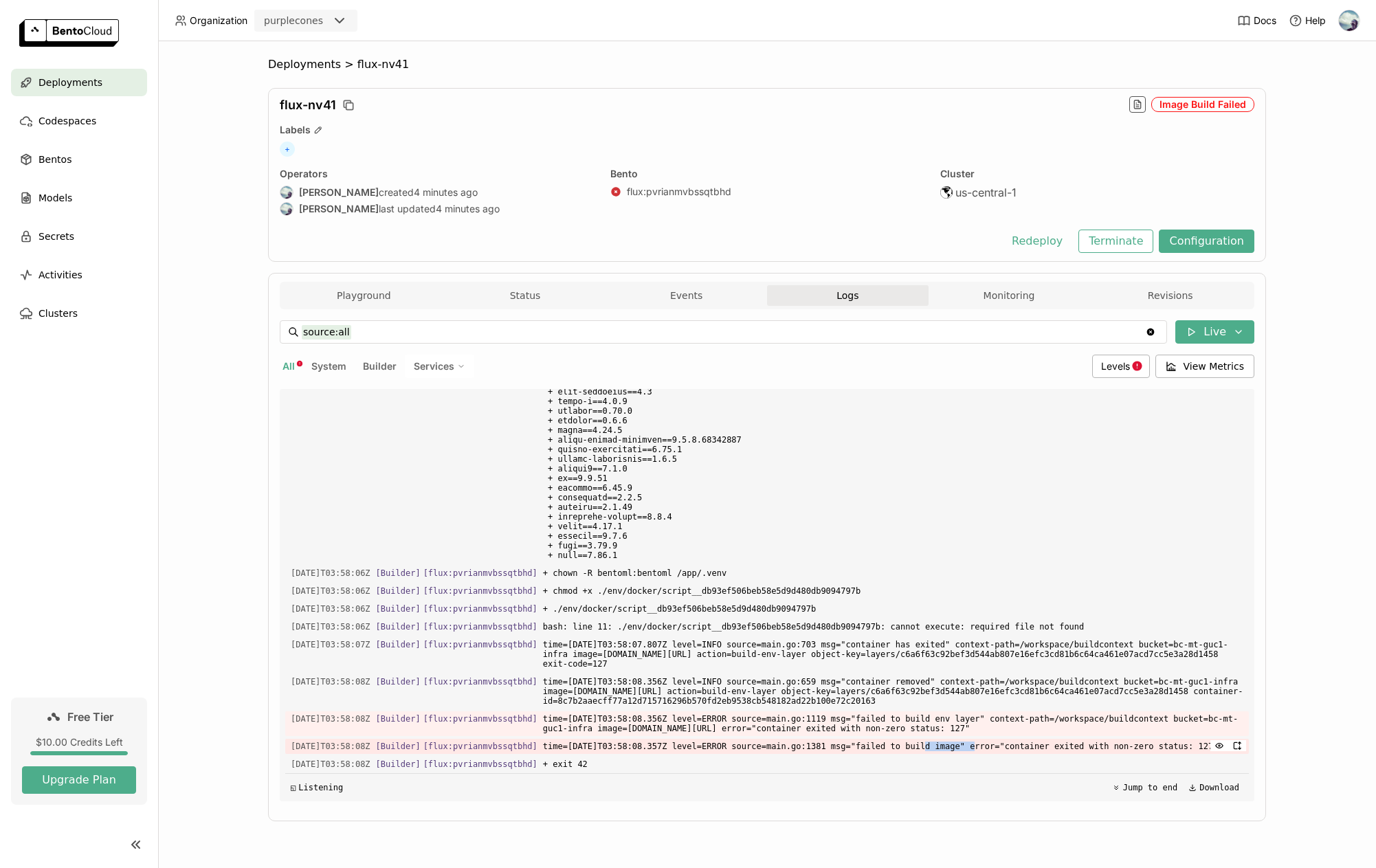
click at [883, 746] on span "time=2025-09-19T03:58:08.357Z level=ERROR source=main.go:1381 msg="failed to bu…" at bounding box center [893, 746] width 700 height 15
drag, startPoint x: 939, startPoint y: 745, endPoint x: 845, endPoint y: 741, distance: 94.1
click at [845, 741] on span "time=2025-09-19T03:58:08.357Z level=ERROR source=main.go:1381 msg="failed to bu…" at bounding box center [893, 746] width 700 height 15
copy span "failed to build image"
